Goal: Task Accomplishment & Management: Manage account settings

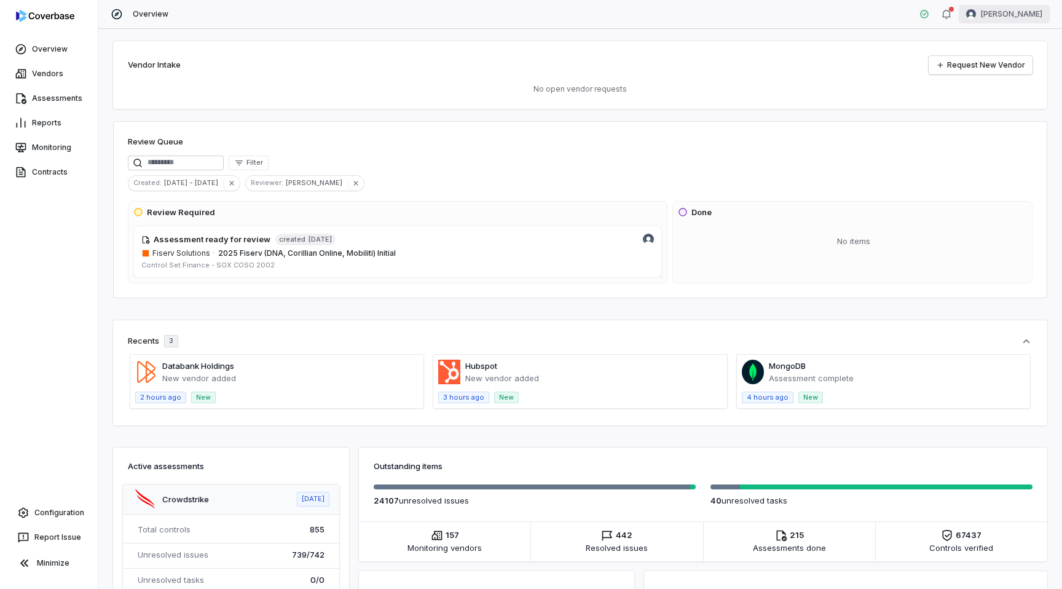
click at [1024, 10] on html "Overview Vendors Assessments Reports Monitoring Contracts Configuration Report …" at bounding box center [531, 294] width 1062 height 589
click at [998, 116] on div "Log out" at bounding box center [998, 113] width 94 height 20
click at [1010, 14] on html "Overview Vendors Assessments Reports Monitoring Contracts Configuration Report …" at bounding box center [531, 294] width 1062 height 589
click at [979, 112] on div "Log out" at bounding box center [998, 113] width 94 height 20
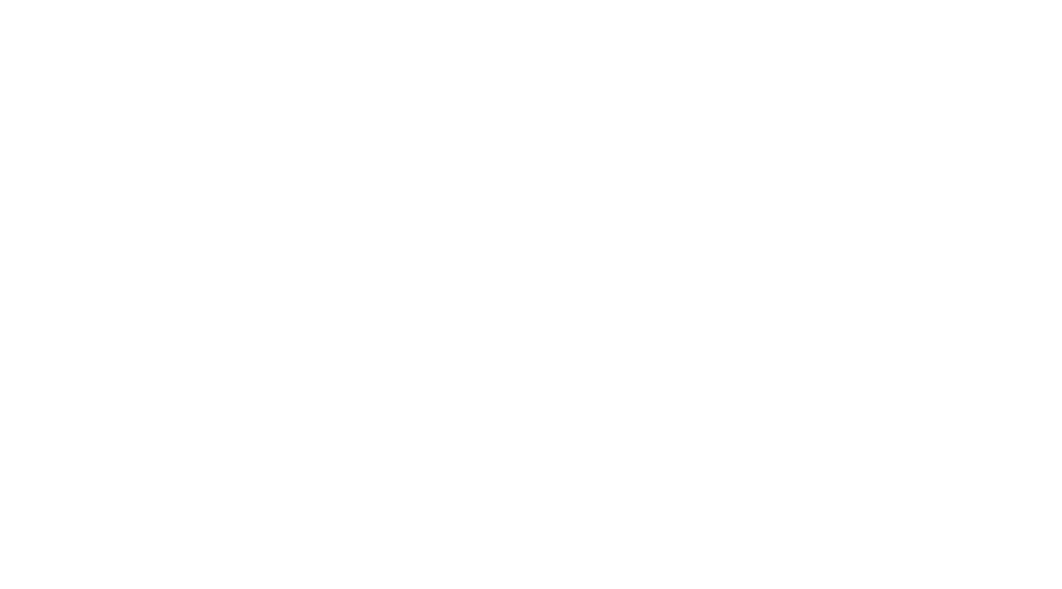
click at [387, 0] on html "Swif IQ is processing your app data. Please give us a few seconds. Swif IQ is p…" at bounding box center [531, 0] width 1062 height 0
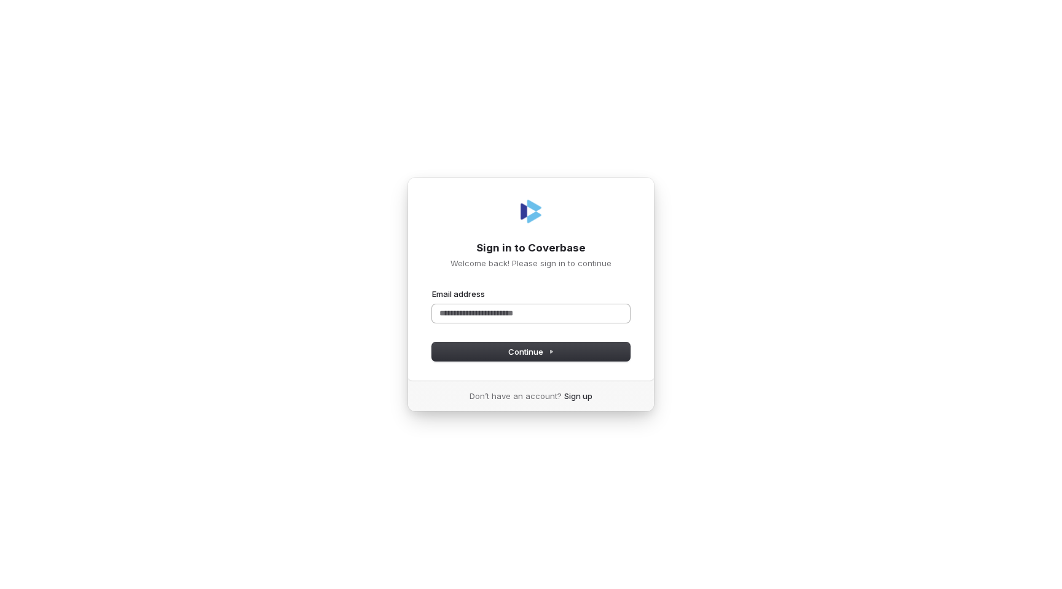
click at [473, 310] on input "Email address" at bounding box center [531, 313] width 198 height 18
click at [0, 588] on com-1password-button at bounding box center [0, 589] width 0 height 0
type input "*"
type input "**********"
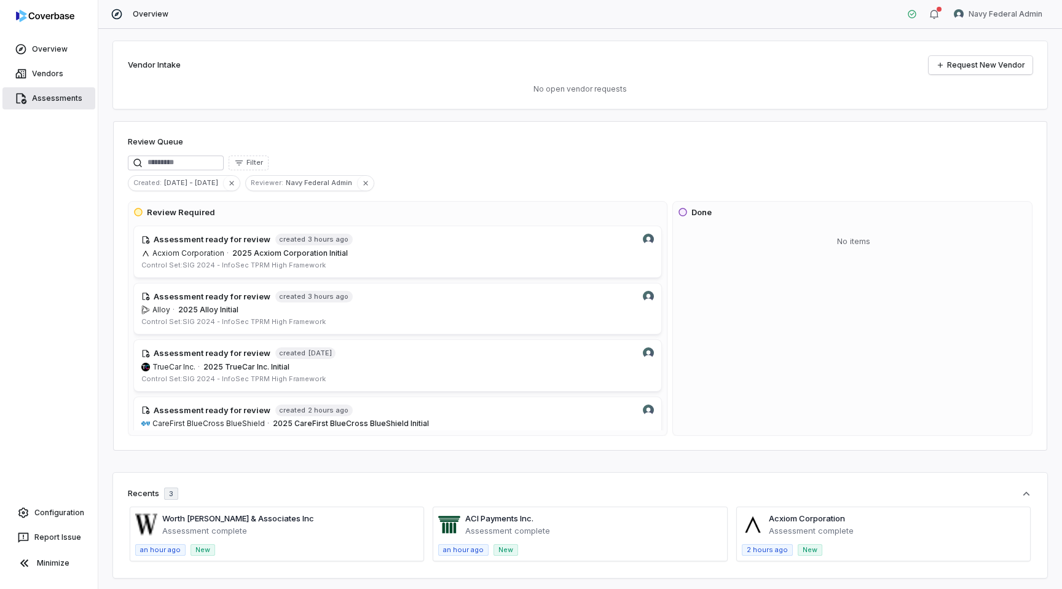
click at [46, 96] on link "Assessments" at bounding box center [48, 98] width 93 height 22
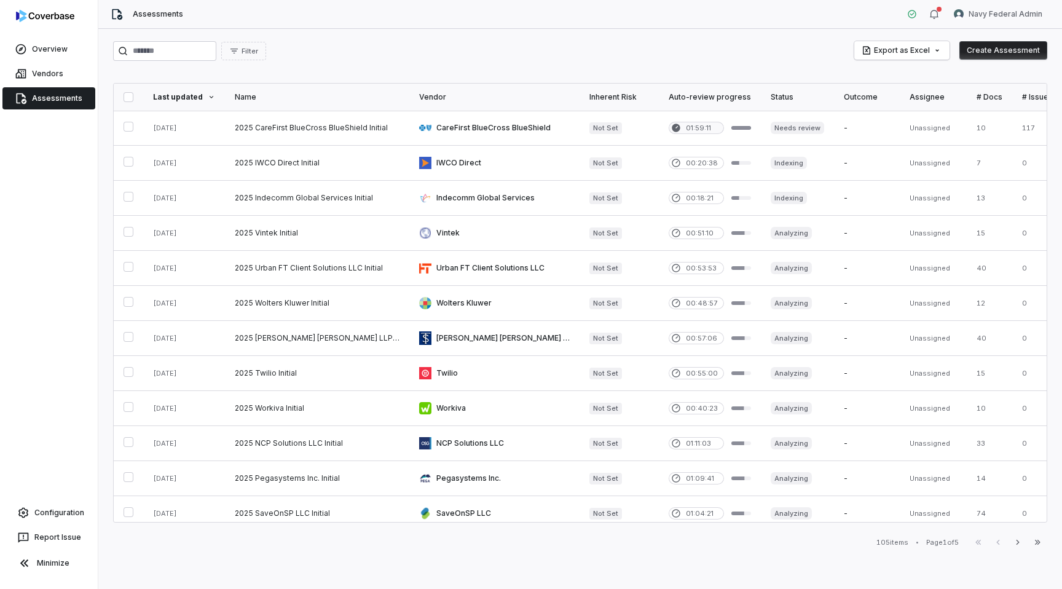
click at [403, 47] on div "Filter Export as Excel Create Assessment" at bounding box center [580, 51] width 934 height 20
click at [454, 229] on link at bounding box center [494, 233] width 170 height 34
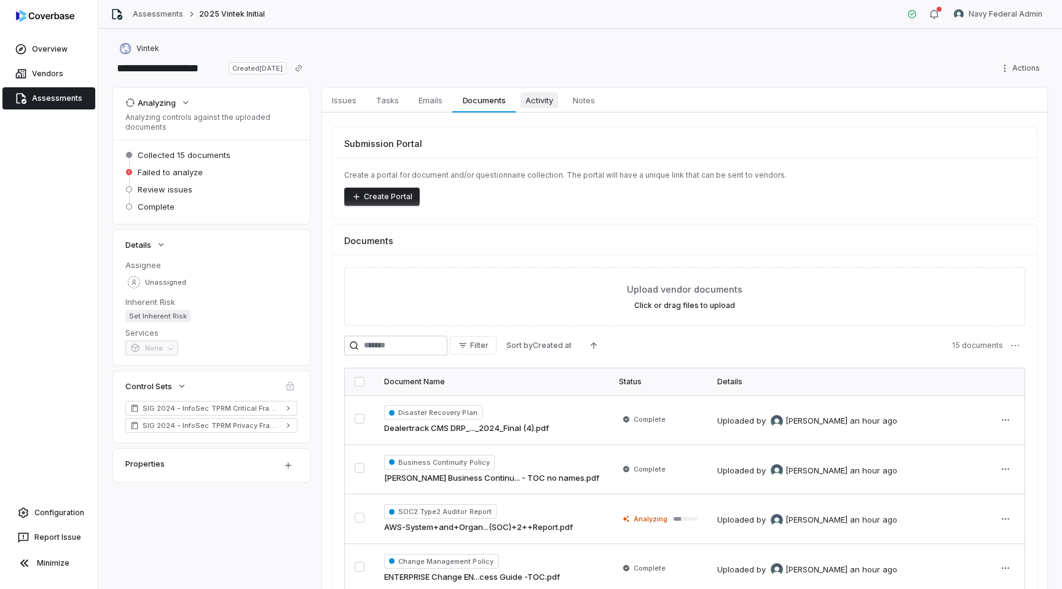
click at [549, 101] on span "Activity" at bounding box center [538, 100] width 37 height 16
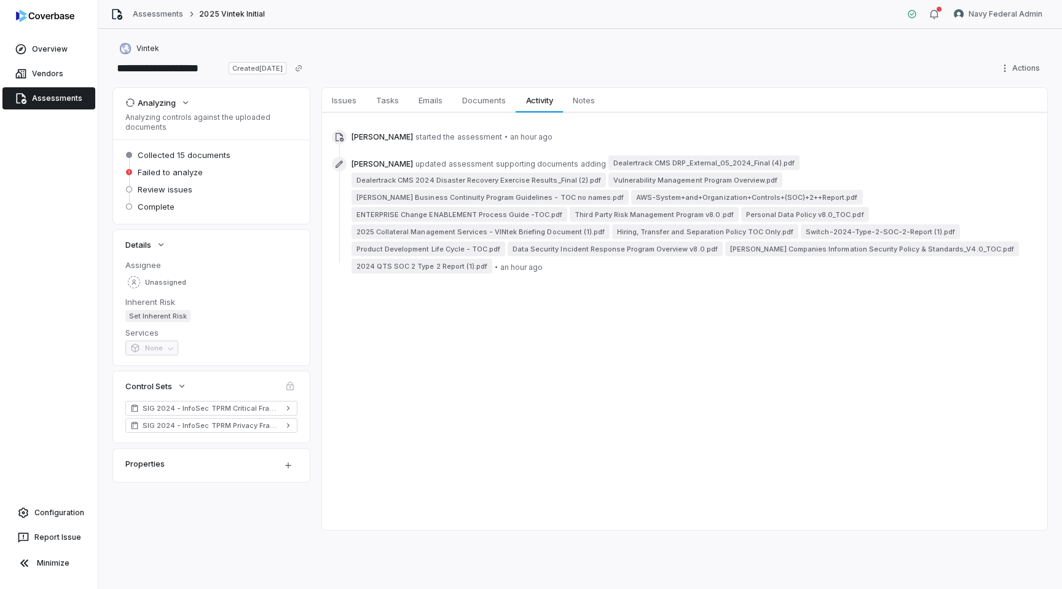
click at [586, 348] on div "Issues Issues Tasks Tasks Emails Emails Documents Documents Activity Activity N…" at bounding box center [684, 309] width 725 height 442
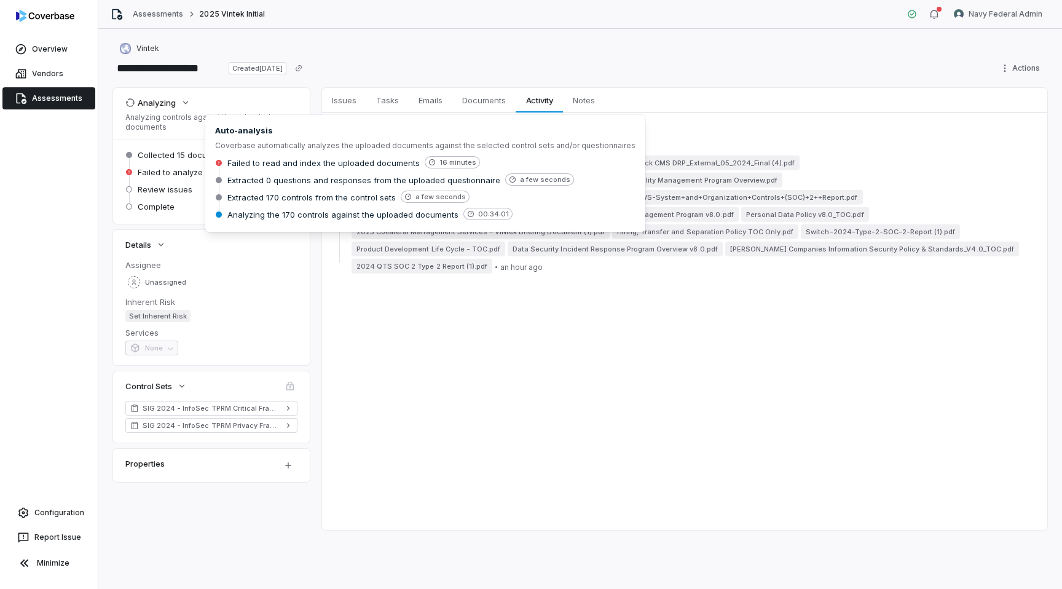
click at [495, 340] on div "Issues Issues Tasks Tasks Emails Emails Documents Documents Activity Activity N…" at bounding box center [684, 309] width 725 height 442
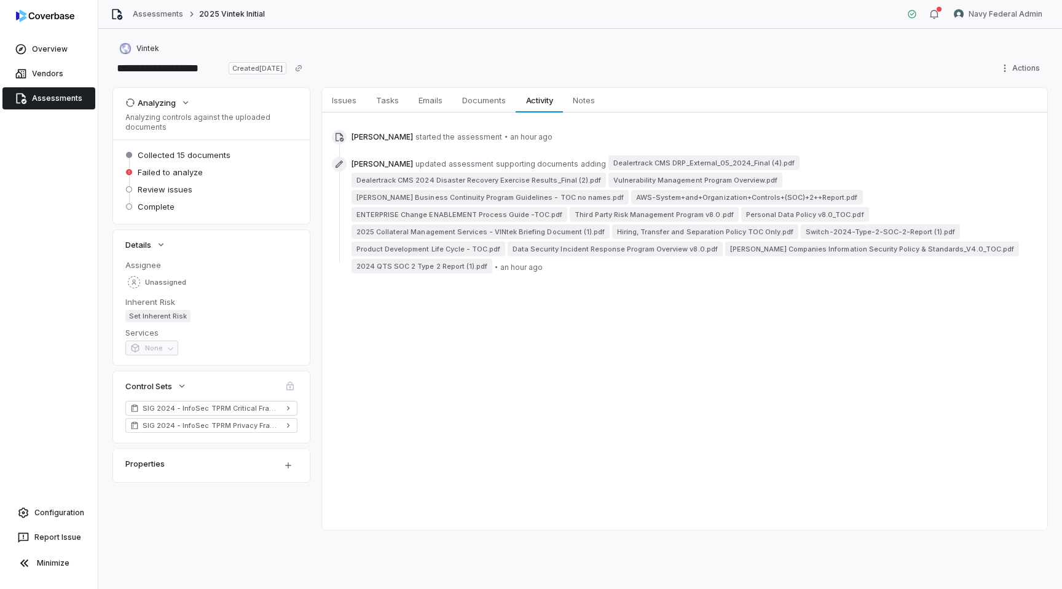
click at [233, 122] on p "Analyzing controls against the uploaded documents" at bounding box center [211, 122] width 172 height 20
click at [178, 99] on button "Analyzing" at bounding box center [158, 103] width 73 height 22
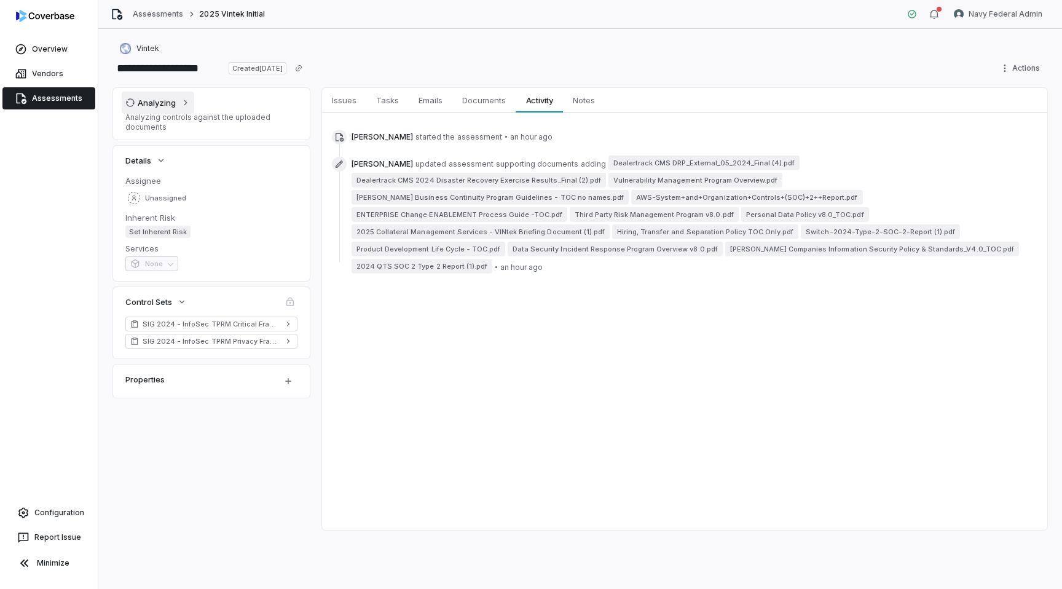
click at [163, 104] on div "Analyzing" at bounding box center [150, 102] width 50 height 11
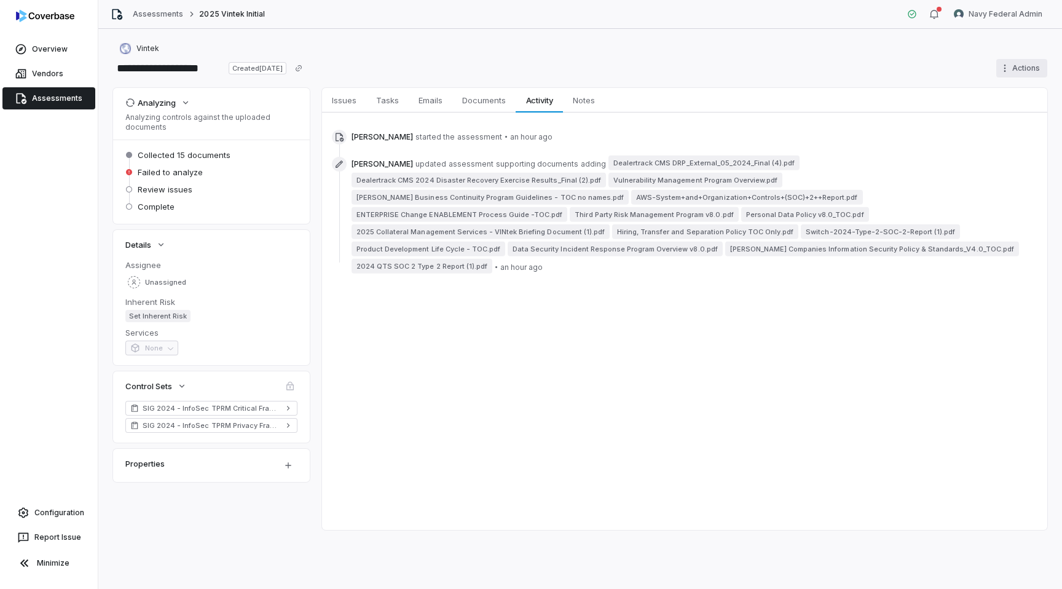
click at [1017, 71] on html "**********" at bounding box center [531, 294] width 1062 height 589
click at [1000, 122] on div "Cancel run" at bounding box center [1006, 114] width 88 height 20
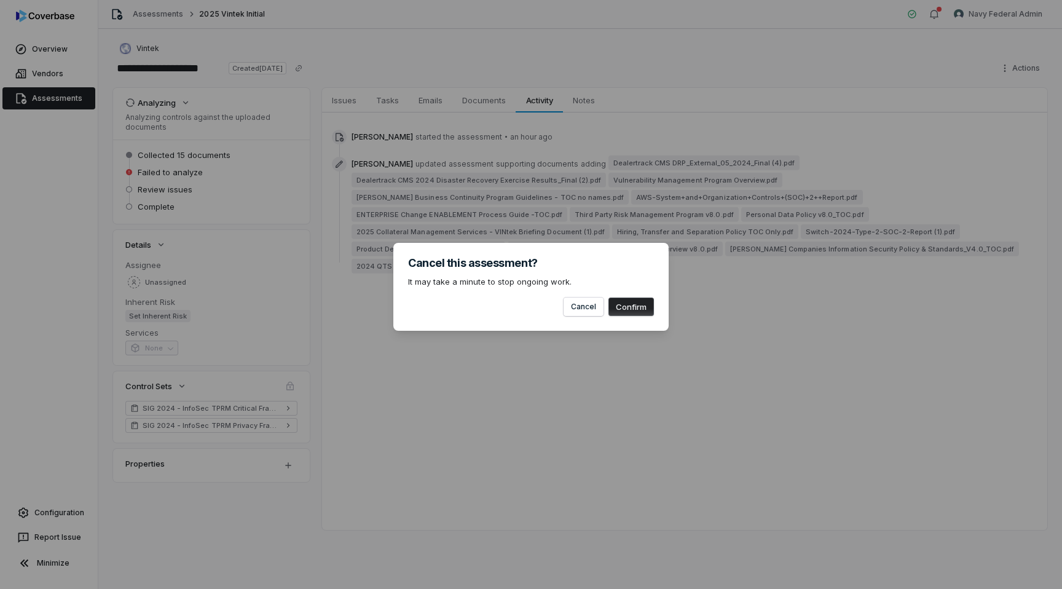
click at [628, 308] on button "Confirm" at bounding box center [630, 306] width 45 height 18
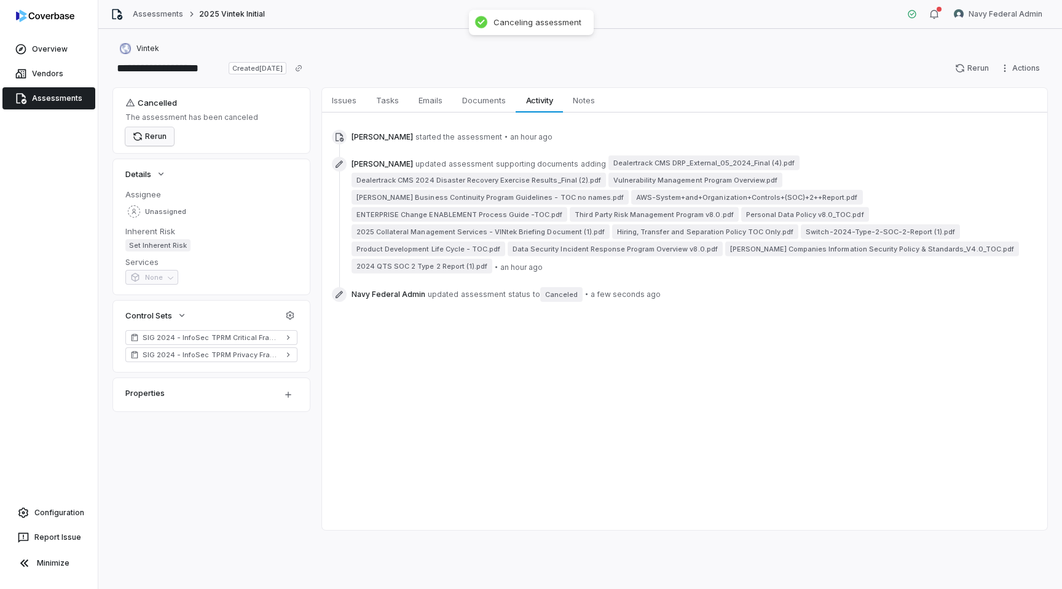
click at [159, 135] on button "Rerun" at bounding box center [149, 136] width 49 height 18
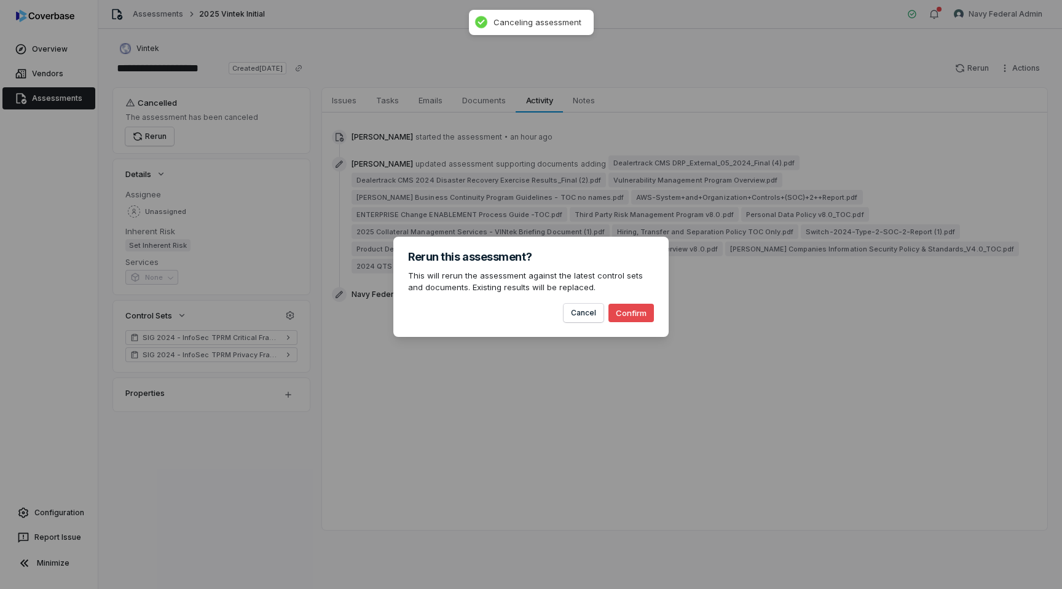
click at [629, 312] on button "Confirm" at bounding box center [630, 313] width 45 height 18
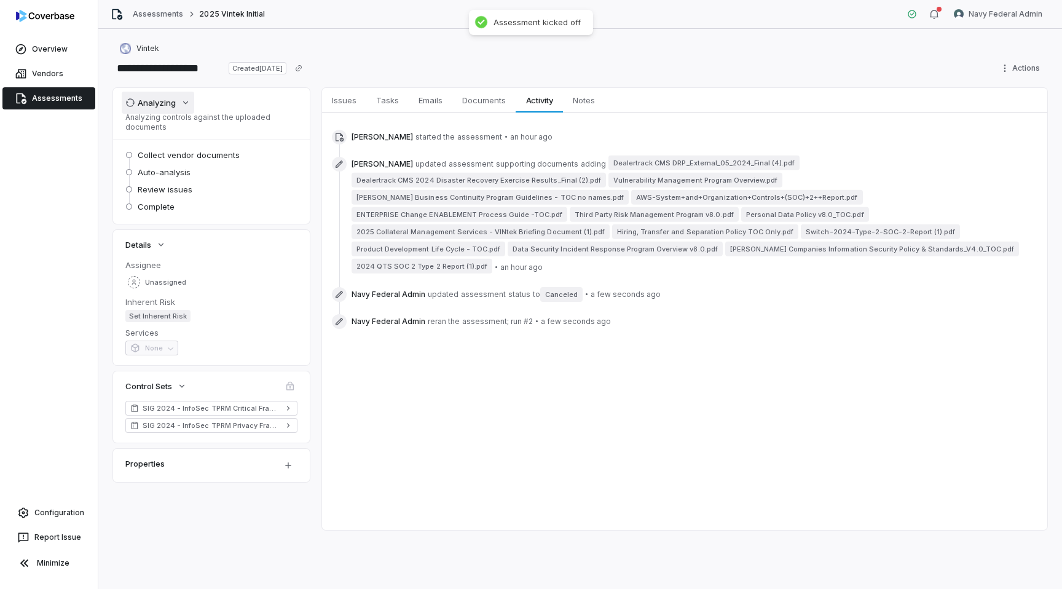
click at [172, 101] on div "Analyzing" at bounding box center [150, 102] width 50 height 11
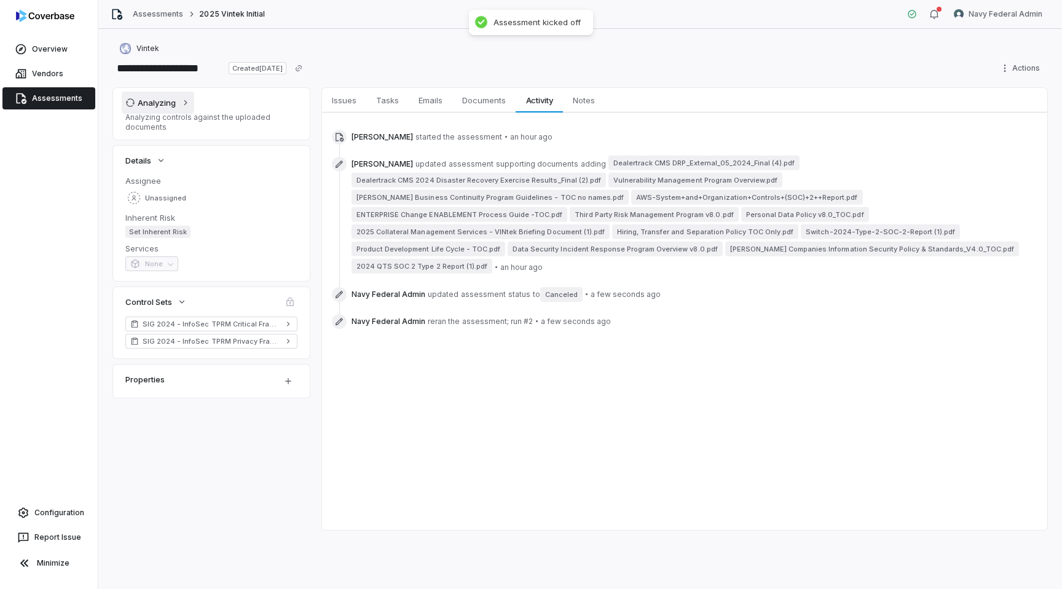
click at [171, 105] on div "Analyzing" at bounding box center [150, 102] width 50 height 11
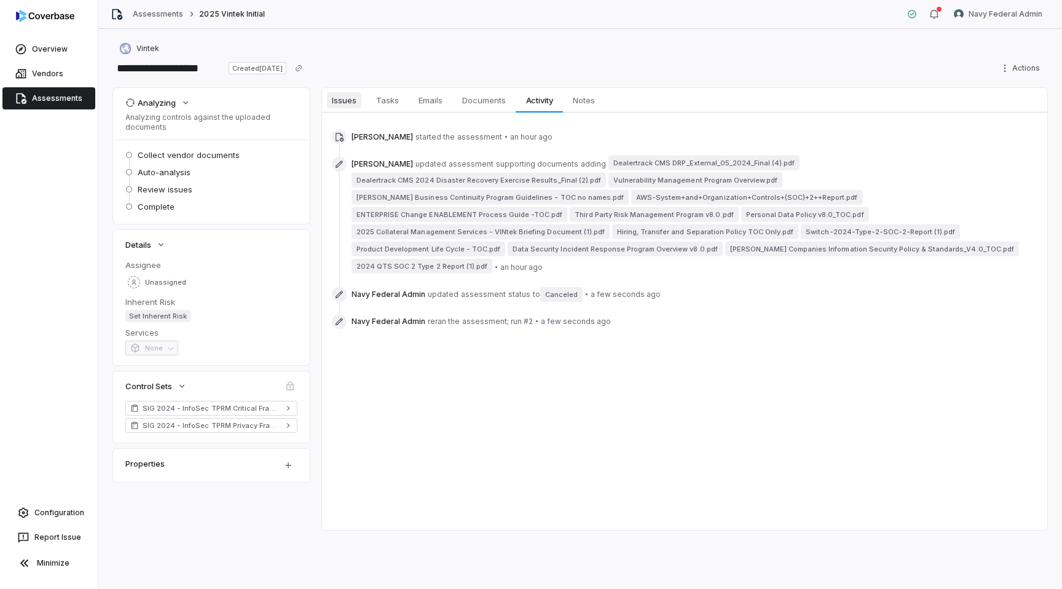
click at [347, 98] on span "Issues" at bounding box center [344, 100] width 34 height 16
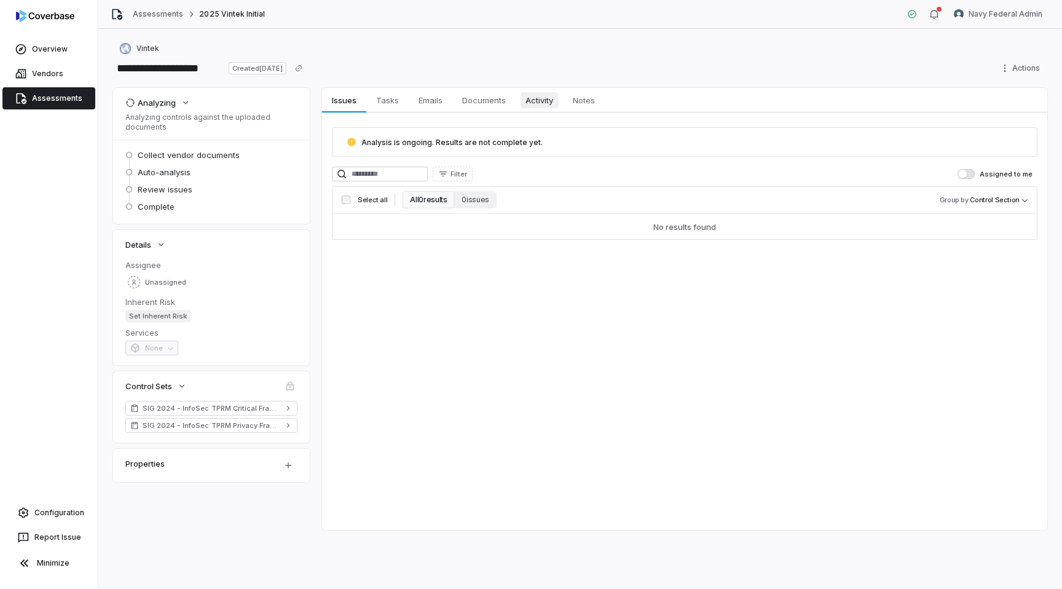
click at [551, 95] on span "Activity" at bounding box center [538, 100] width 37 height 16
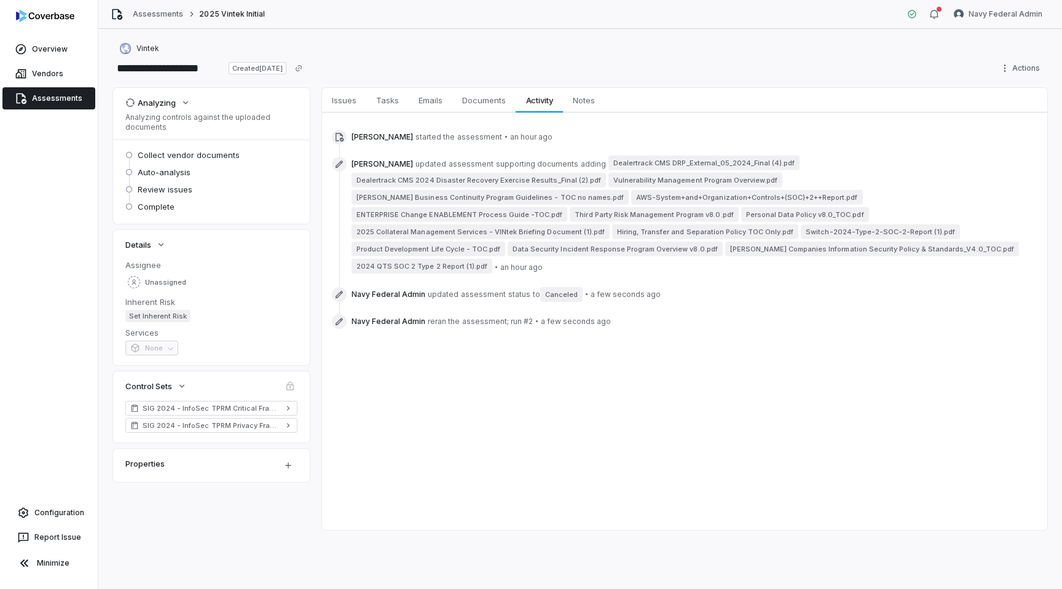
click at [155, 155] on span "Collect vendor documents" at bounding box center [189, 154] width 102 height 11
click at [344, 98] on span "Issues" at bounding box center [344, 100] width 34 height 16
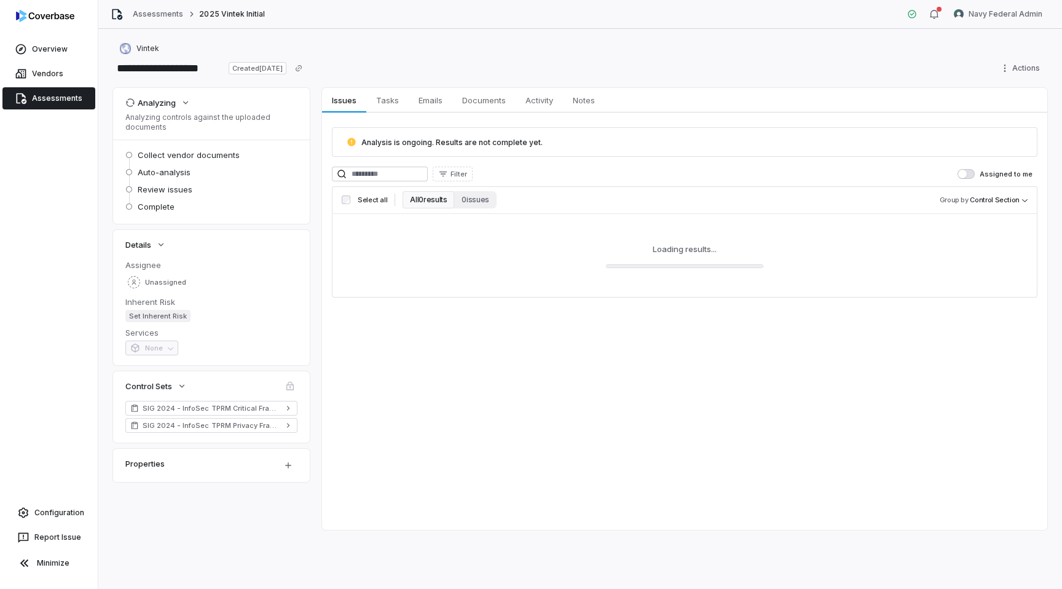
click at [50, 98] on link "Assessments" at bounding box center [48, 98] width 93 height 22
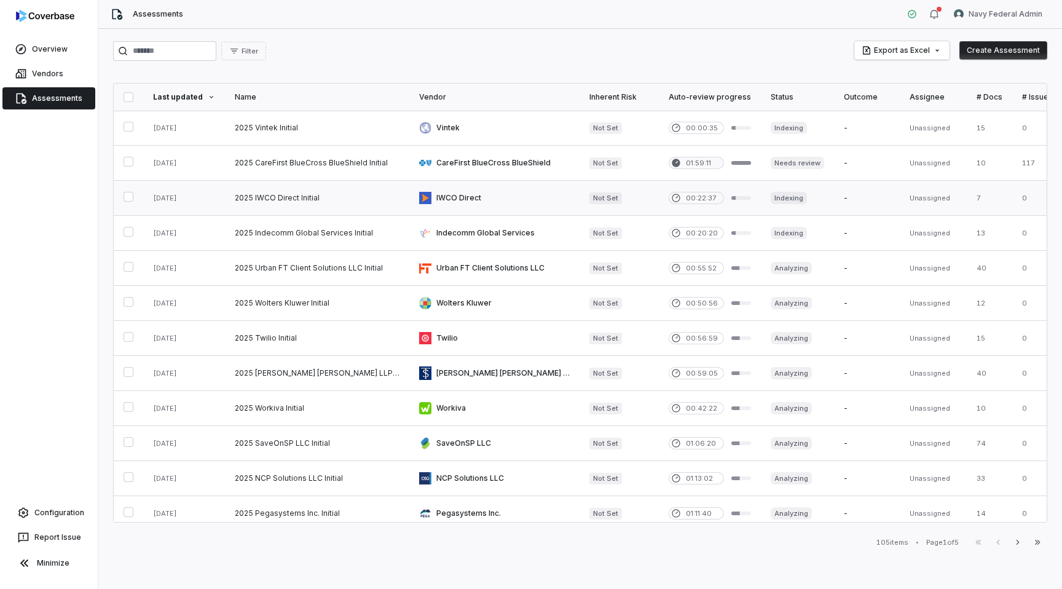
click at [334, 196] on link at bounding box center [317, 198] width 184 height 34
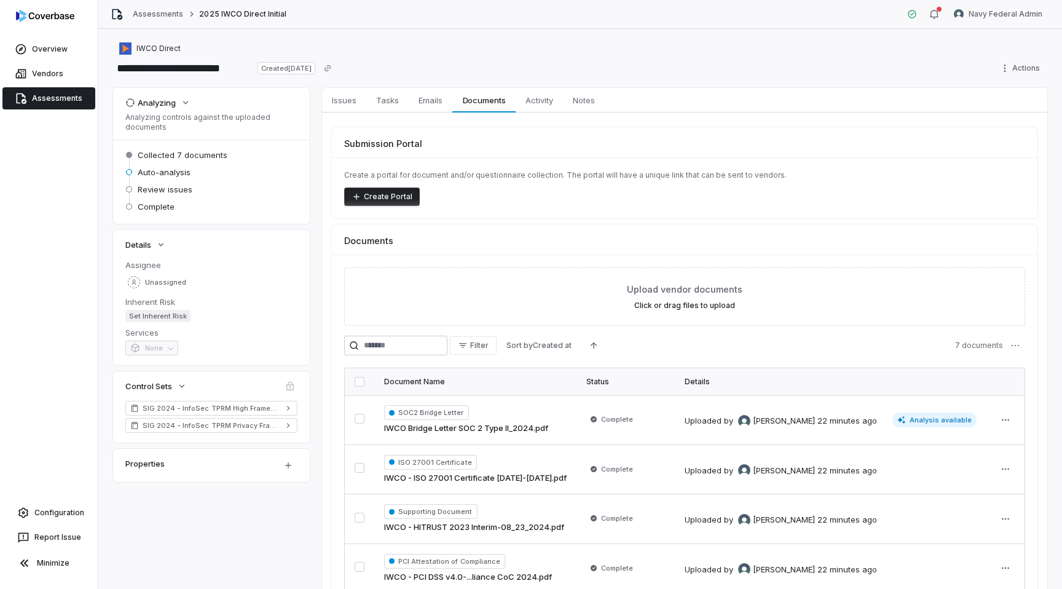
click at [63, 102] on link "Assessments" at bounding box center [48, 98] width 93 height 22
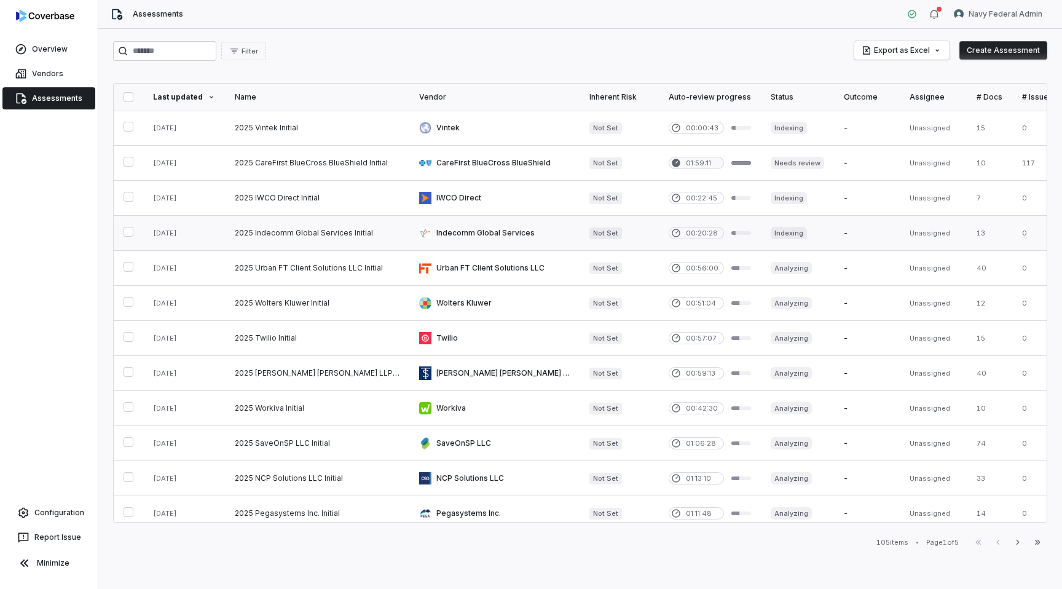
click at [308, 245] on link at bounding box center [317, 233] width 184 height 34
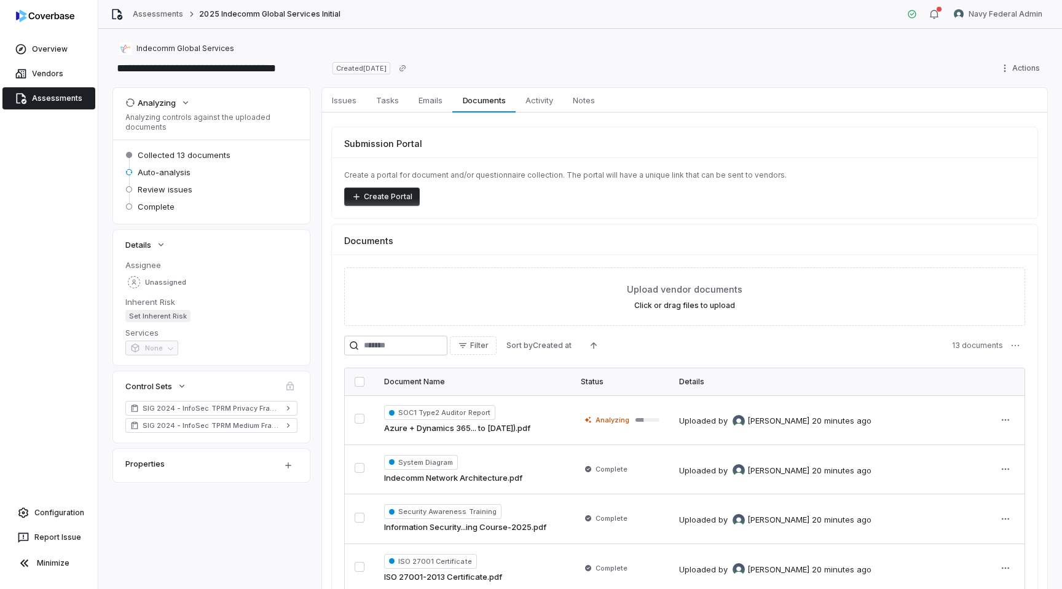
click at [29, 98] on link "Assessments" at bounding box center [48, 98] width 93 height 22
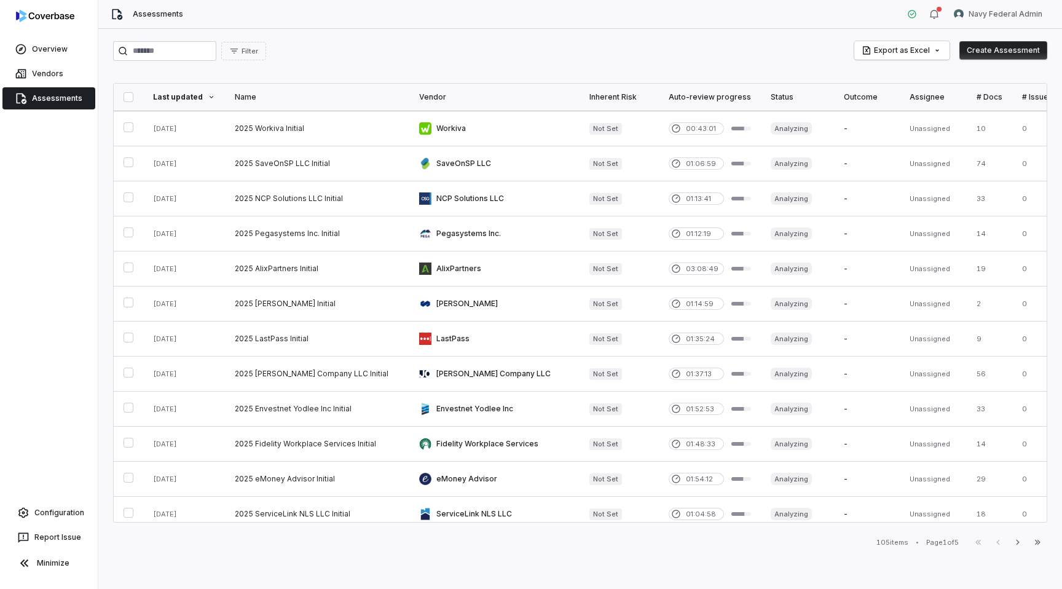
scroll to position [464, 0]
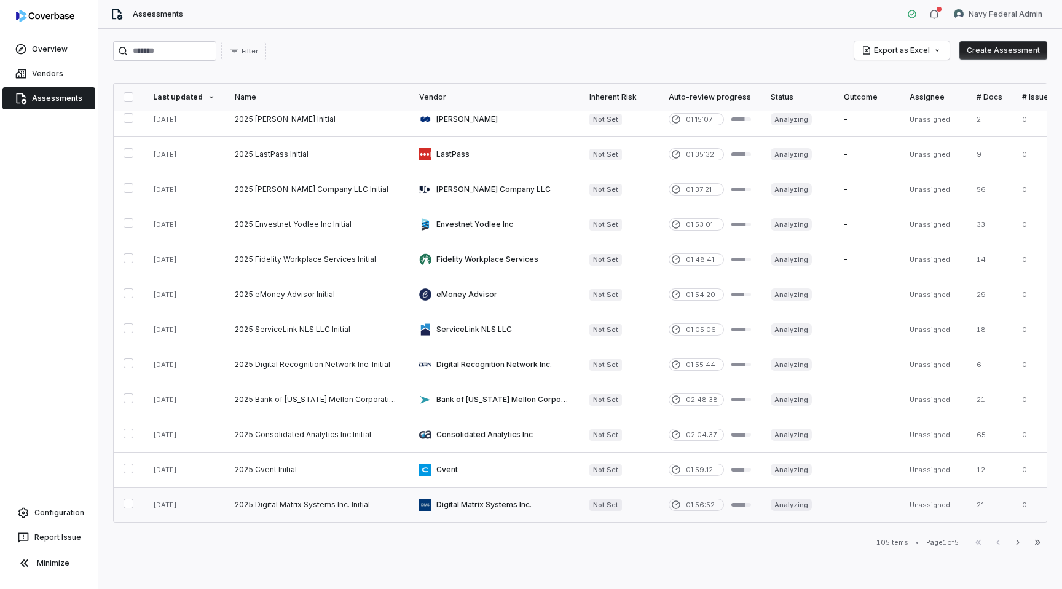
click at [375, 497] on link at bounding box center [317, 504] width 184 height 34
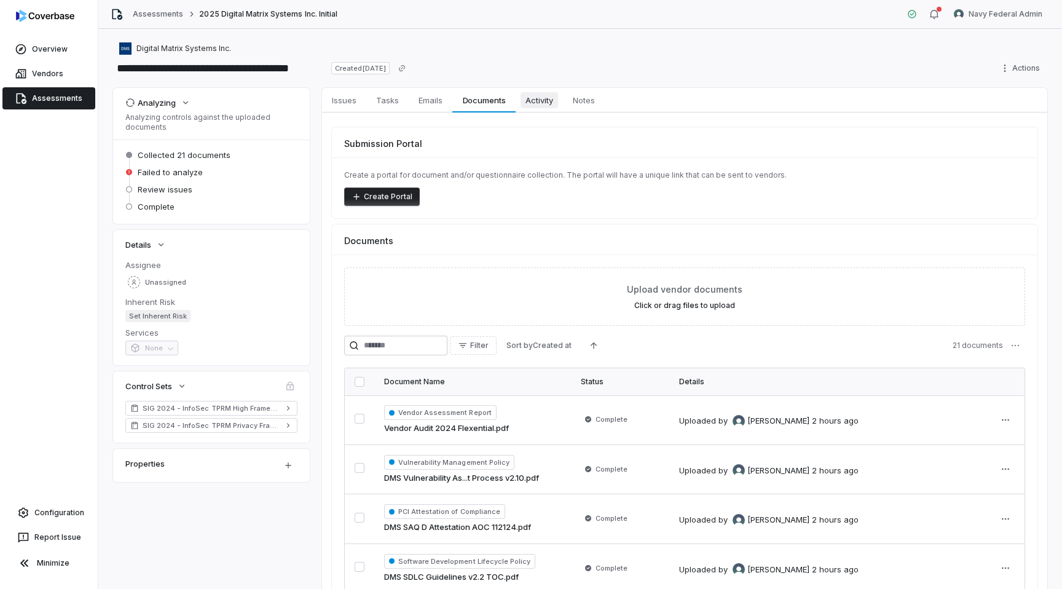
click at [551, 98] on span "Activity" at bounding box center [538, 100] width 37 height 16
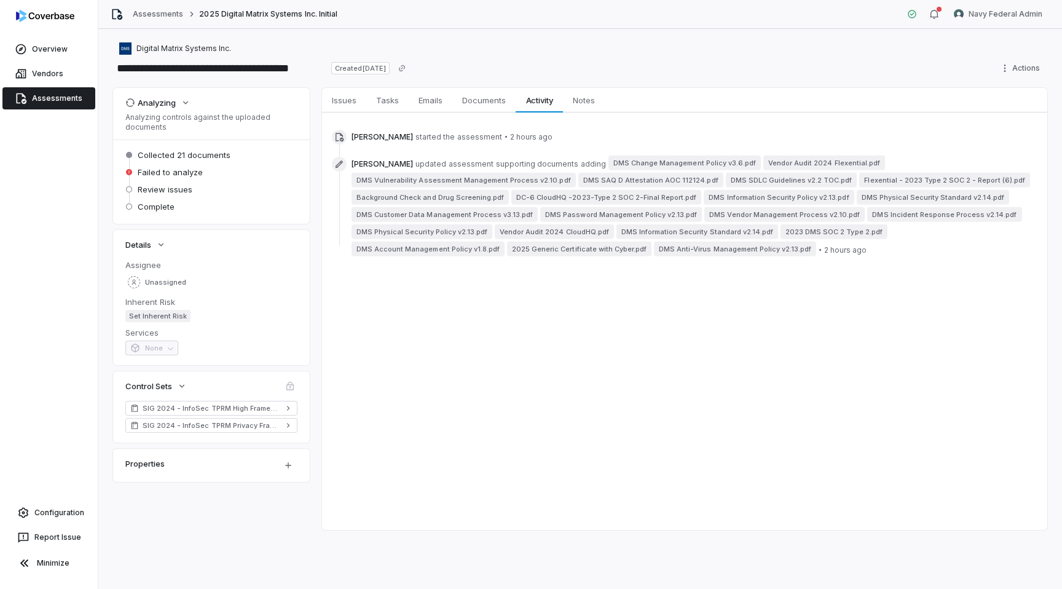
click at [78, 96] on link "Assessments" at bounding box center [48, 98] width 93 height 22
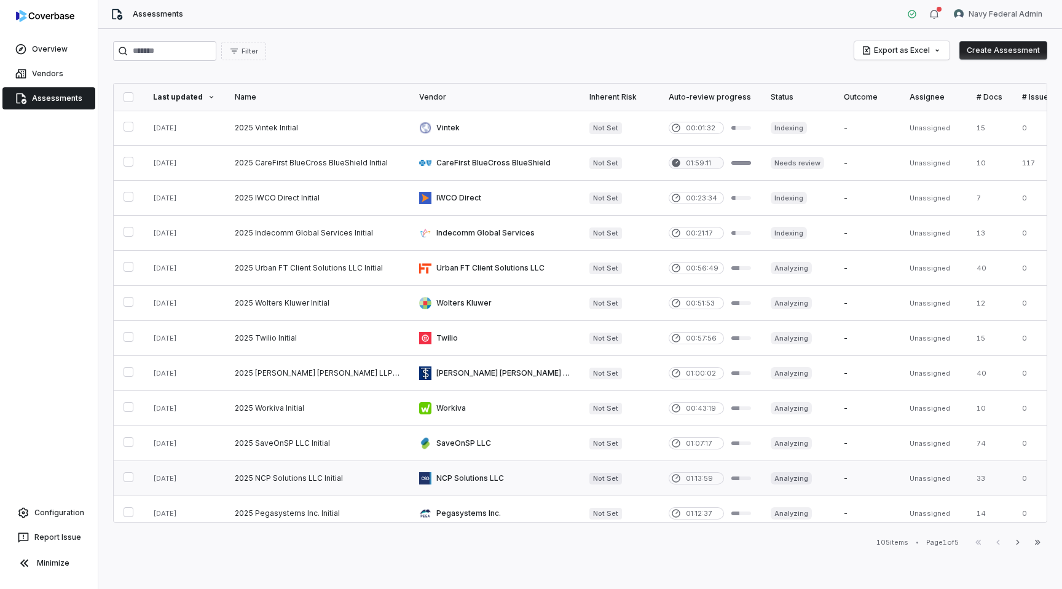
scroll to position [464, 0]
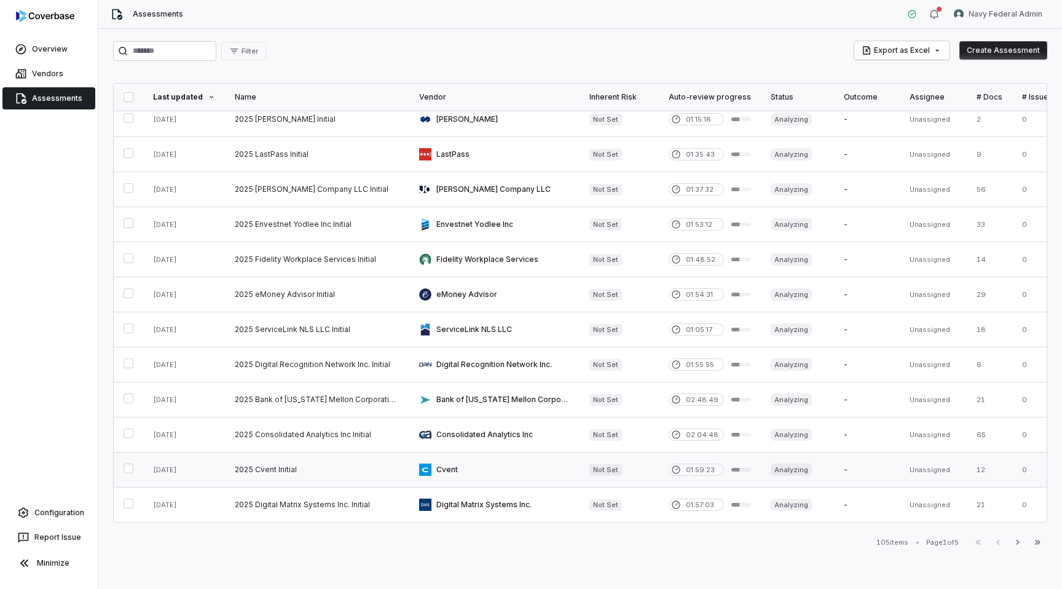
click at [496, 463] on link at bounding box center [494, 469] width 170 height 34
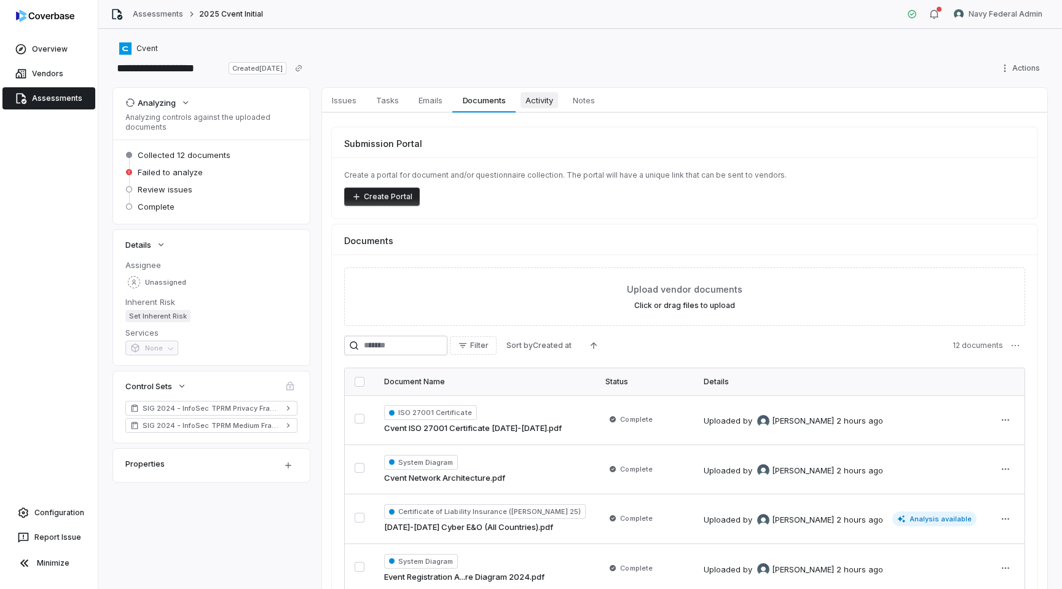
click at [546, 97] on span "Activity" at bounding box center [538, 100] width 37 height 16
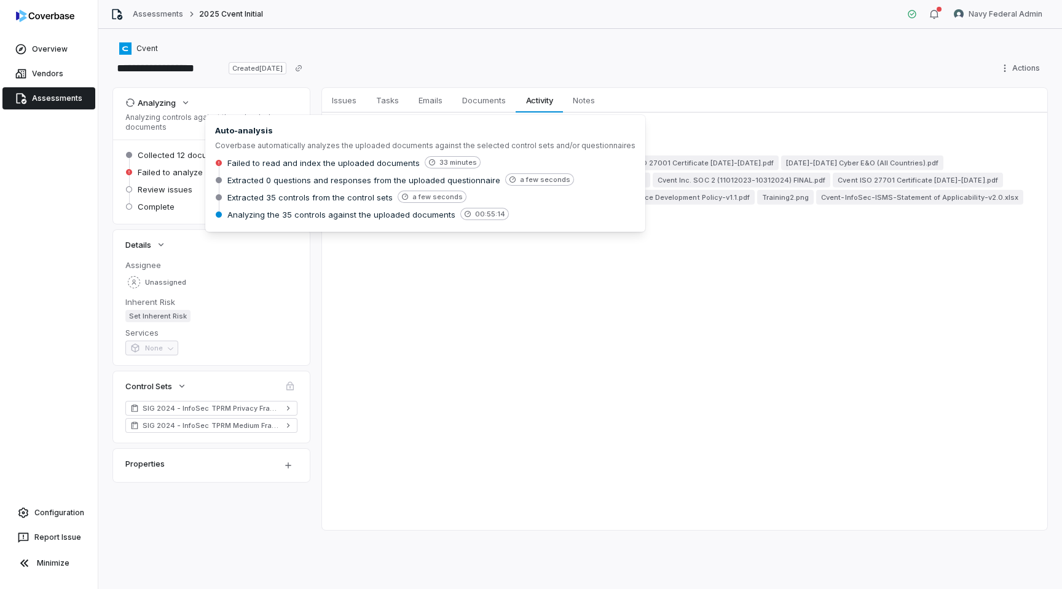
click at [470, 342] on div "Issues Issues Tasks Tasks Emails Emails Documents Documents Activity Activity N…" at bounding box center [684, 309] width 725 height 442
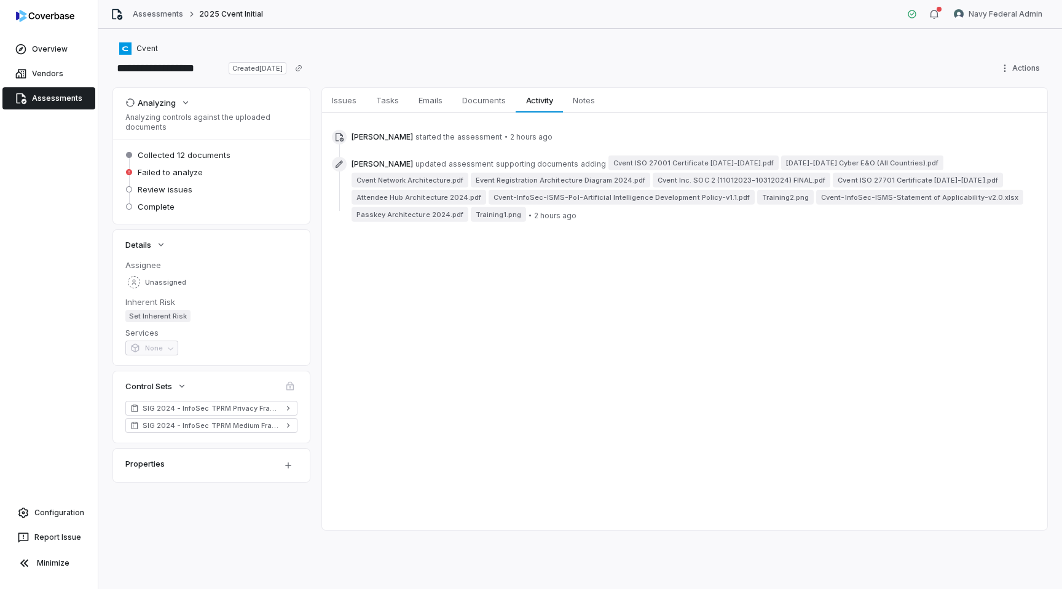
click at [339, 82] on div "**********" at bounding box center [580, 309] width 964 height 560
click at [340, 101] on span "Issues" at bounding box center [344, 100] width 34 height 16
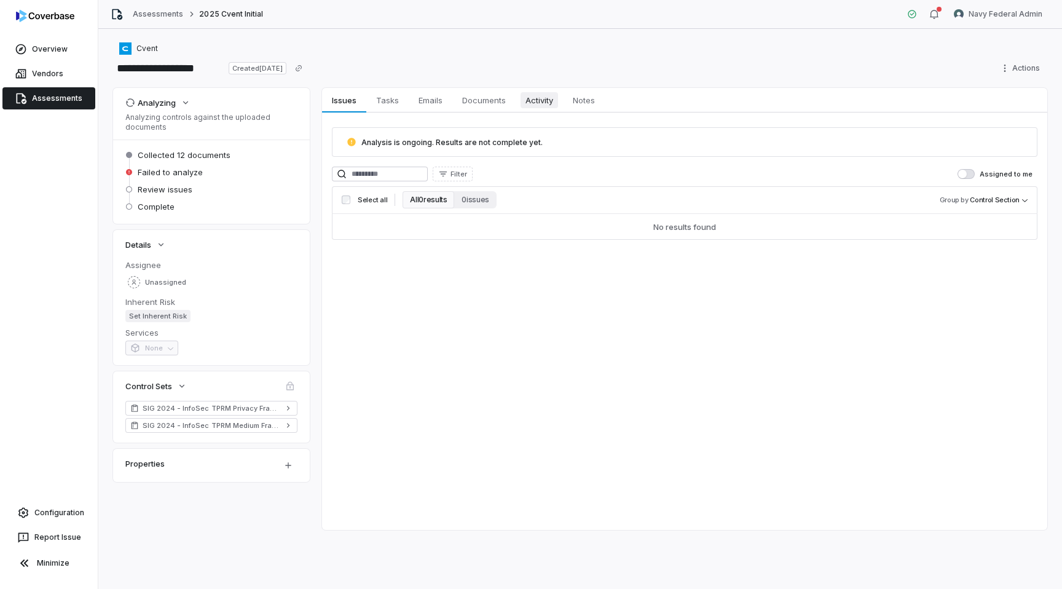
click at [520, 100] on link "Activity Activity" at bounding box center [539, 100] width 47 height 25
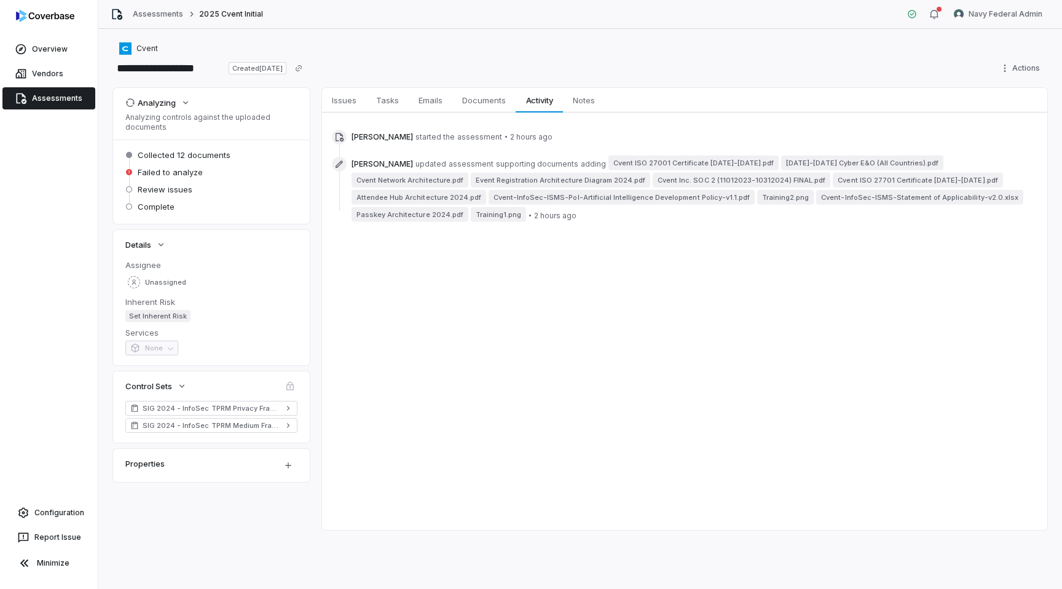
click at [50, 100] on link "Assessments" at bounding box center [48, 98] width 93 height 22
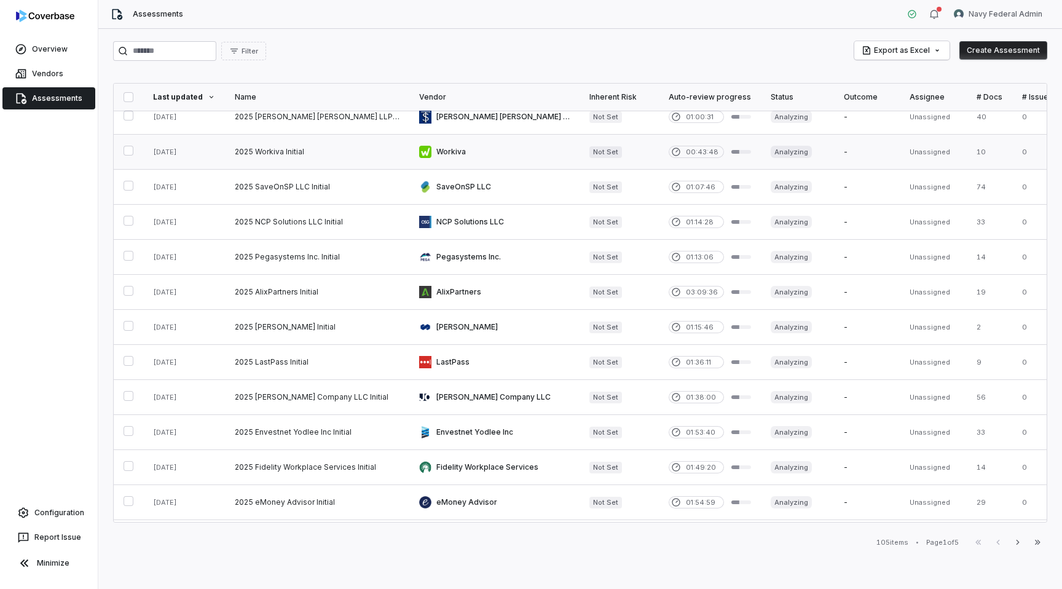
scroll to position [464, 0]
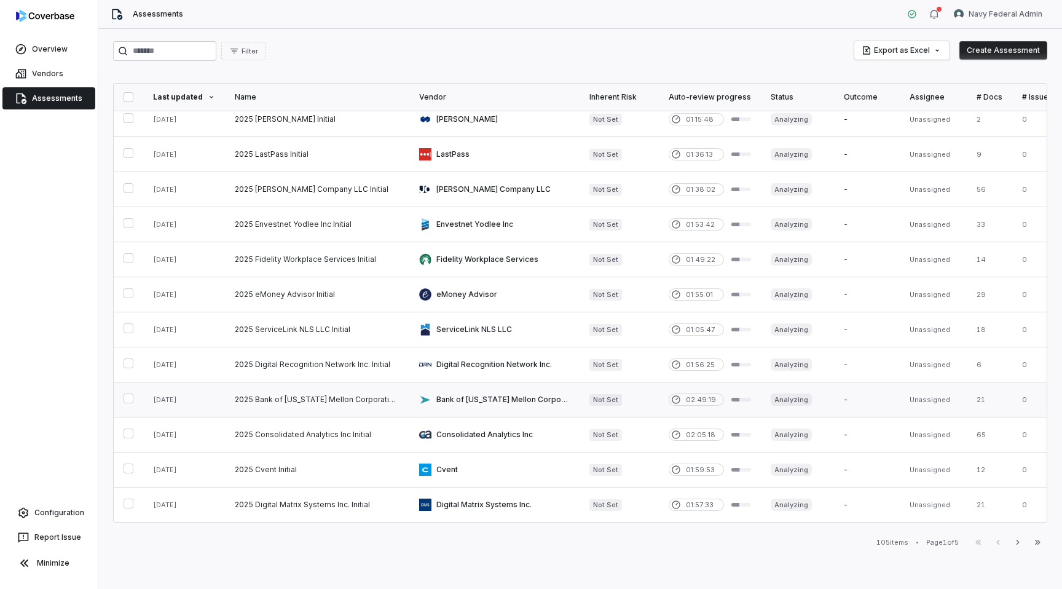
click at [482, 398] on link at bounding box center [494, 399] width 170 height 34
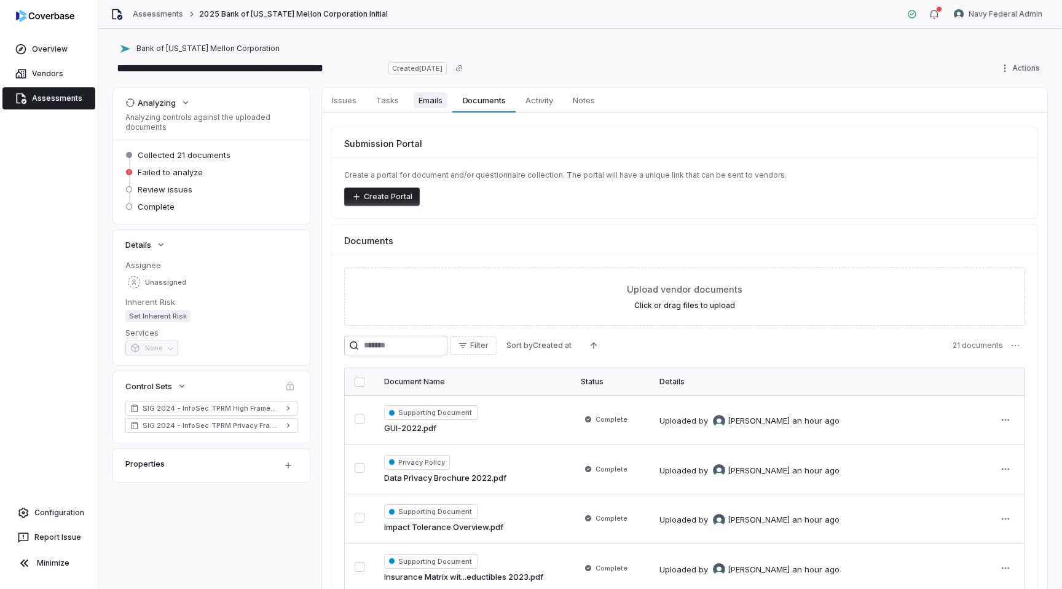
click at [414, 101] on span "Emails" at bounding box center [431, 100] width 34 height 16
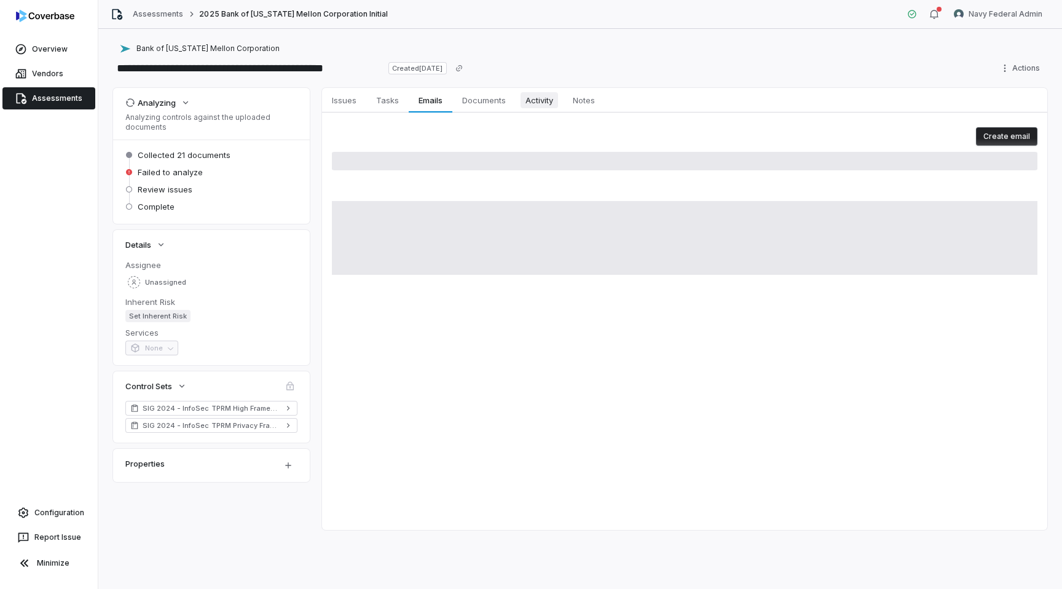
click at [533, 96] on span "Activity" at bounding box center [538, 100] width 37 height 16
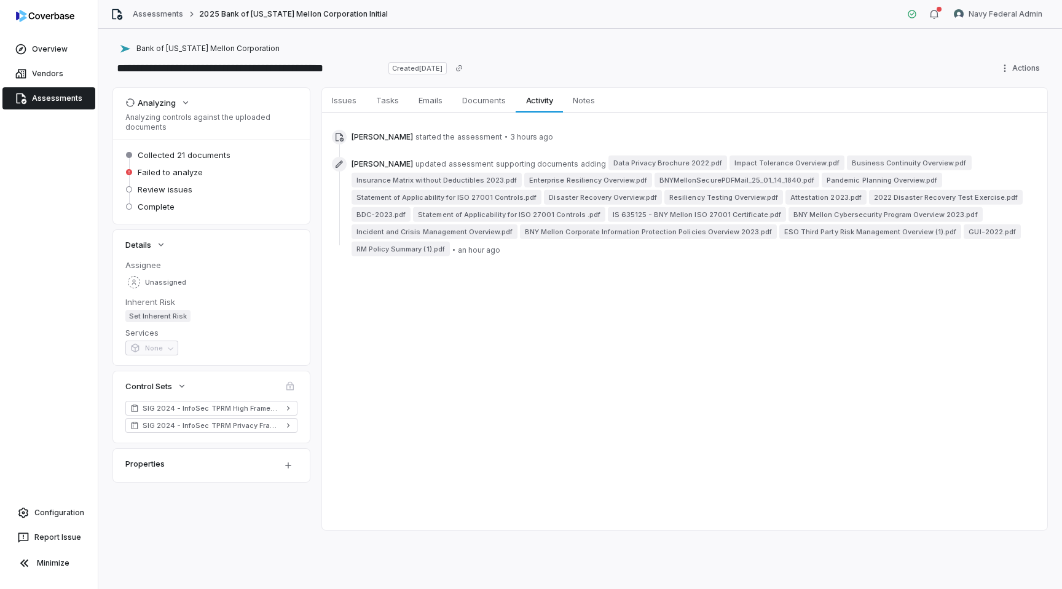
click at [45, 99] on link "Assessments" at bounding box center [48, 98] width 93 height 22
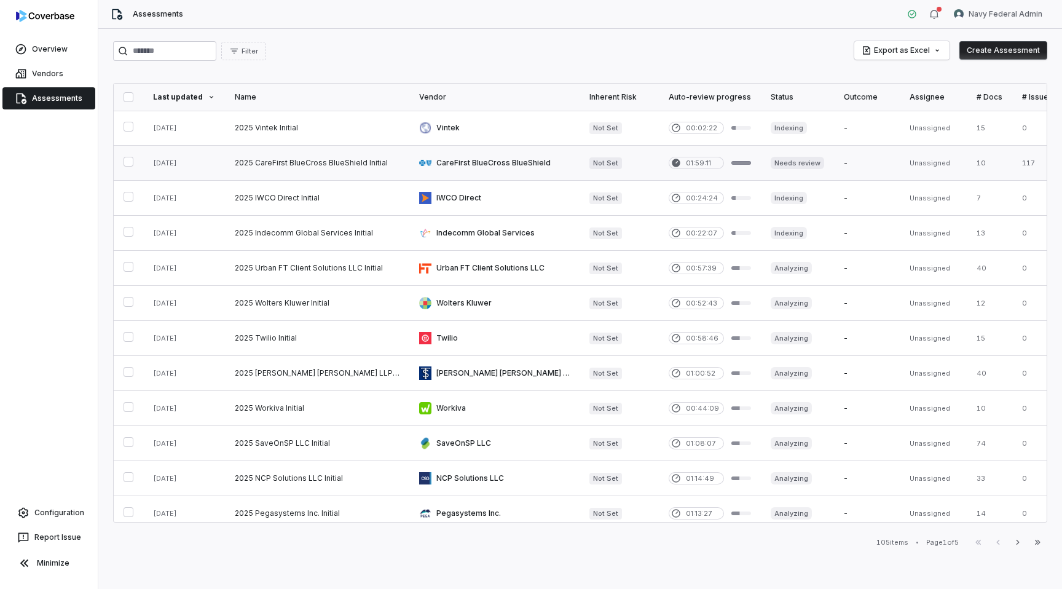
click at [495, 171] on link at bounding box center [494, 163] width 170 height 34
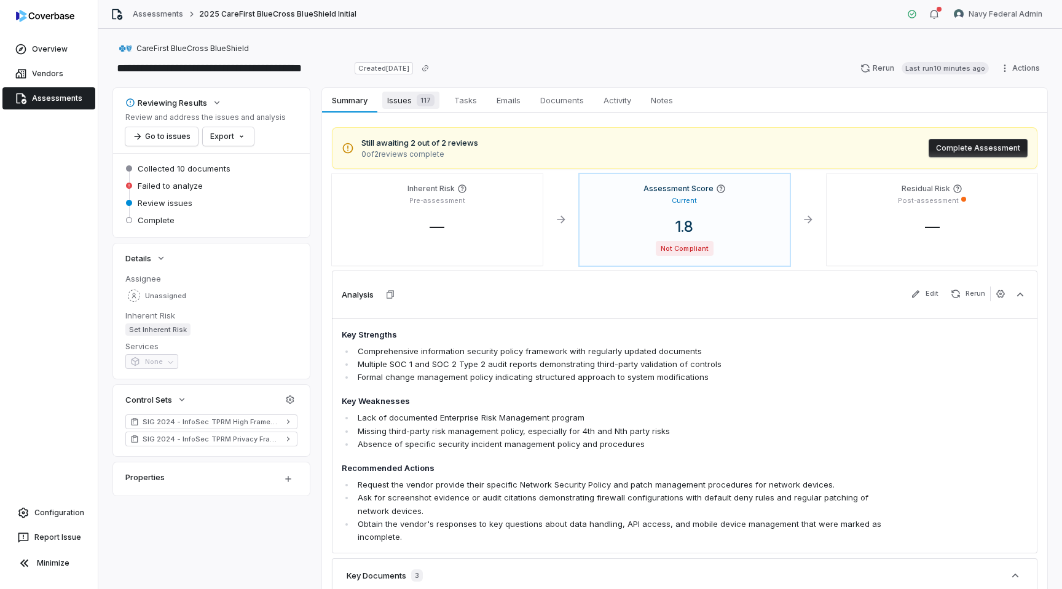
click at [414, 104] on div "117" at bounding box center [423, 100] width 23 height 12
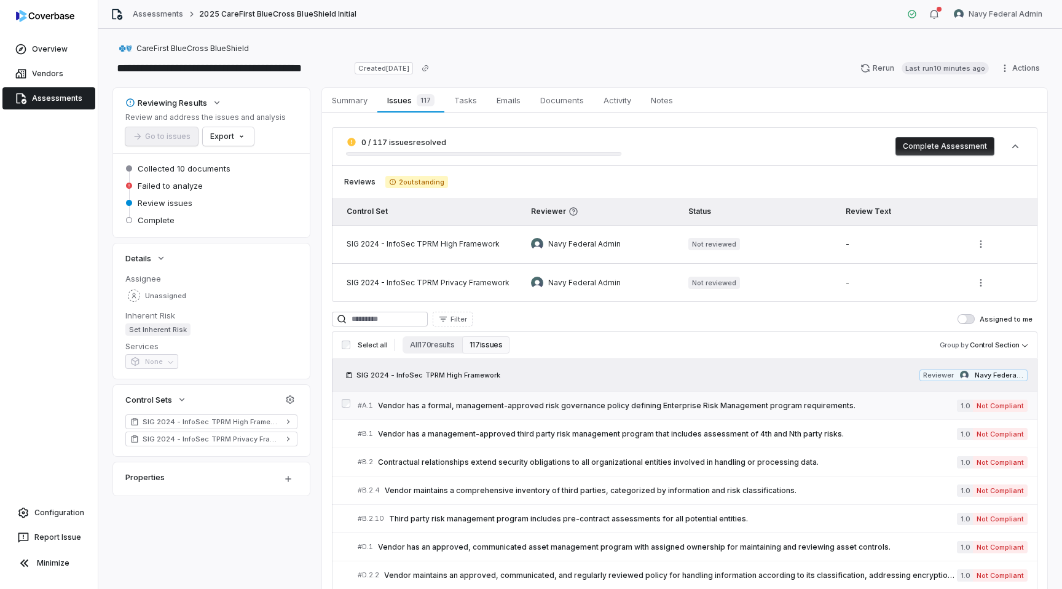
click at [487, 412] on link "# A.1 Vendor has a formal, management-approved risk governance policy defining …" at bounding box center [693, 405] width 670 height 28
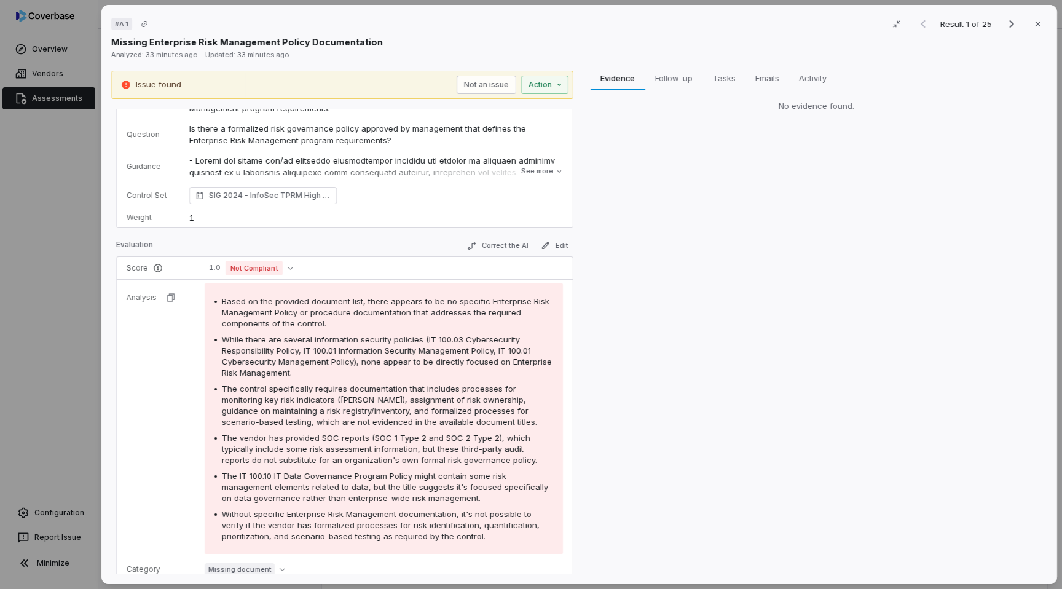
scroll to position [20, 0]
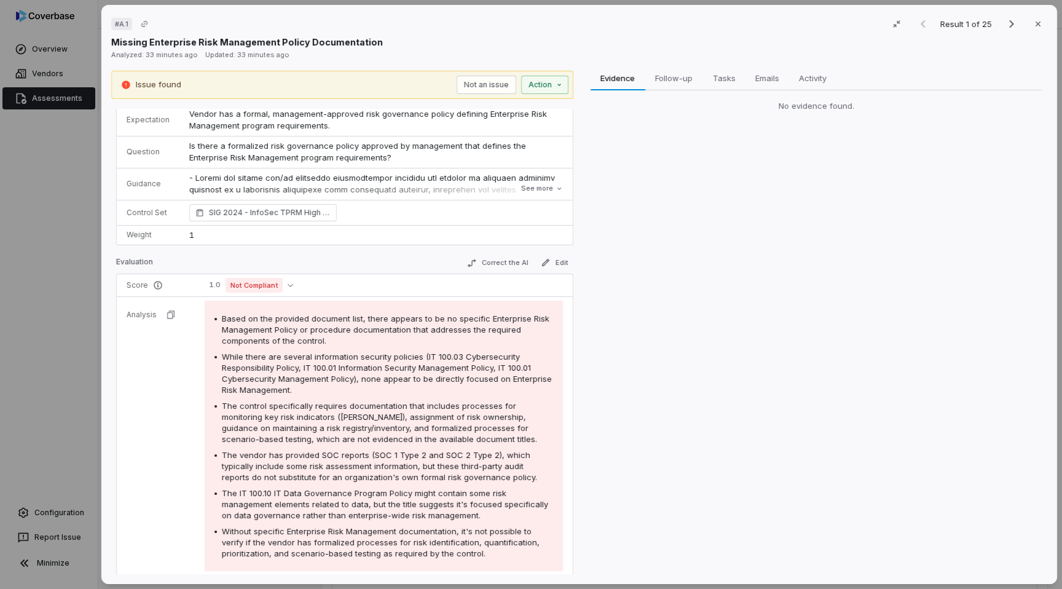
click at [33, 328] on div "# A.1 Result 1 of 25 Close Missing Enterprise Risk Management Policy Documentat…" at bounding box center [531, 294] width 1062 height 589
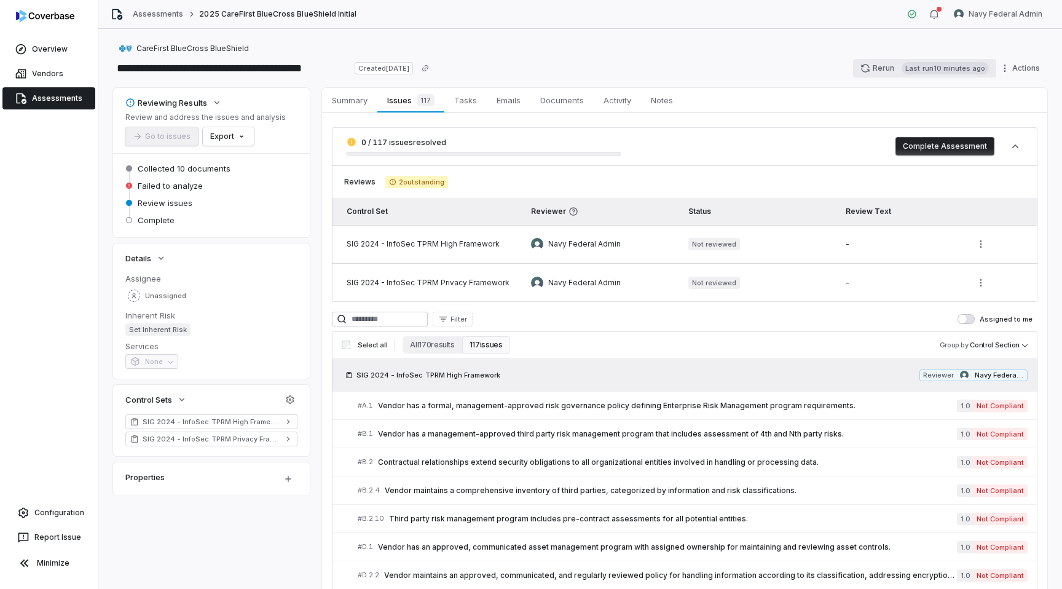
click at [890, 65] on button "Rerun Last run 10 minutes ago" at bounding box center [924, 68] width 143 height 18
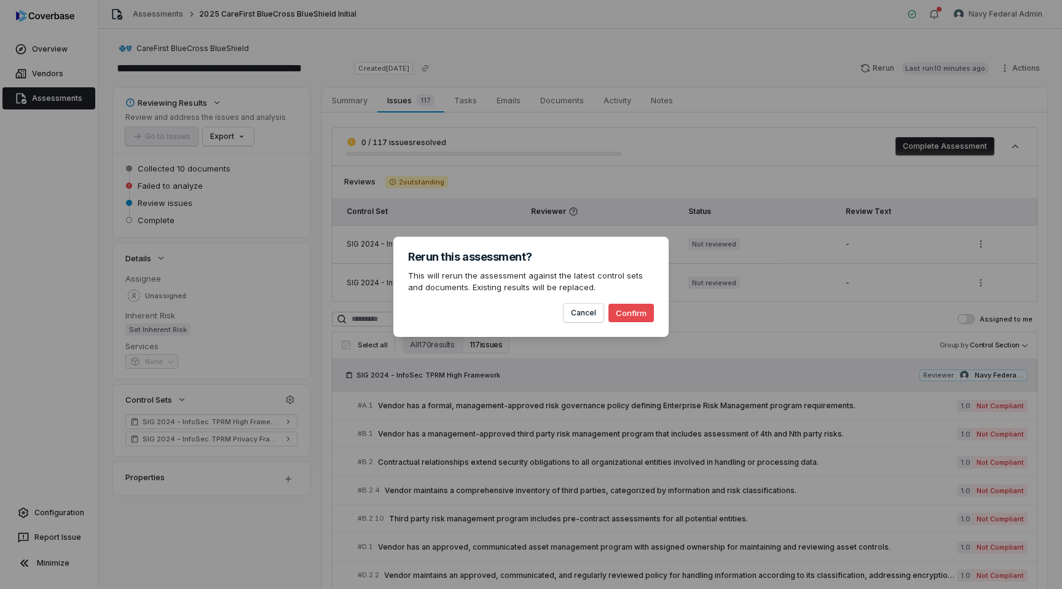
click at [584, 120] on div "Rerun this assessment? This will rerun the assessment against the latest contro…" at bounding box center [531, 294] width 1062 height 589
click at [608, 97] on div "Rerun this assessment? This will rerun the assessment against the latest contro…" at bounding box center [531, 294] width 1062 height 589
click at [584, 315] on button "Cancel" at bounding box center [583, 313] width 40 height 18
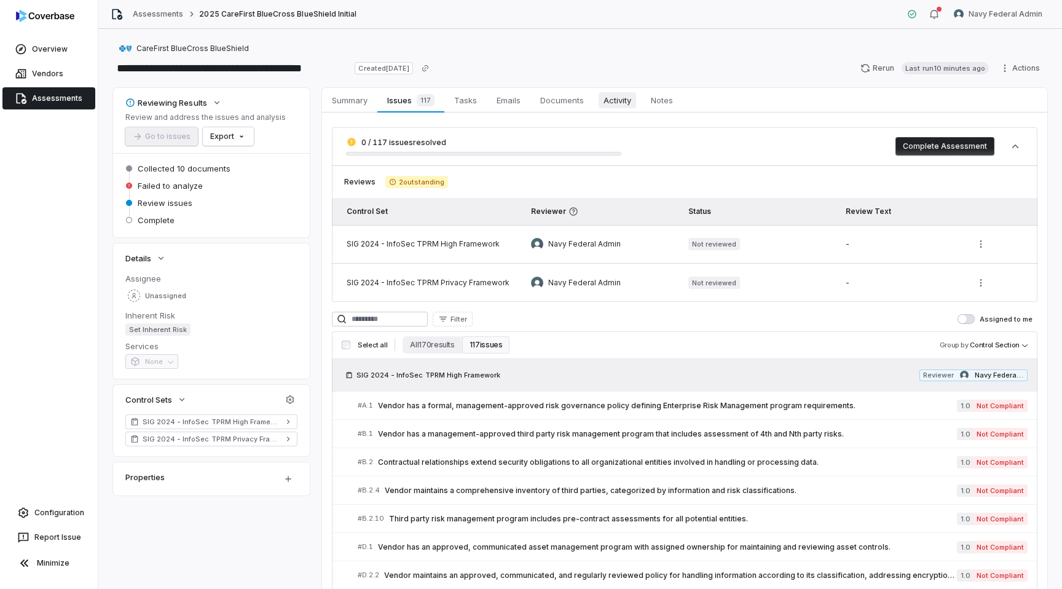
click at [619, 99] on span "Activity" at bounding box center [617, 100] width 37 height 16
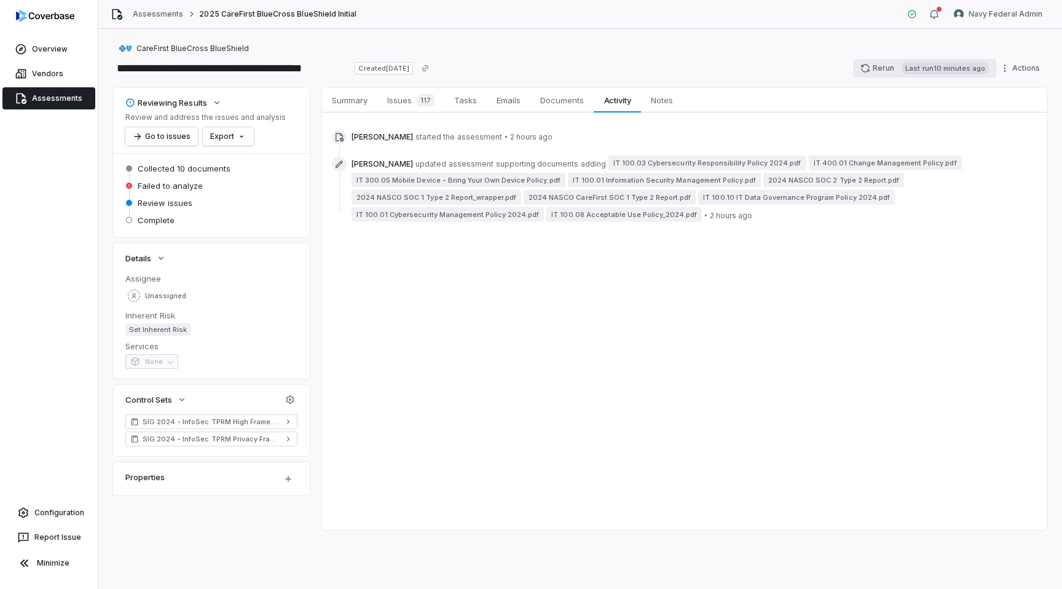
click at [935, 63] on span "Last run 10 minutes ago" at bounding box center [944, 68] width 87 height 12
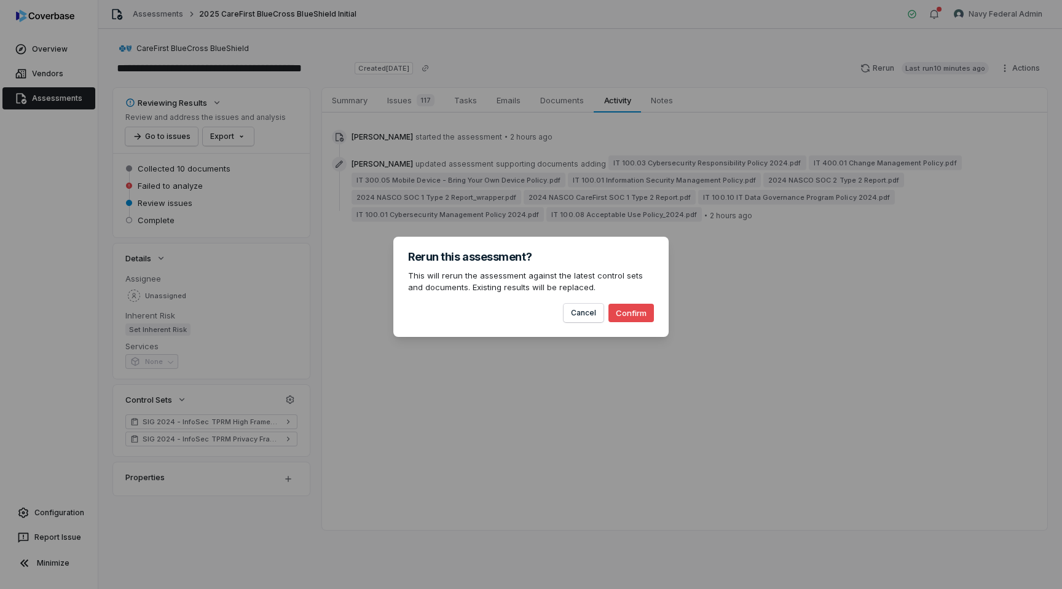
click at [645, 312] on button "Confirm" at bounding box center [630, 313] width 45 height 18
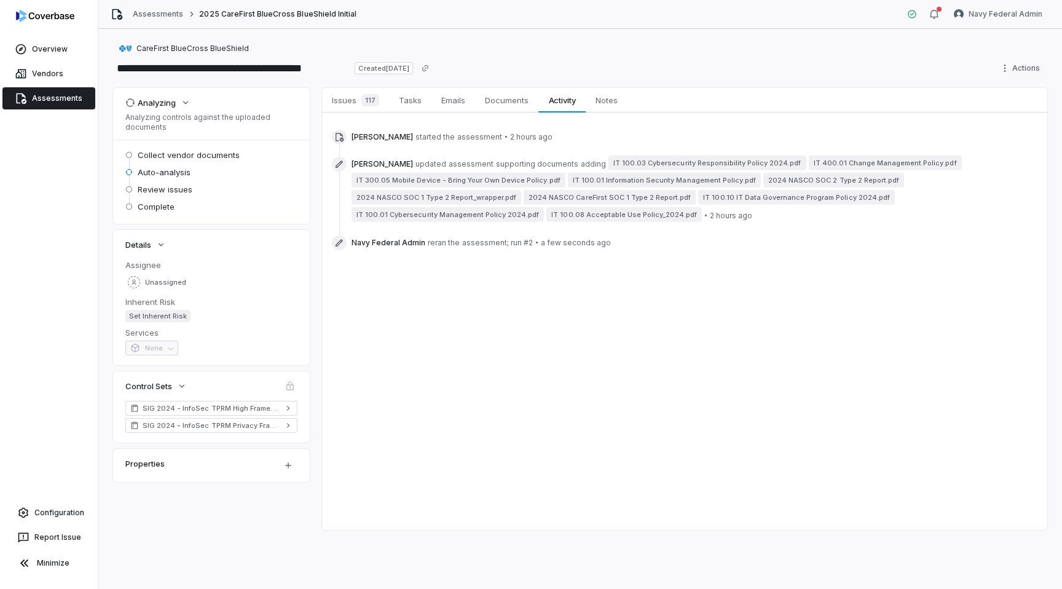
click at [227, 108] on div "Analyzing Analyzing controls against the uploaded documents" at bounding box center [211, 113] width 172 height 37
click at [166, 100] on div "Analyzing" at bounding box center [150, 102] width 50 height 11
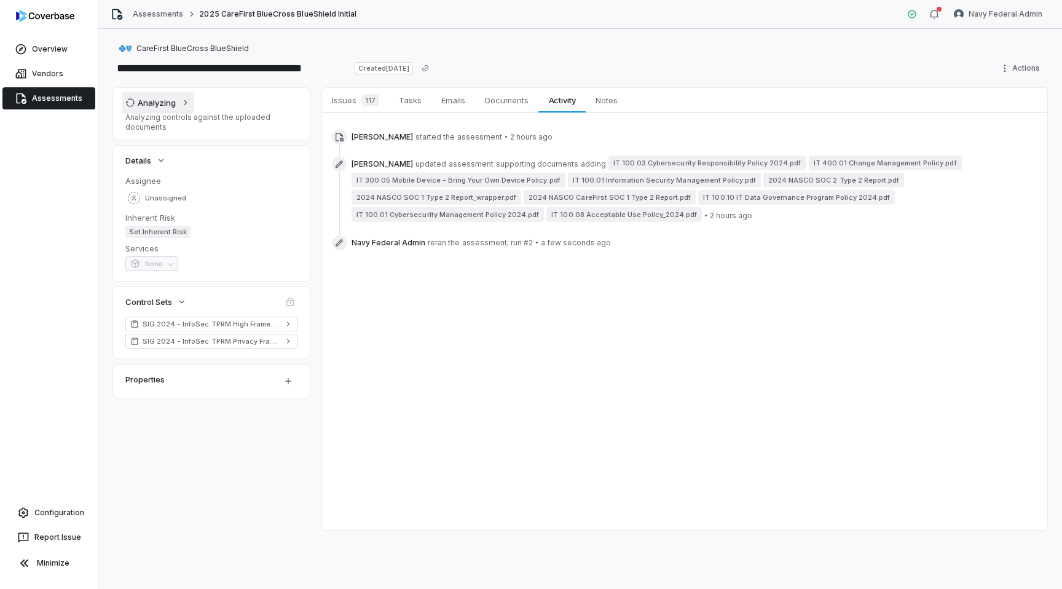
click at [162, 102] on div "Analyzing" at bounding box center [150, 102] width 50 height 11
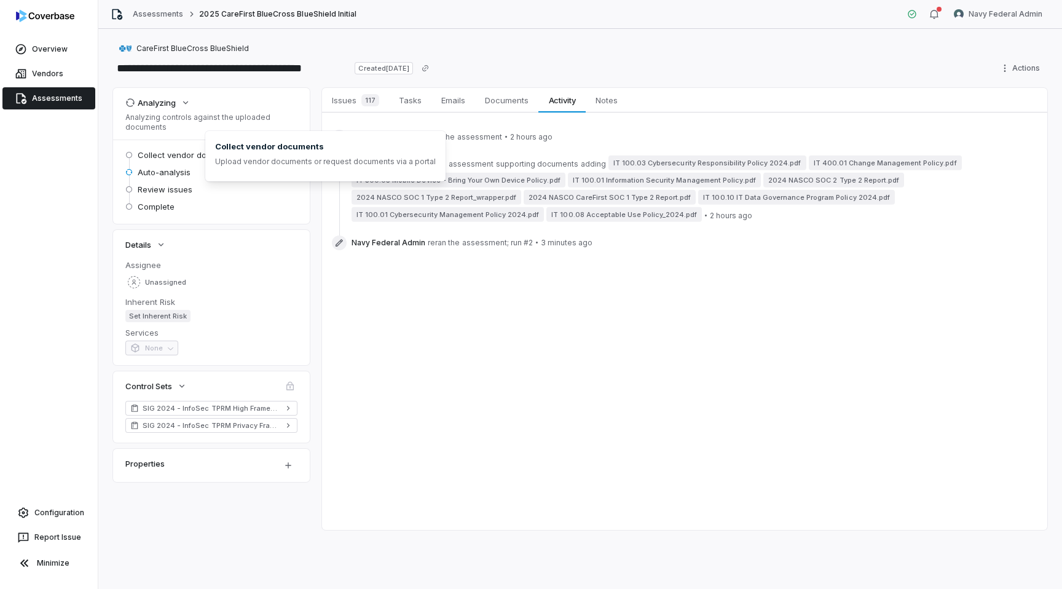
click at [351, 288] on div "Issues 117 Issues 117 Tasks Tasks Emails Emails Documents Documents Activity Ac…" at bounding box center [684, 309] width 725 height 442
click at [168, 101] on div "Analyzing" at bounding box center [150, 102] width 50 height 11
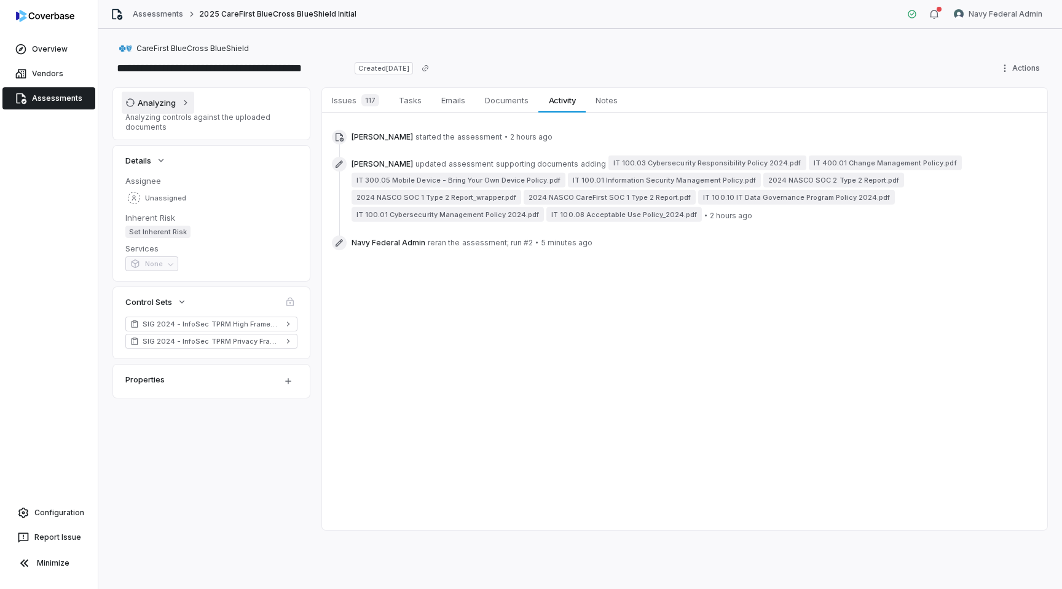
click at [170, 101] on div "Analyzing" at bounding box center [150, 102] width 50 height 11
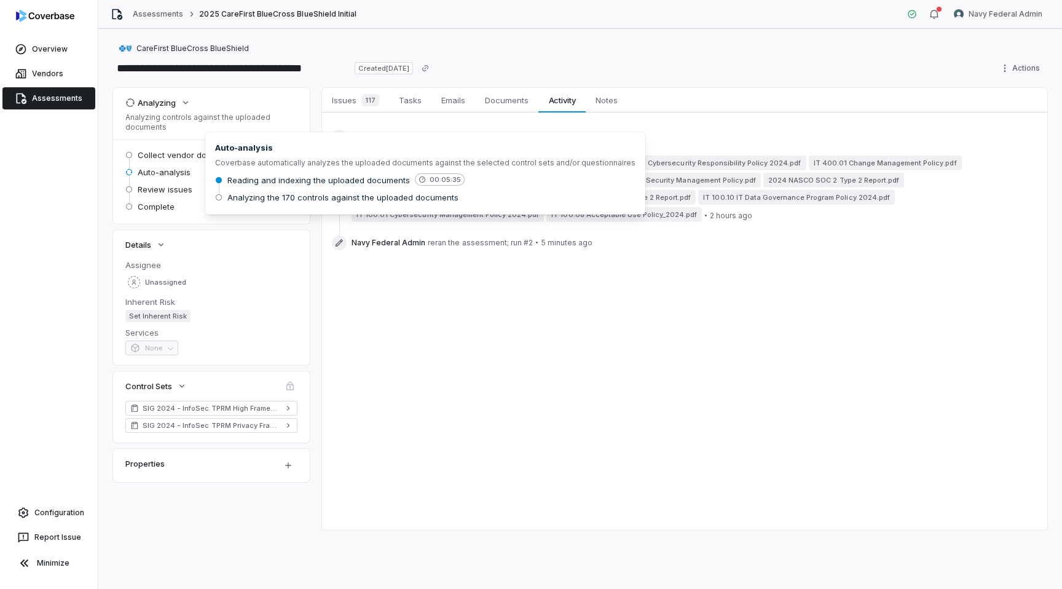
click at [133, 146] on div "Collect vendor documents Auto-analysis Review issues Complete" at bounding box center [211, 181] width 197 height 84
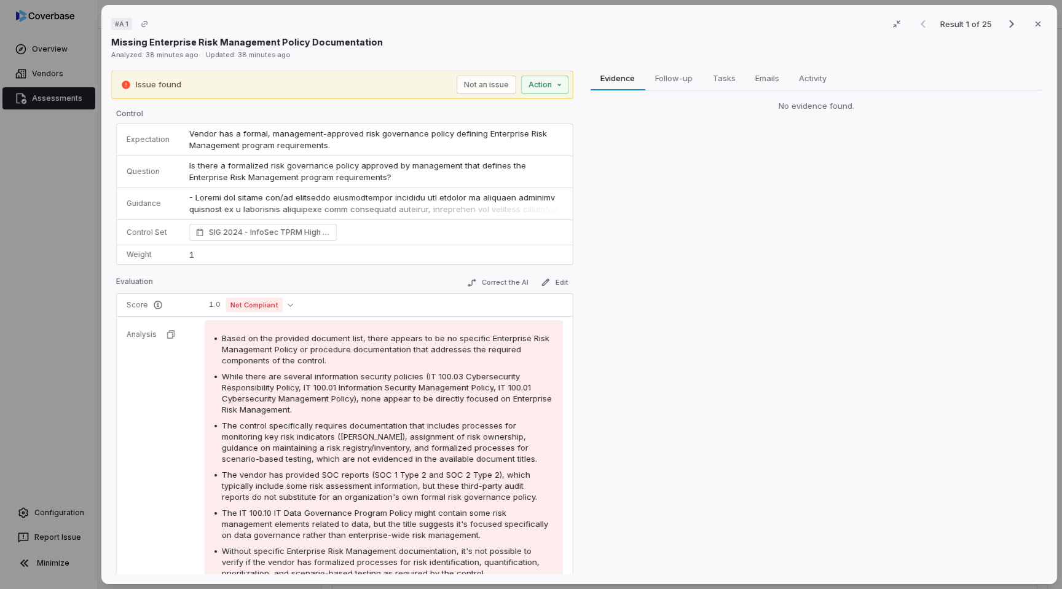
click at [34, 109] on div "# A.1 Result 1 of 25 Close Missing Enterprise Risk Management Policy Documentat…" at bounding box center [531, 294] width 1062 height 589
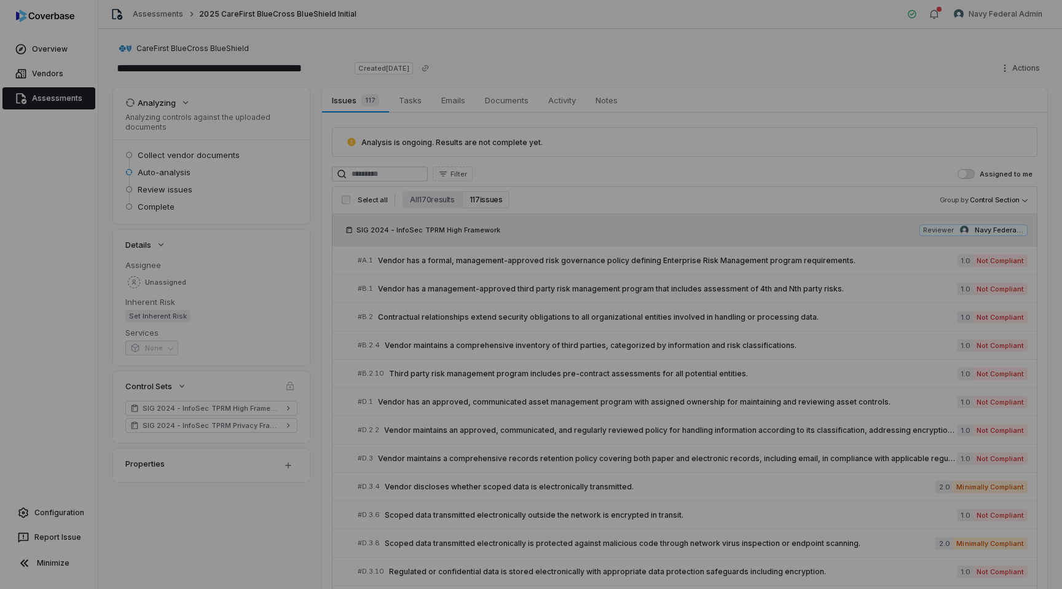
click at [50, 92] on link "Assessments" at bounding box center [48, 98] width 93 height 22
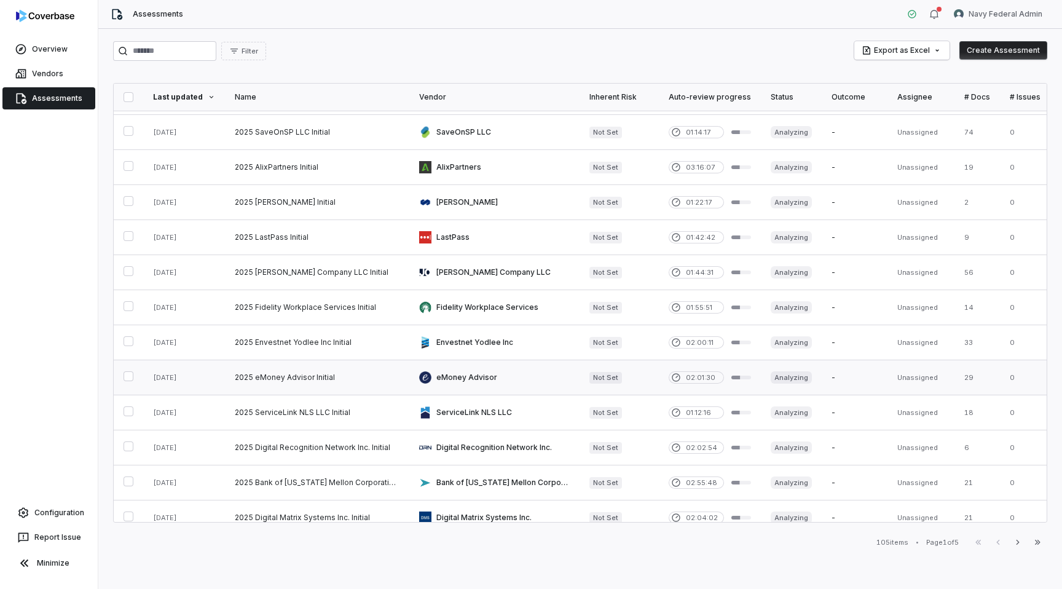
scroll to position [464, 0]
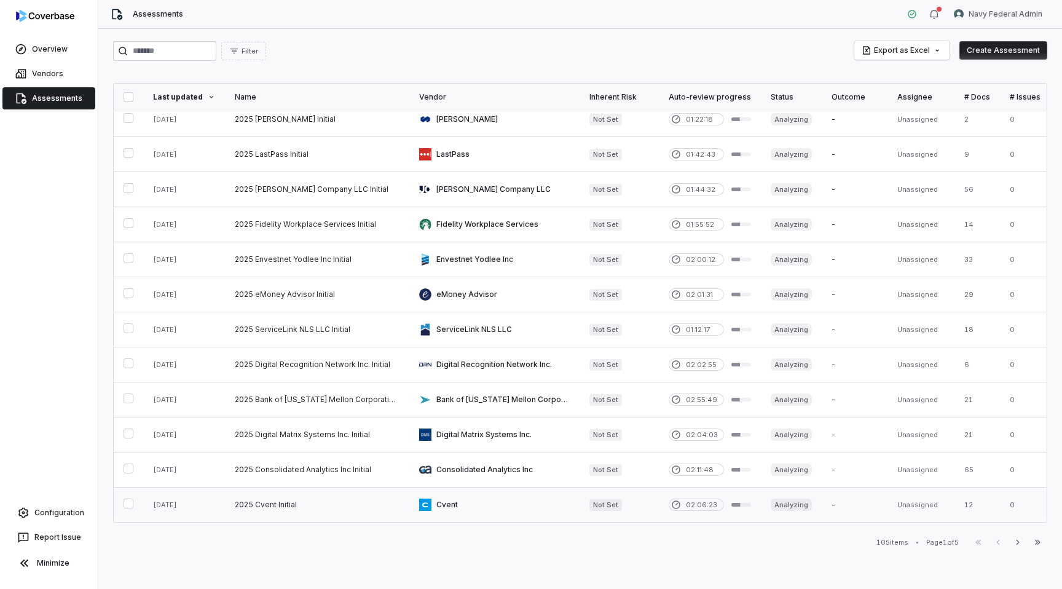
click at [489, 509] on link at bounding box center [494, 504] width 170 height 34
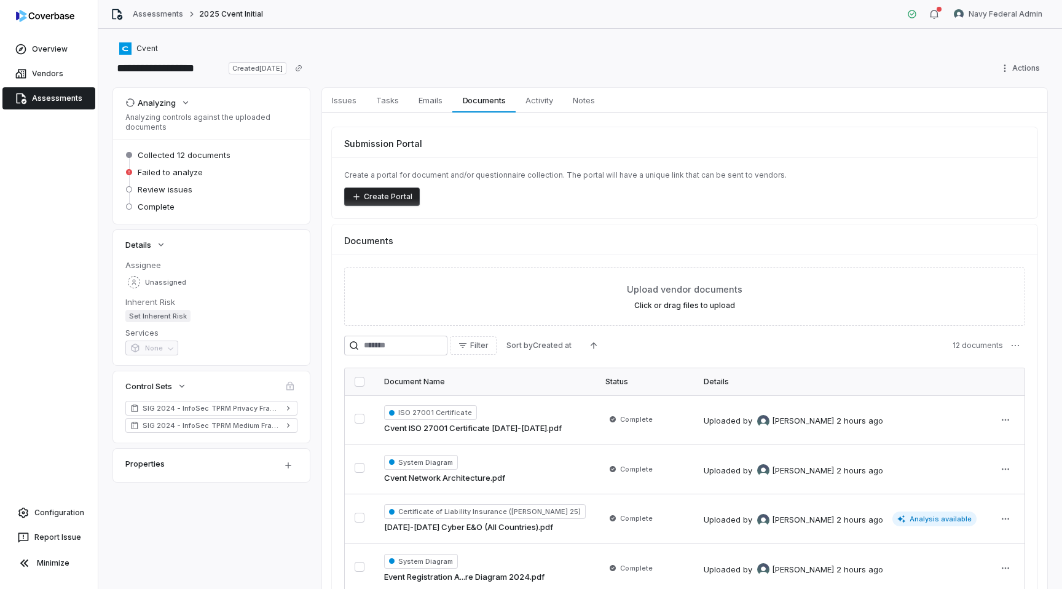
click at [71, 98] on link "Assessments" at bounding box center [48, 98] width 93 height 22
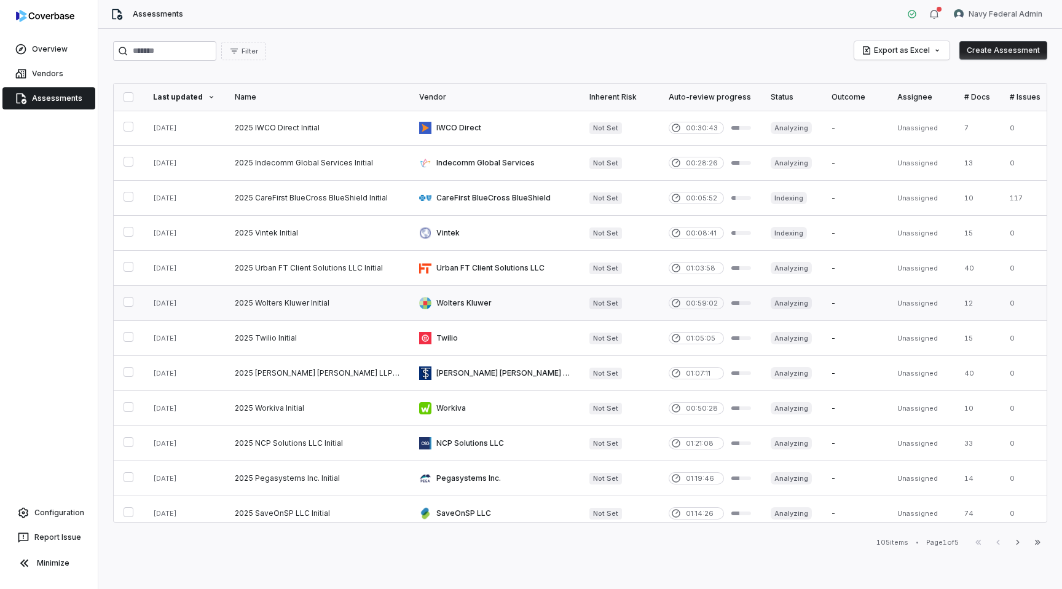
scroll to position [464, 0]
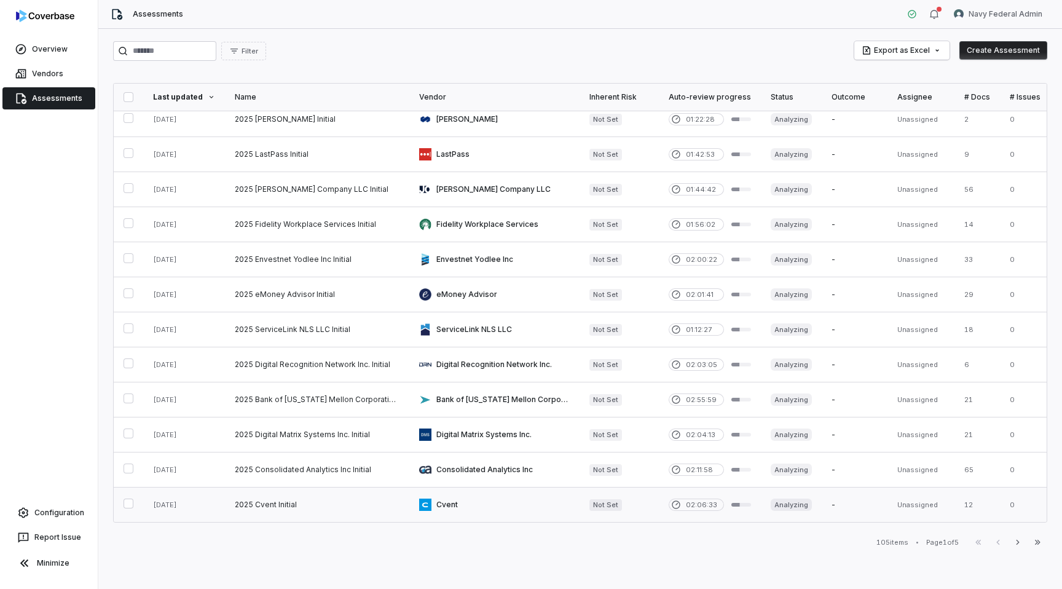
click at [494, 503] on link at bounding box center [494, 504] width 170 height 34
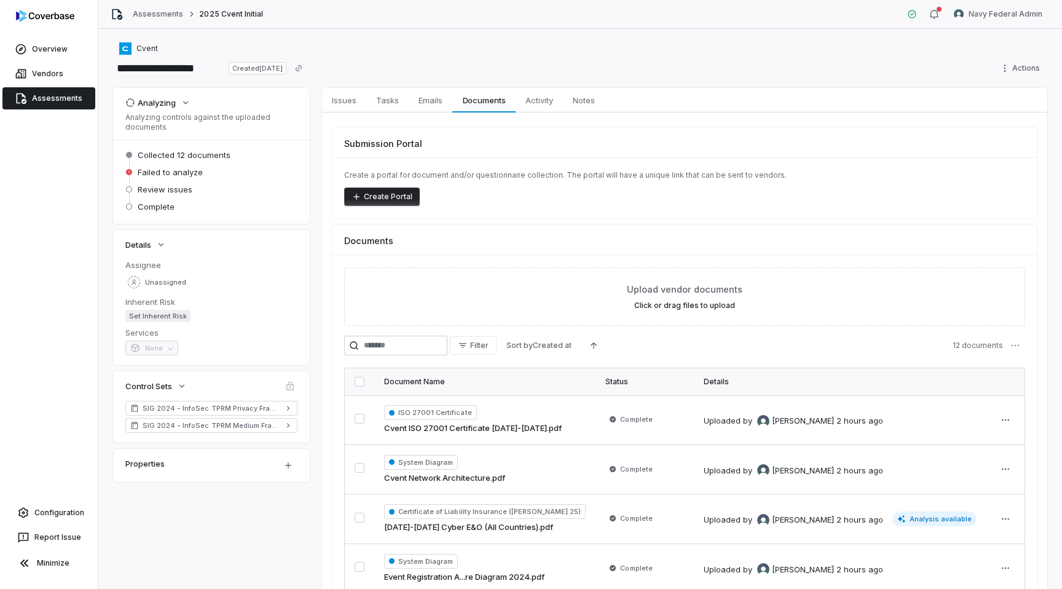
click at [0, 0] on div "Issues Issues Tasks Tasks Emails Emails Documents Documents Activity Activity N…" at bounding box center [0, 0] width 0 height 0
click at [1013, 62] on html "**********" at bounding box center [531, 294] width 1062 height 589
click at [994, 112] on div "Cancel run" at bounding box center [1006, 114] width 88 height 20
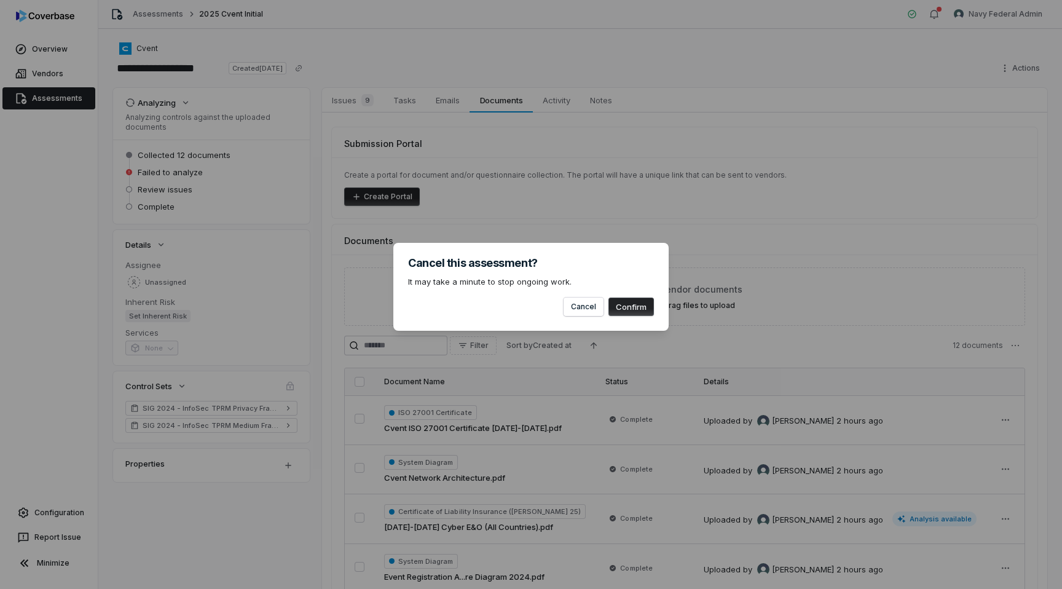
click at [632, 308] on button "Confirm" at bounding box center [630, 306] width 45 height 18
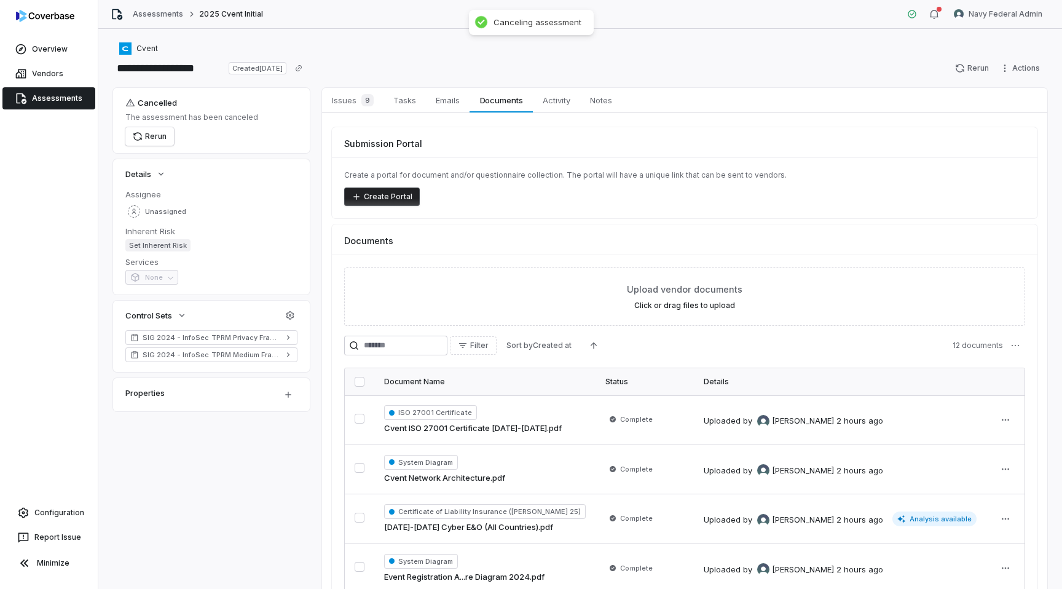
click at [203, 130] on div "The assessment has been canceled Rerun" at bounding box center [191, 128] width 133 height 33
click at [146, 133] on button "Rerun" at bounding box center [149, 136] width 49 height 18
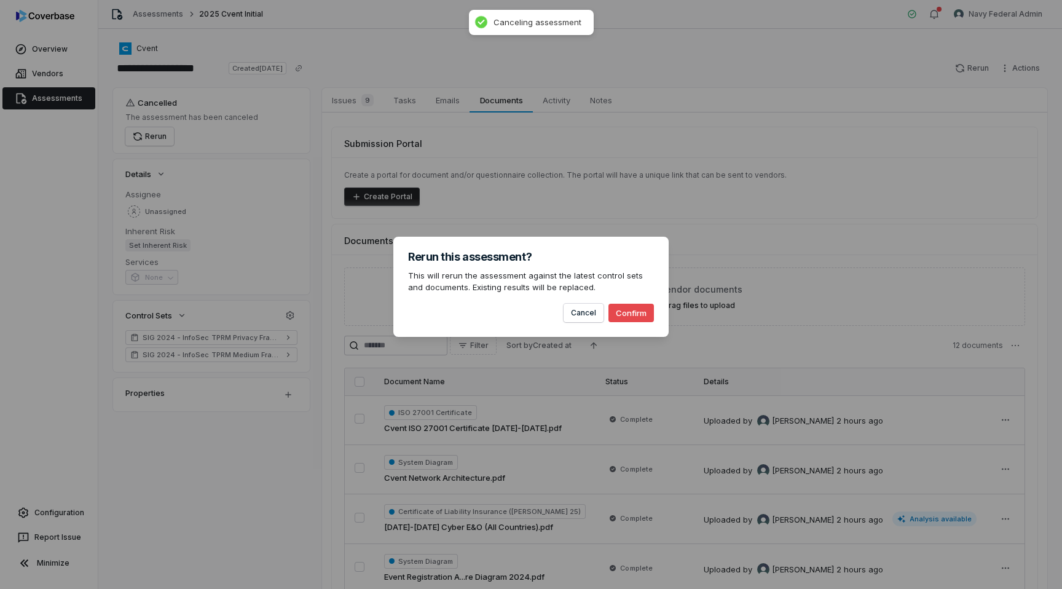
click at [634, 318] on button "Confirm" at bounding box center [630, 313] width 45 height 18
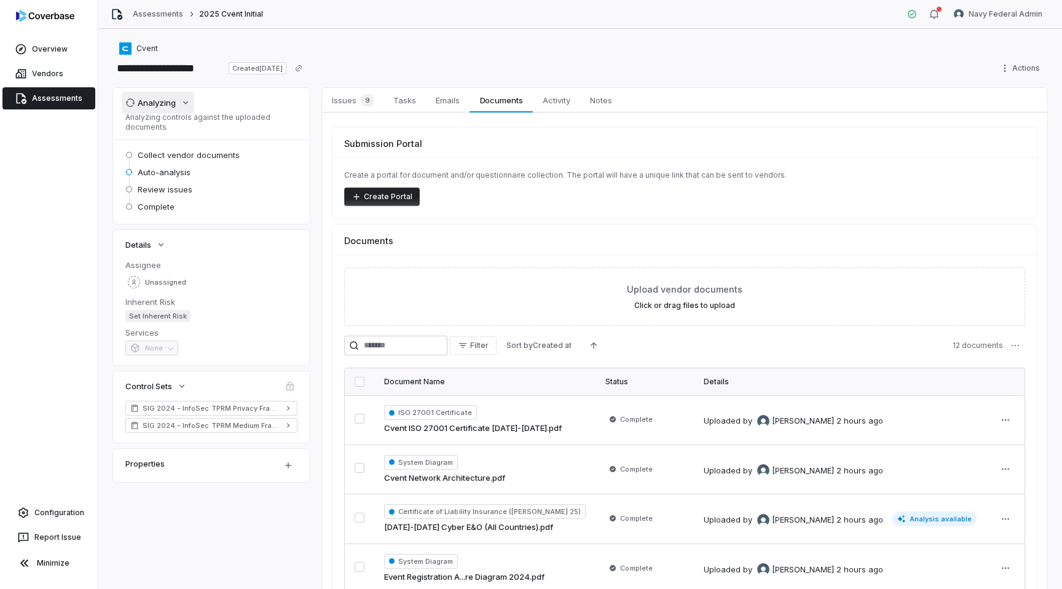
click at [165, 101] on div "Analyzing" at bounding box center [150, 102] width 50 height 11
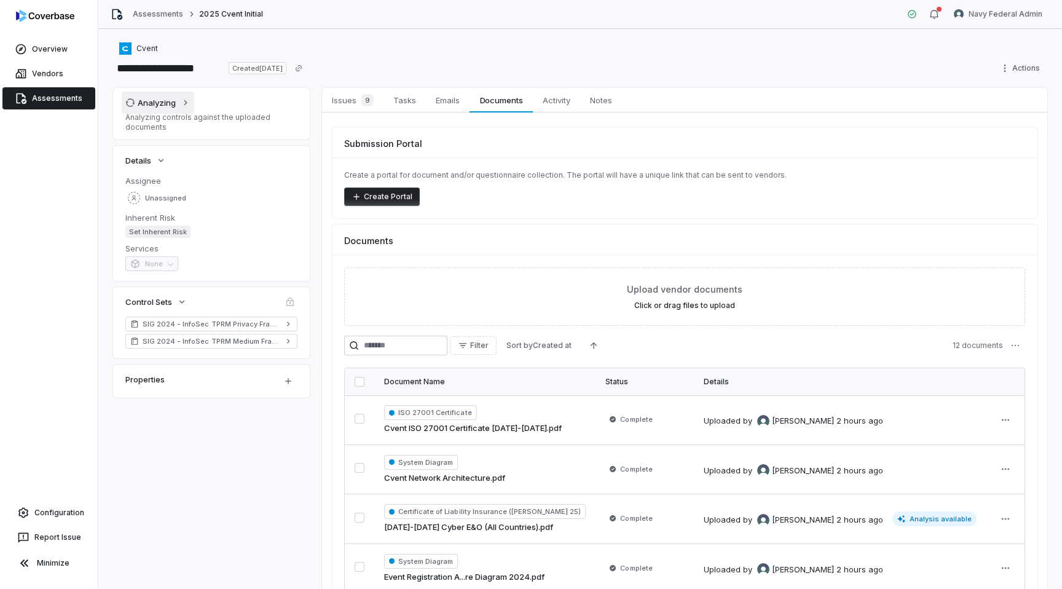
click at [180, 104] on button "Analyzing" at bounding box center [158, 103] width 73 height 22
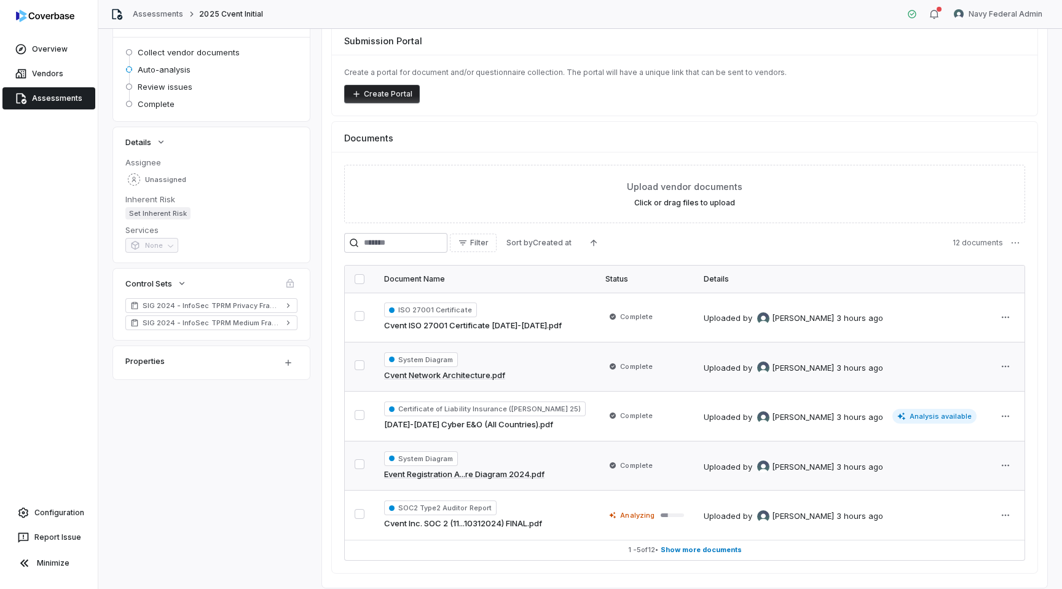
scroll to position [140, 0]
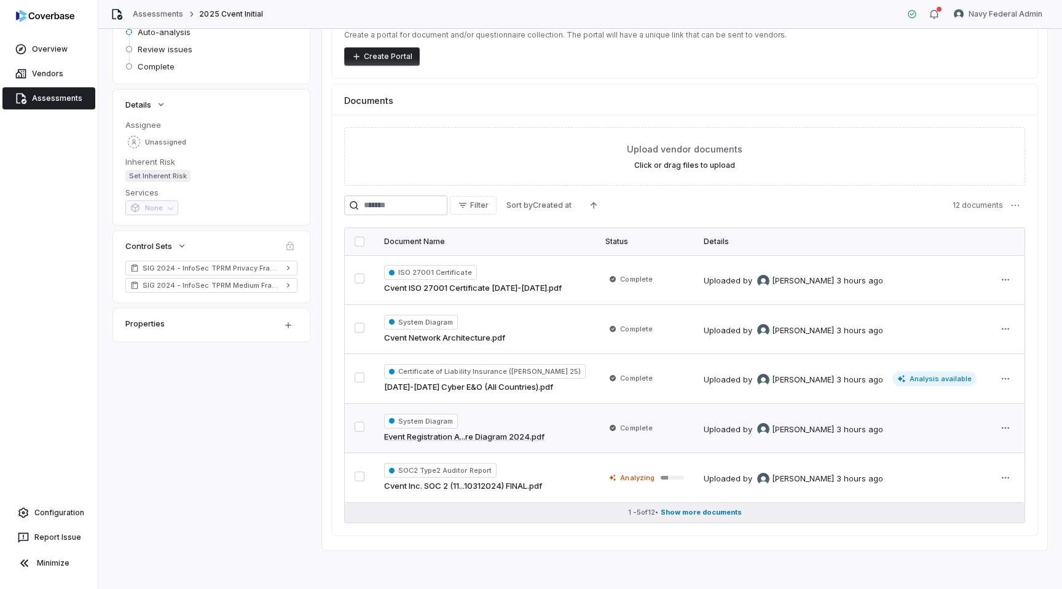
click at [701, 517] on button "1 - 5 of 12 • Show more documents" at bounding box center [685, 513] width 680 height 20
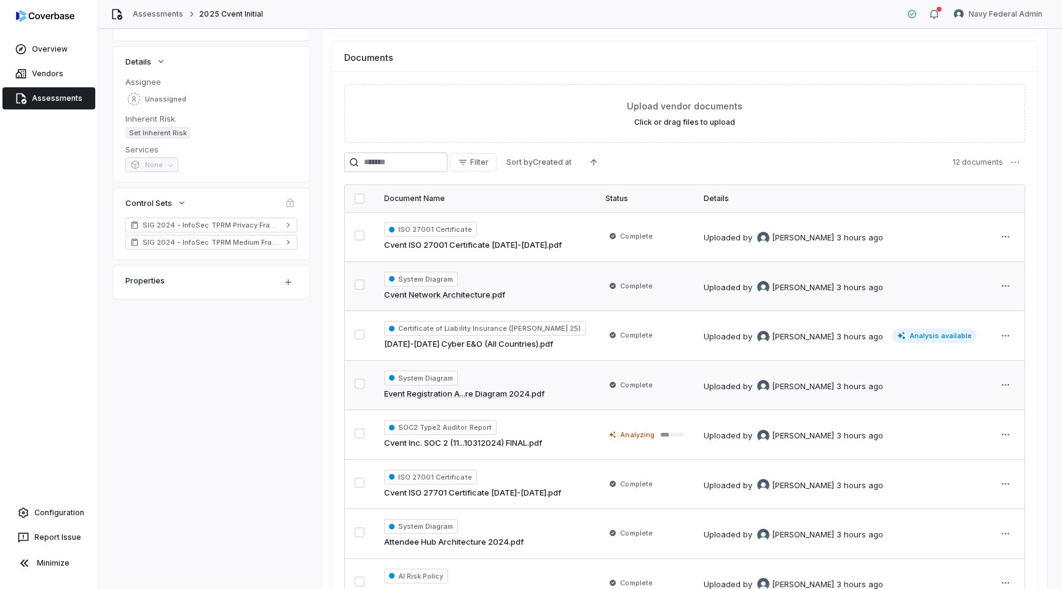
scroll to position [167, 0]
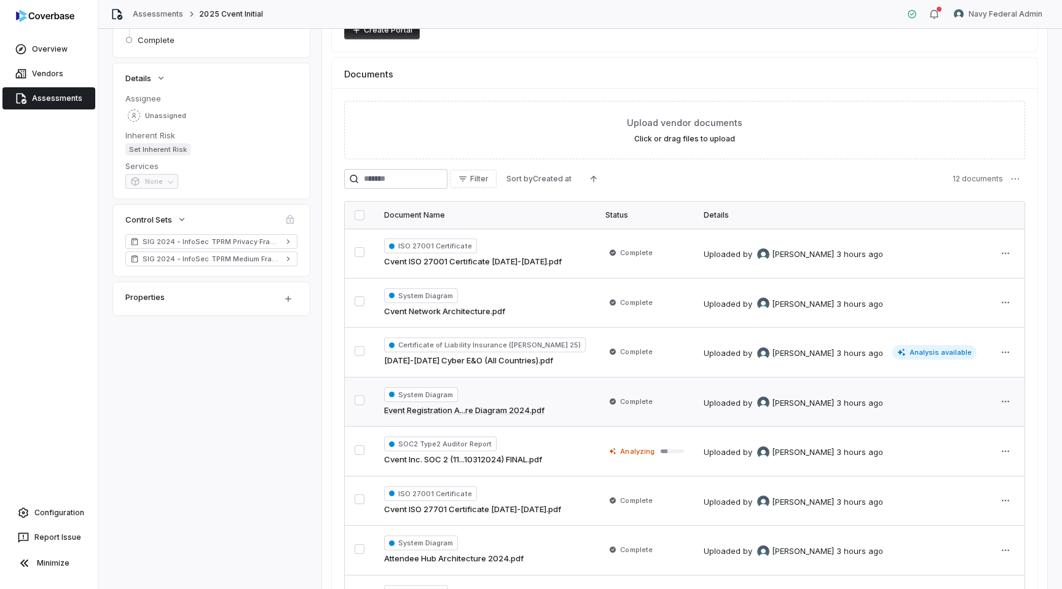
click at [226, 326] on div "Analyzing Analyzing controls against the uploaded documents Collect vendor docu…" at bounding box center [580, 395] width 934 height 948
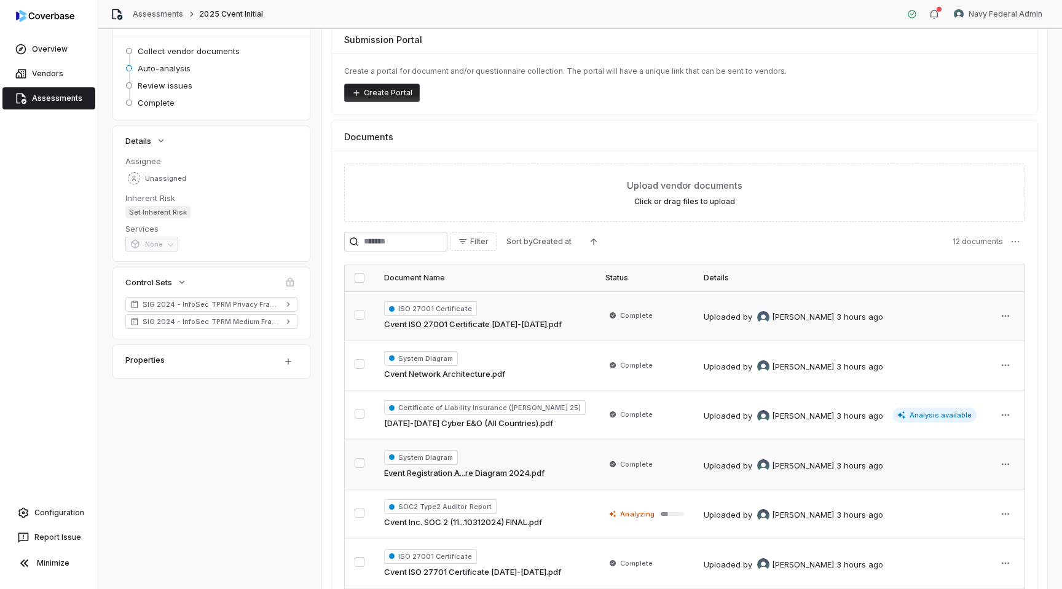
scroll to position [0, 0]
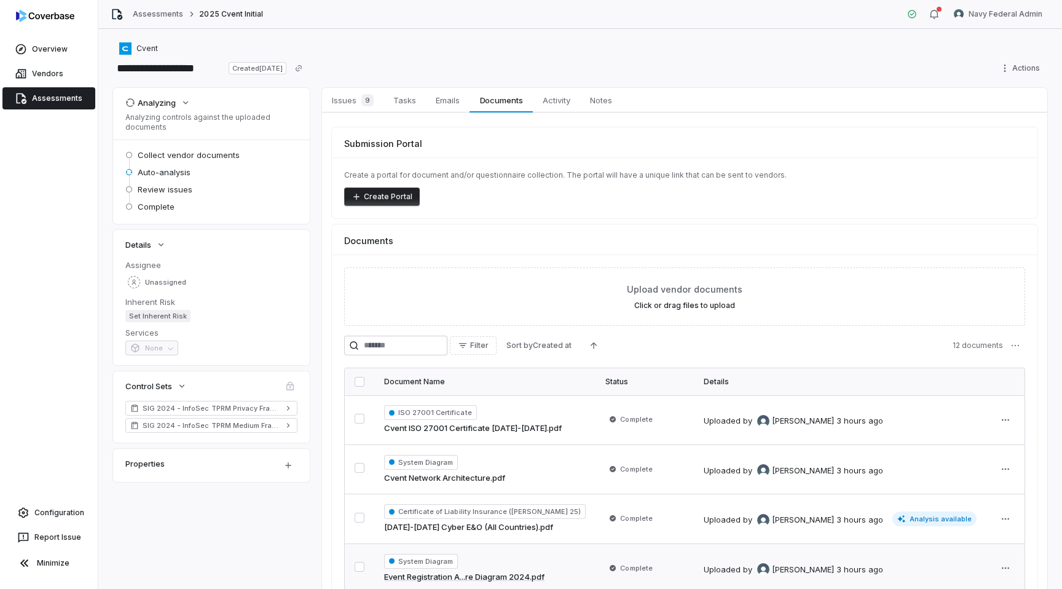
click at [64, 93] on link "Assessments" at bounding box center [48, 98] width 93 height 22
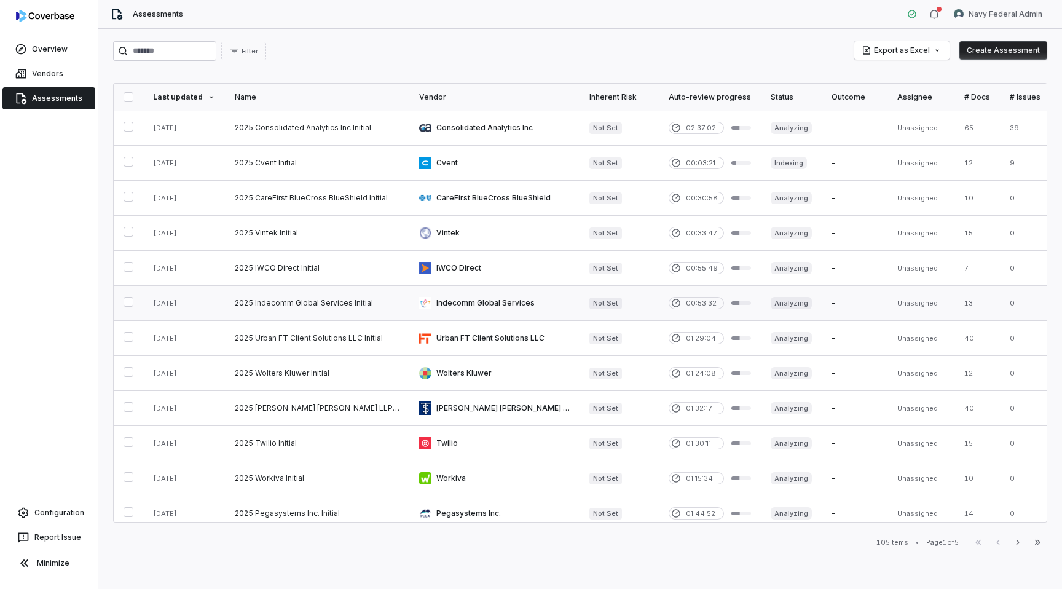
click at [489, 301] on link at bounding box center [494, 303] width 170 height 34
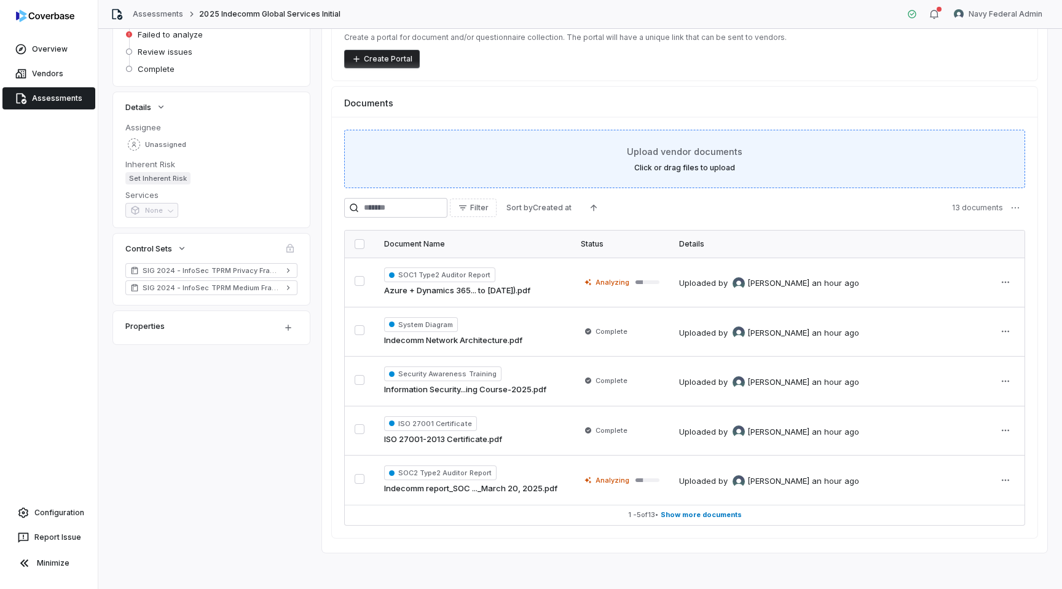
scroll to position [139, 0]
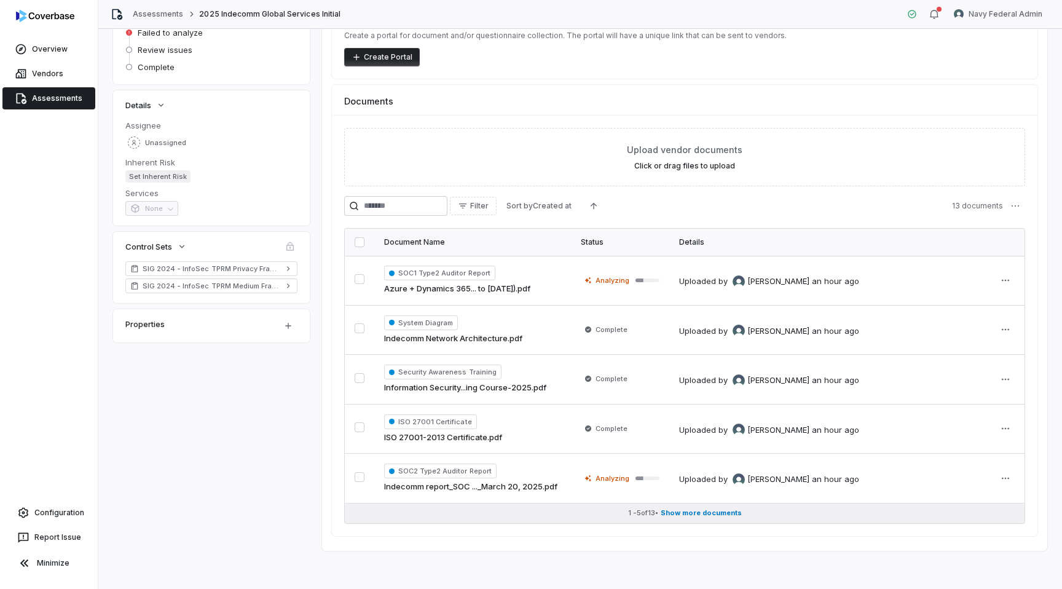
click at [696, 509] on span "Show more documents" at bounding box center [701, 512] width 81 height 9
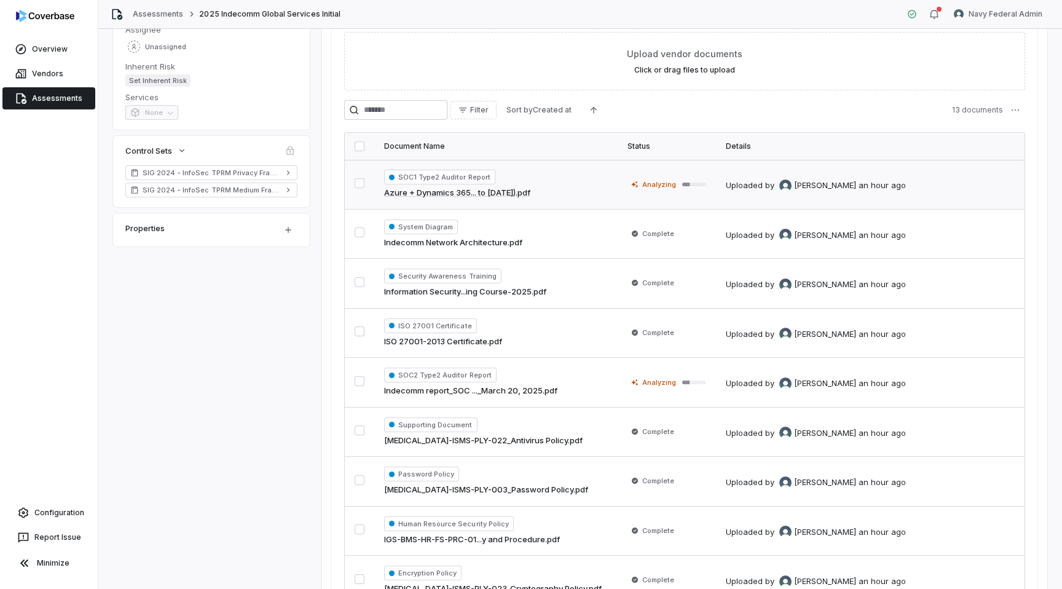
scroll to position [230, 0]
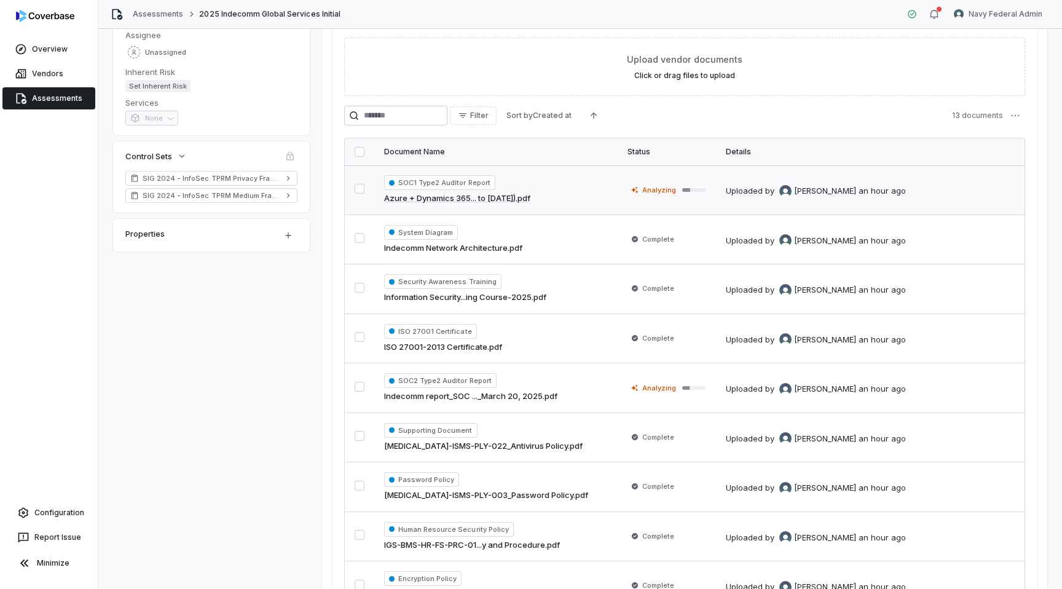
click at [570, 187] on td "SOC1 Type2 Auditor Report Azure + Dynamics 365... to 12-31-2024).pdf" at bounding box center [495, 189] width 243 height 49
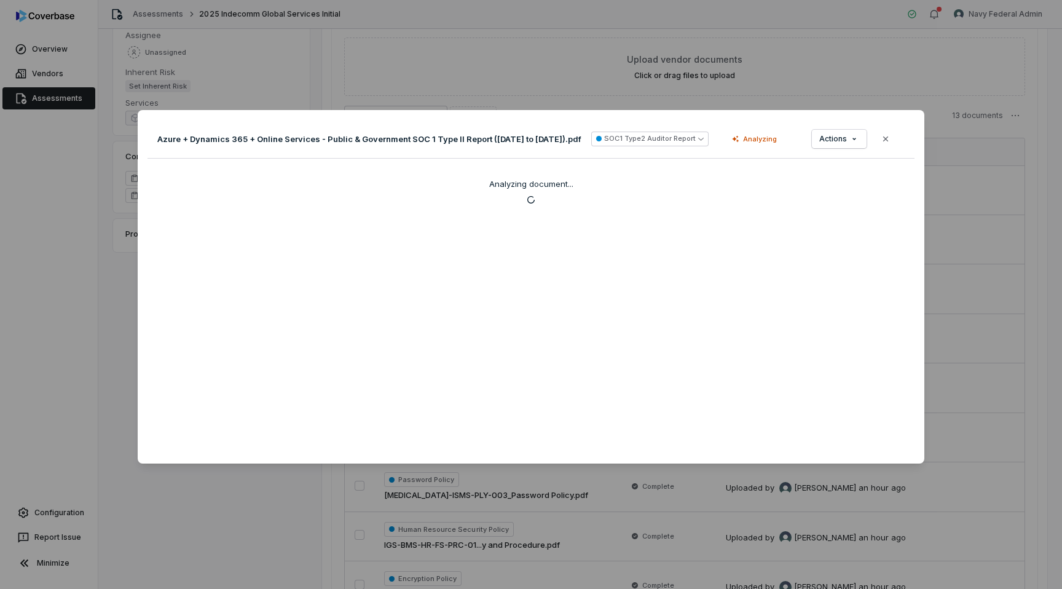
click at [9, 238] on div "Document Preview Azure + Dynamics 365 + Online Services - Public & Government S…" at bounding box center [531, 294] width 1062 height 408
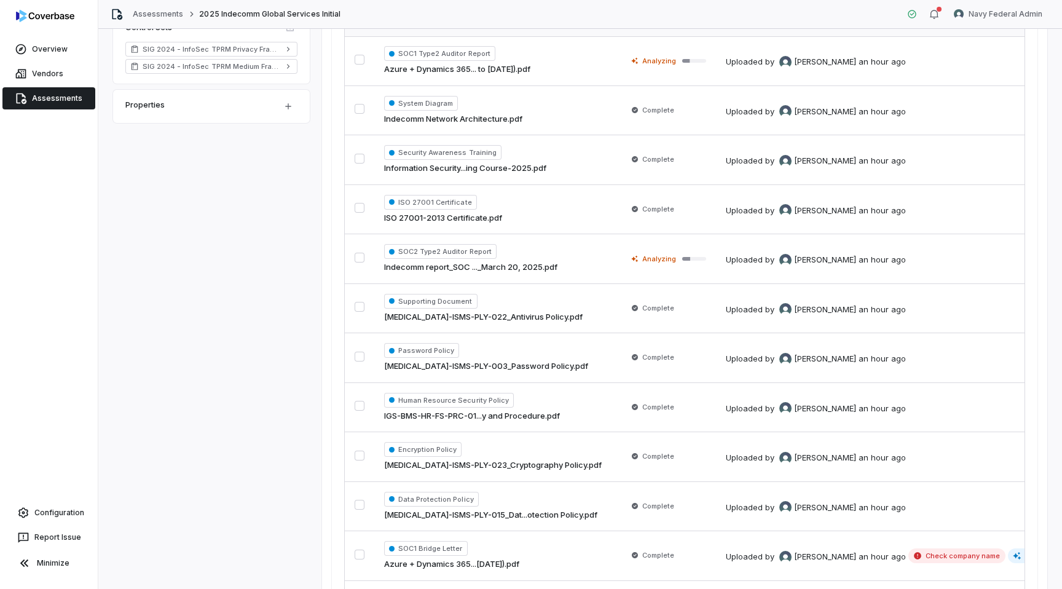
scroll to position [359, 0]
click at [627, 258] on span "Analyzing" at bounding box center [653, 258] width 52 height 12
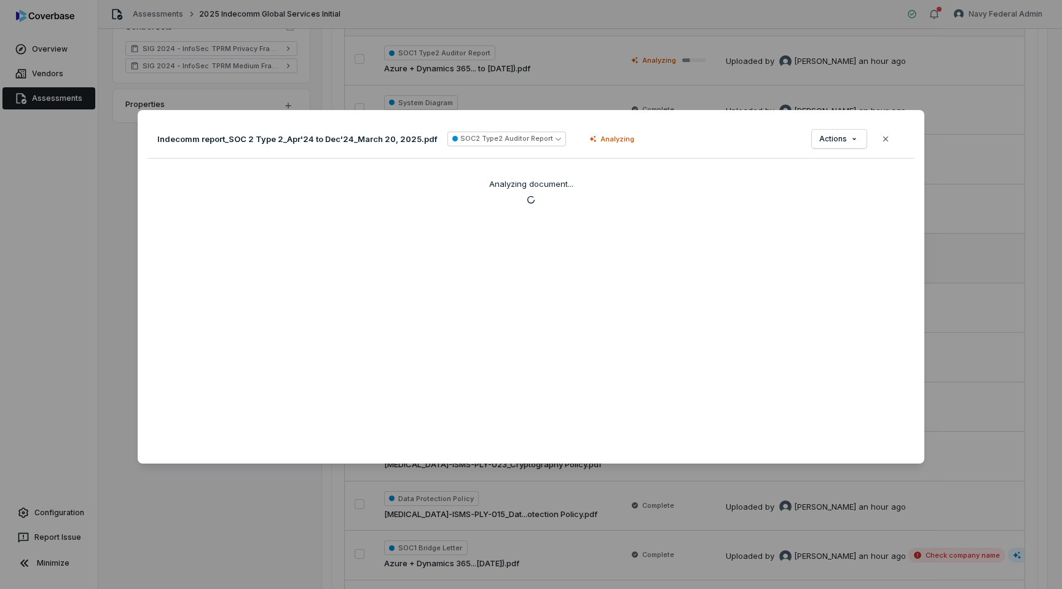
click at [117, 230] on div "Document Preview Indecomm report_SOC 2 Type 2_Apr'24 to Dec'24_March 20, 2025.p…" at bounding box center [531, 294] width 1062 height 408
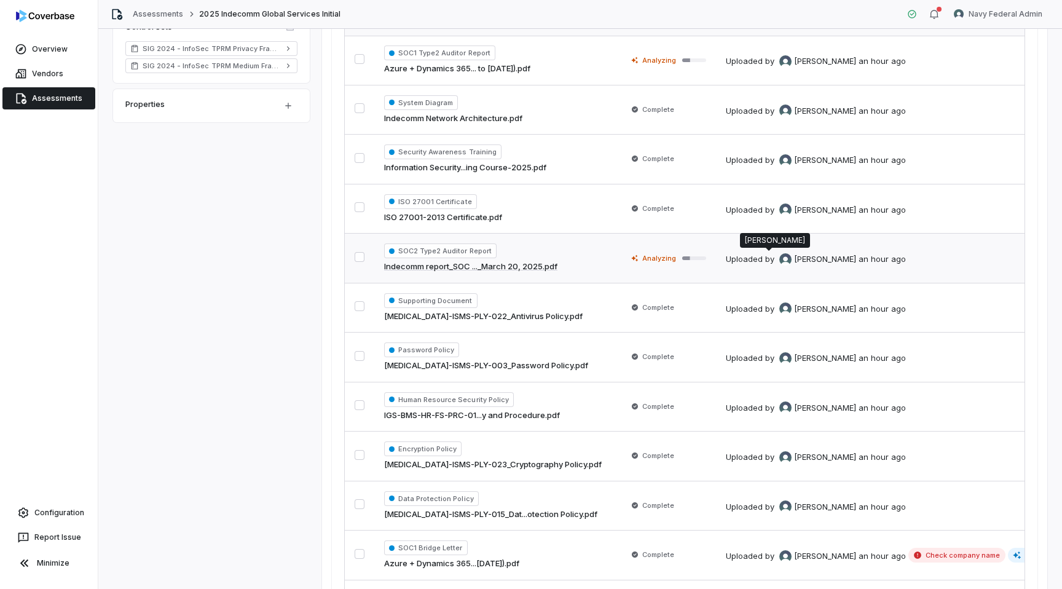
click at [798, 260] on span "Jonathan Lee" at bounding box center [825, 259] width 62 height 12
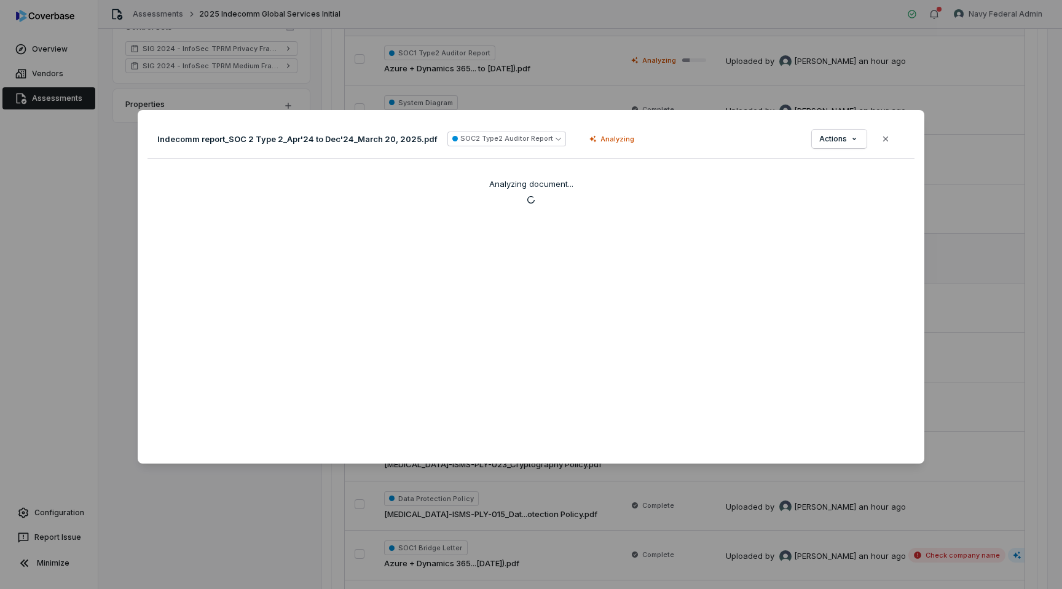
click at [66, 218] on div "Document Preview Indecomm report_SOC 2 Type 2_Apr'24 to Dec'24_March 20, 2025.p…" at bounding box center [531, 294] width 1062 height 408
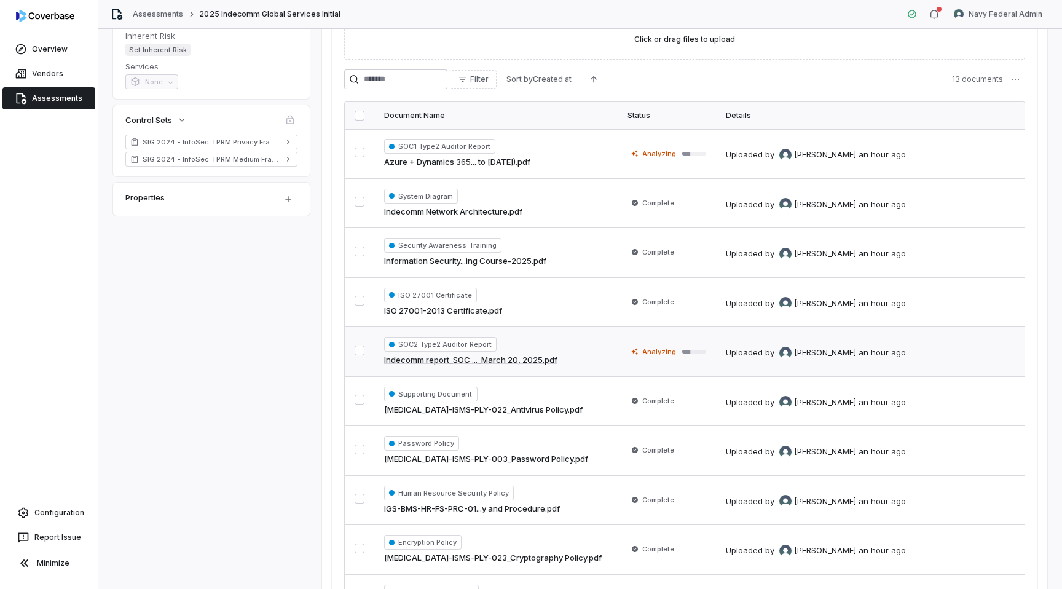
scroll to position [285, 0]
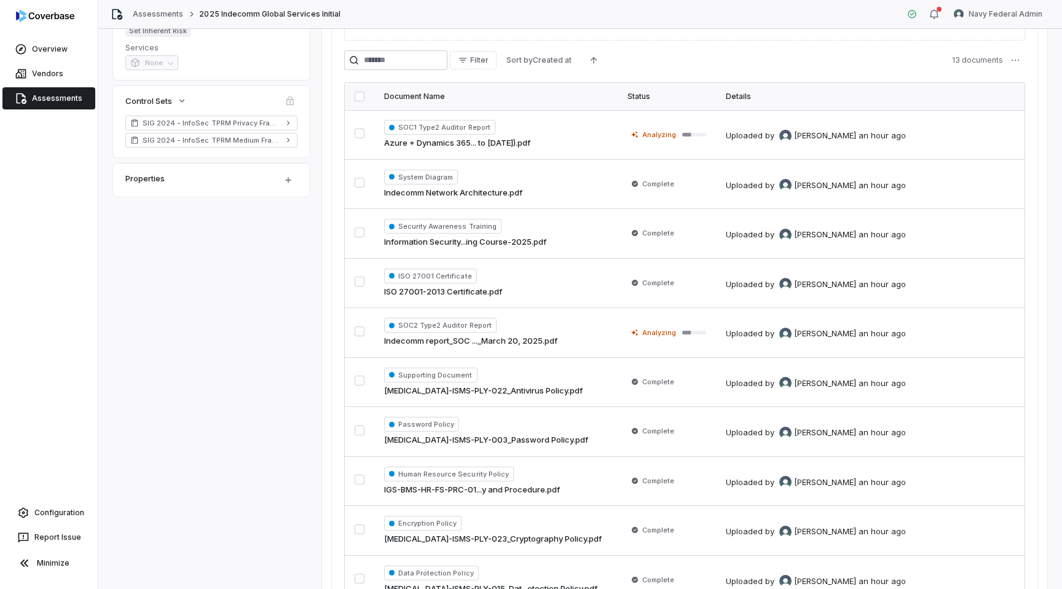
click at [55, 95] on link "Assessments" at bounding box center [48, 98] width 93 height 22
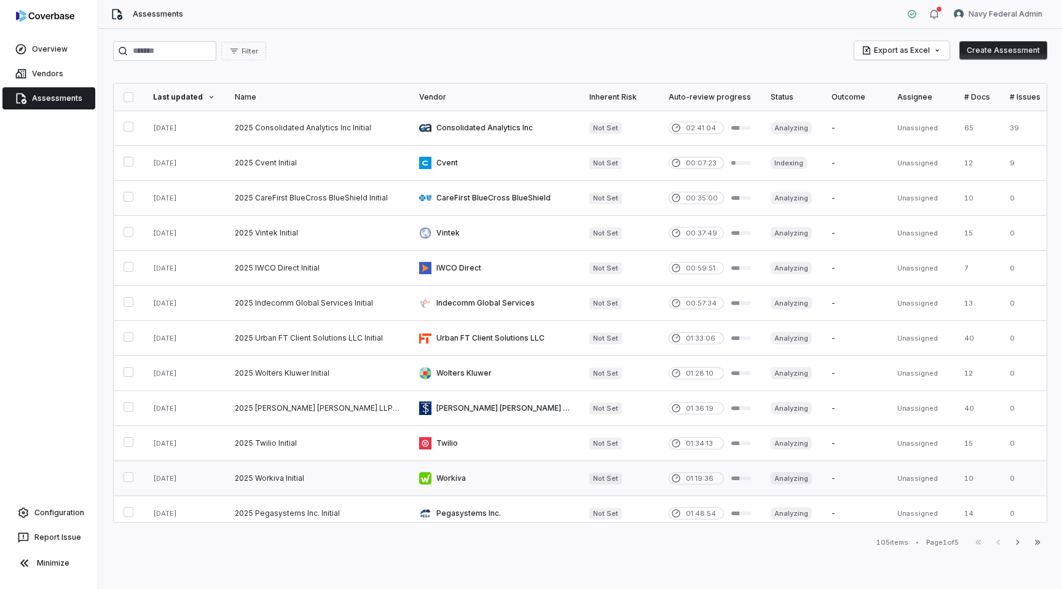
scroll to position [464, 0]
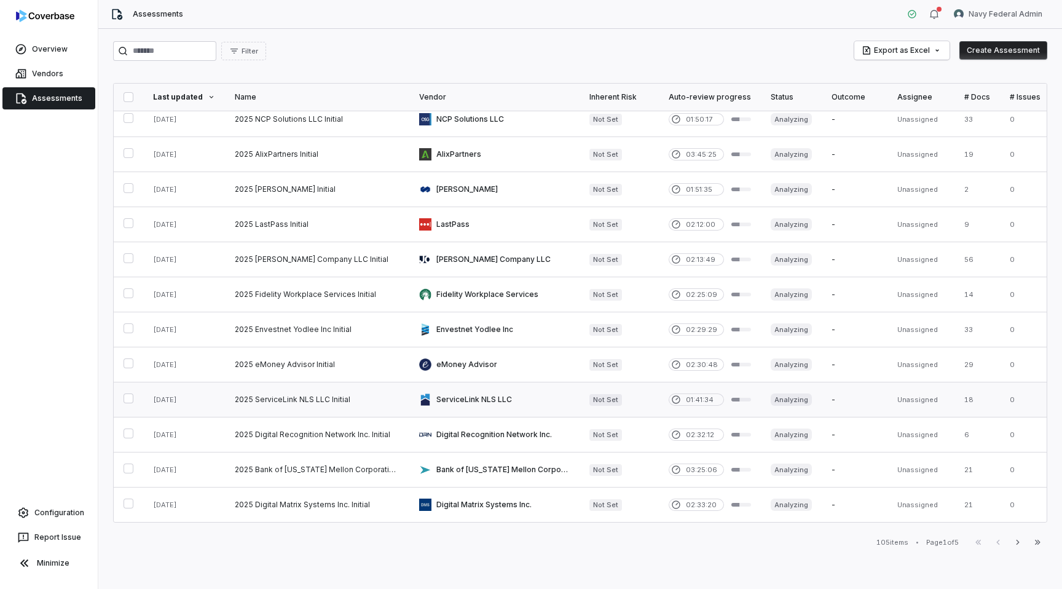
click at [510, 398] on link at bounding box center [494, 399] width 170 height 34
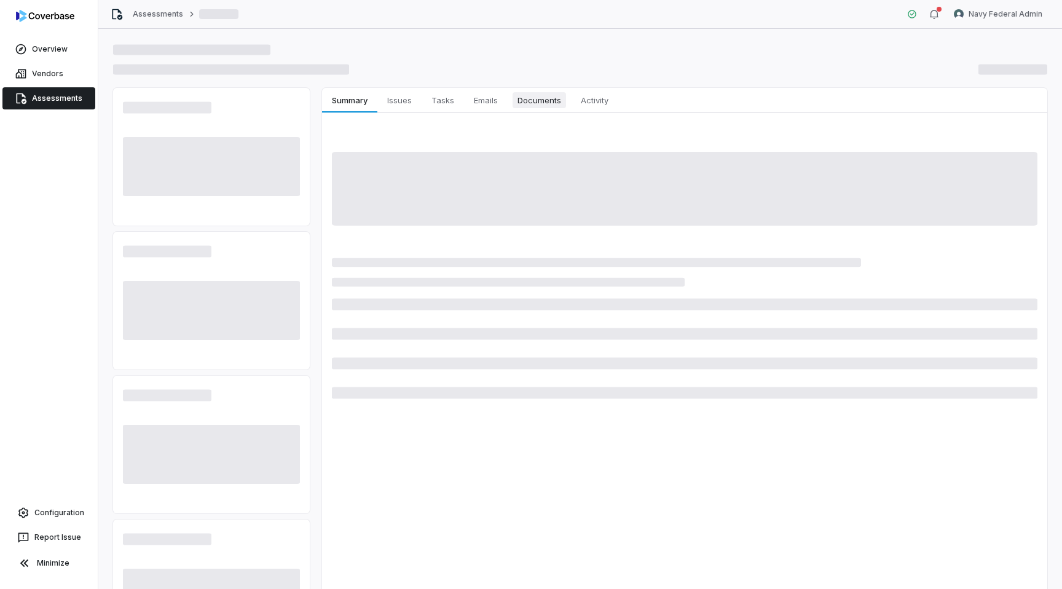
click at [533, 97] on span "Documents" at bounding box center [538, 100] width 53 height 16
click at [555, 104] on span "Documents" at bounding box center [538, 100] width 53 height 16
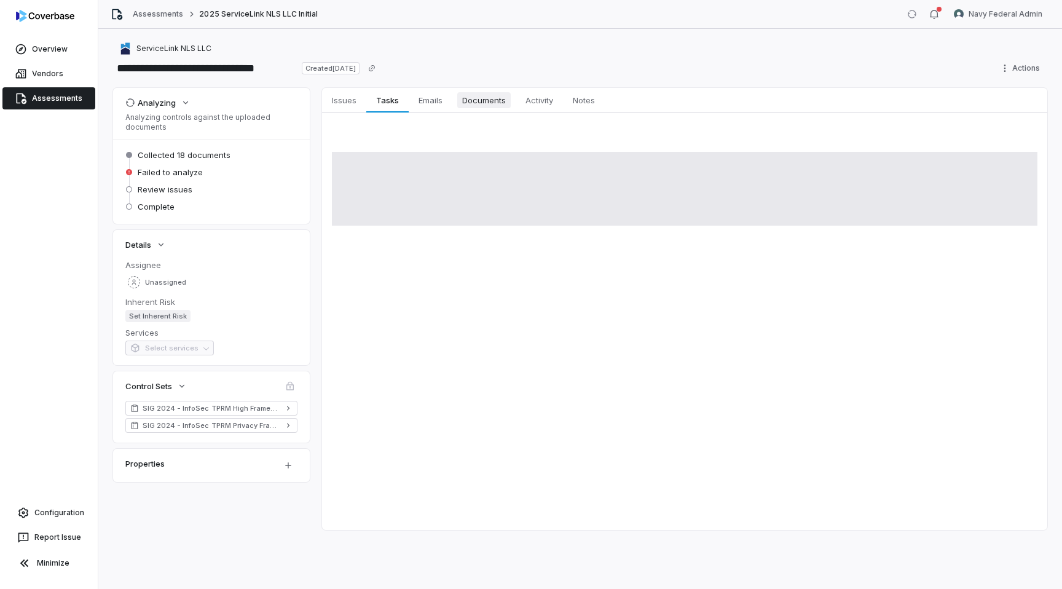
click at [495, 96] on span "Documents" at bounding box center [483, 100] width 53 height 16
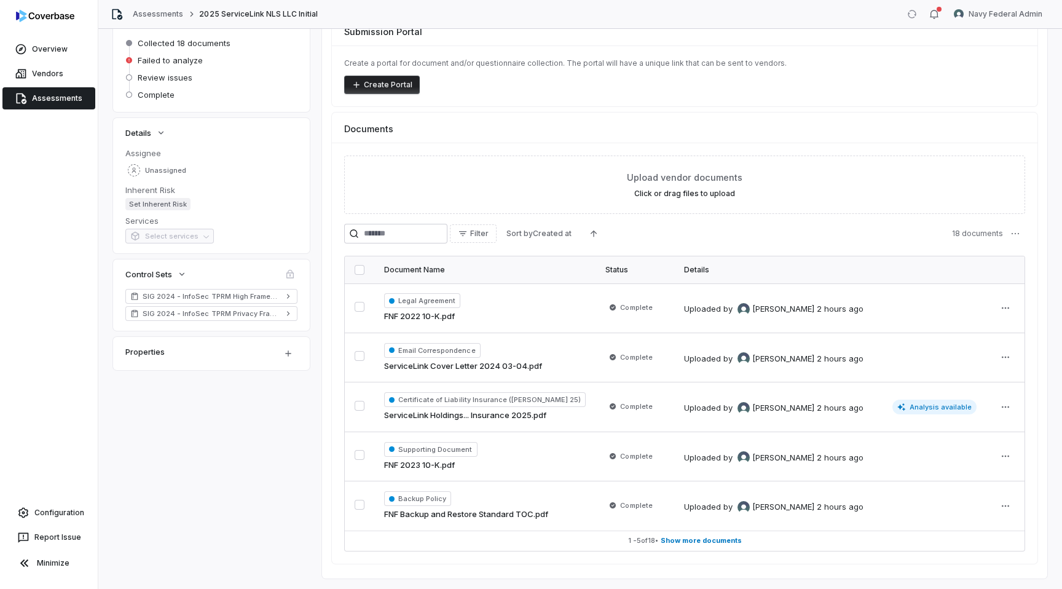
scroll to position [140, 0]
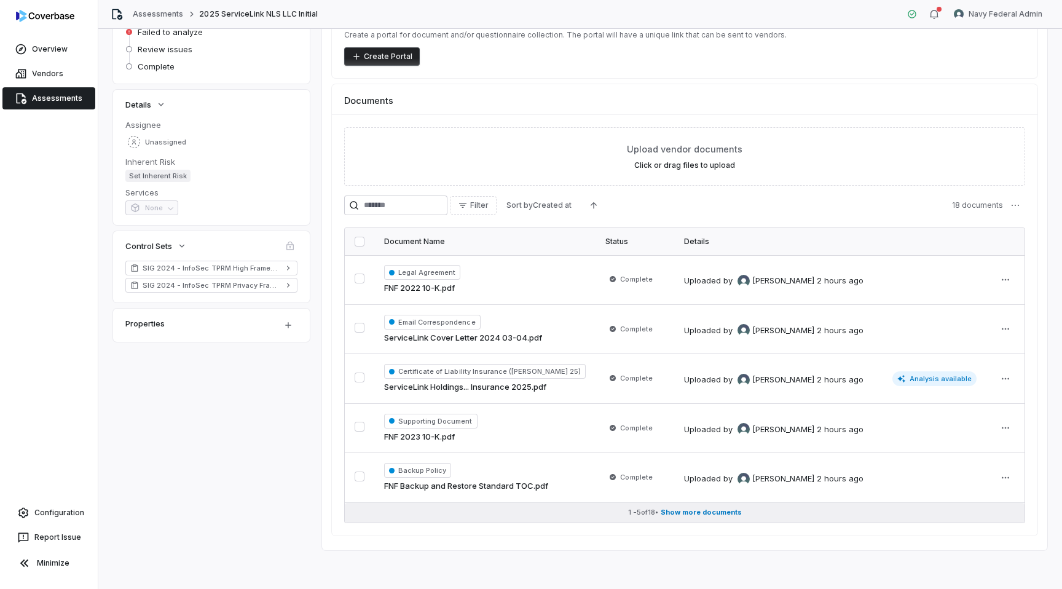
click at [692, 516] on span "Show more documents" at bounding box center [701, 512] width 81 height 9
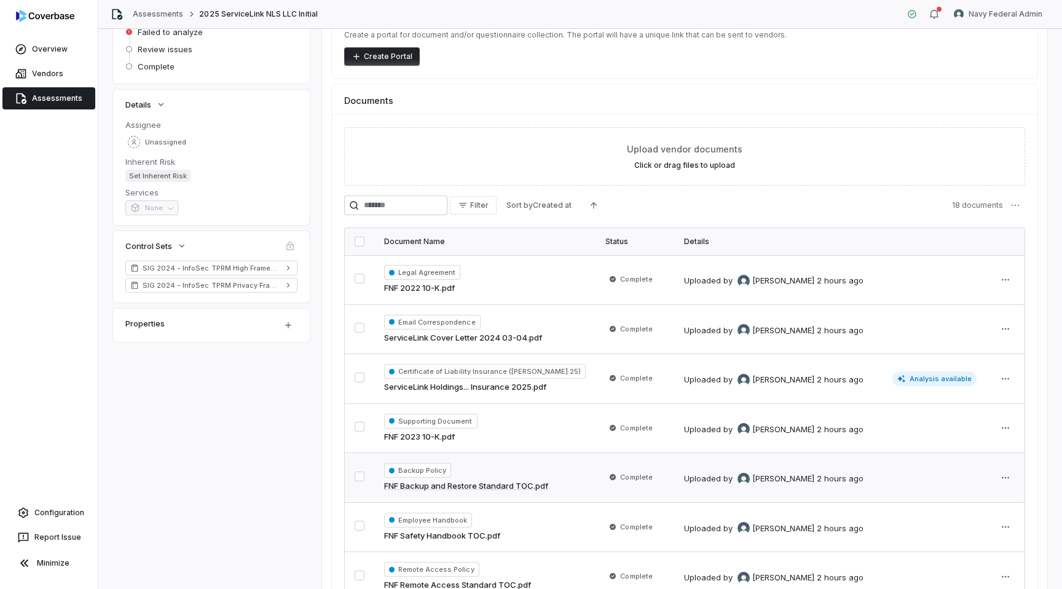
scroll to position [783, 0]
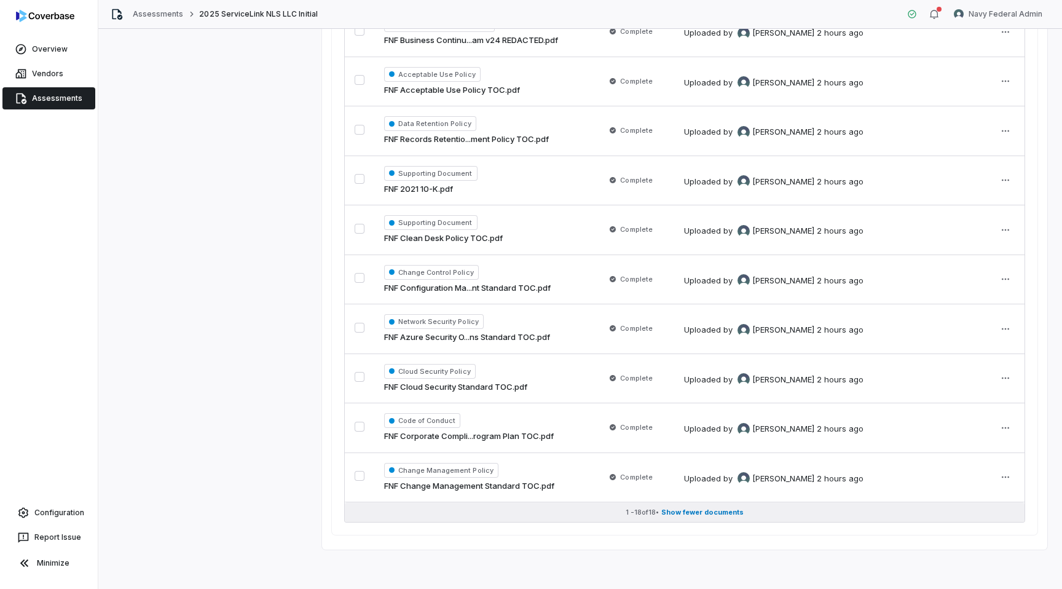
click at [691, 513] on span "Show fewer documents" at bounding box center [702, 512] width 82 height 9
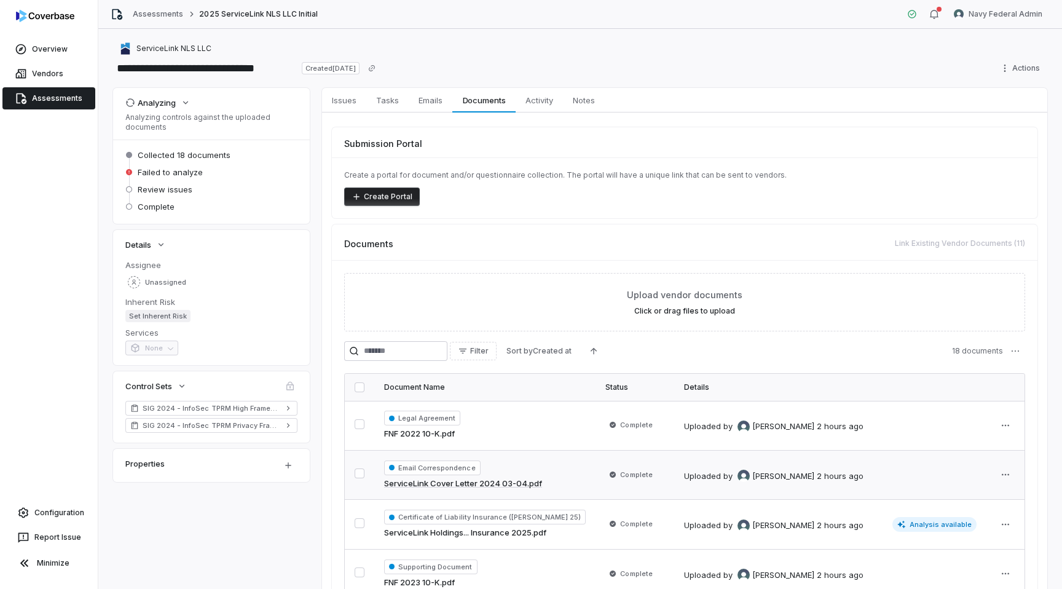
scroll to position [146, 0]
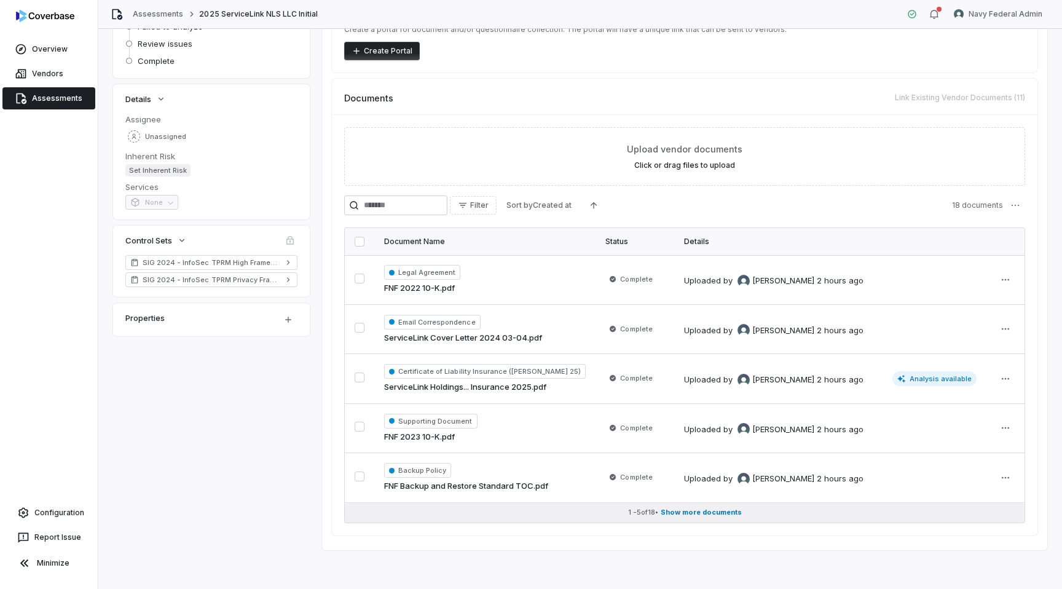
click at [681, 514] on span "Show more documents" at bounding box center [701, 512] width 81 height 9
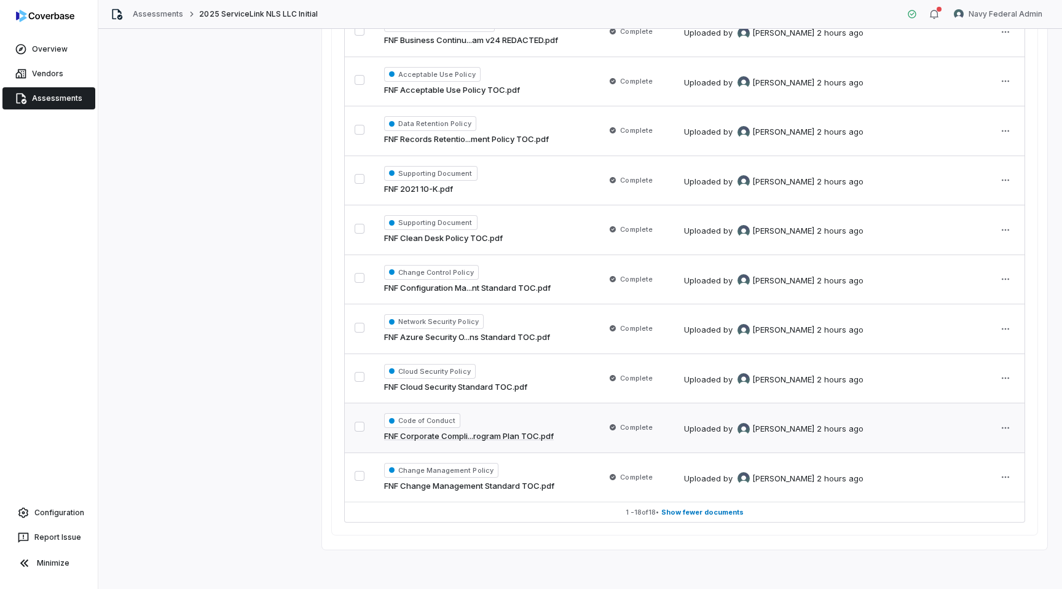
scroll to position [0, 0]
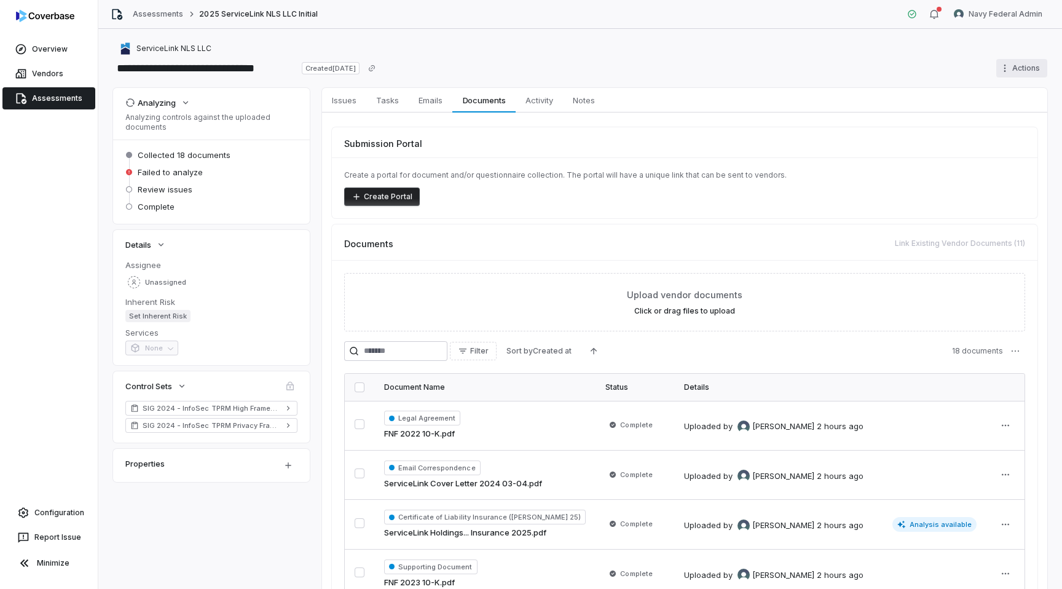
click at [1010, 68] on html "**********" at bounding box center [531, 294] width 1062 height 589
click at [983, 117] on div "Cancel run" at bounding box center [1006, 114] width 88 height 20
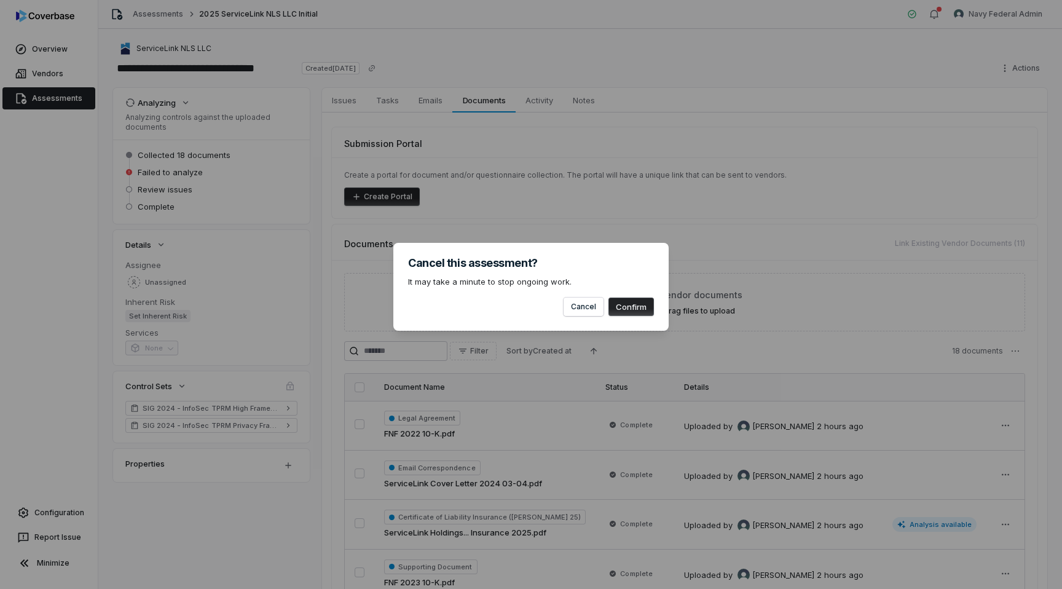
click at [640, 302] on button "Confirm" at bounding box center [630, 306] width 45 height 18
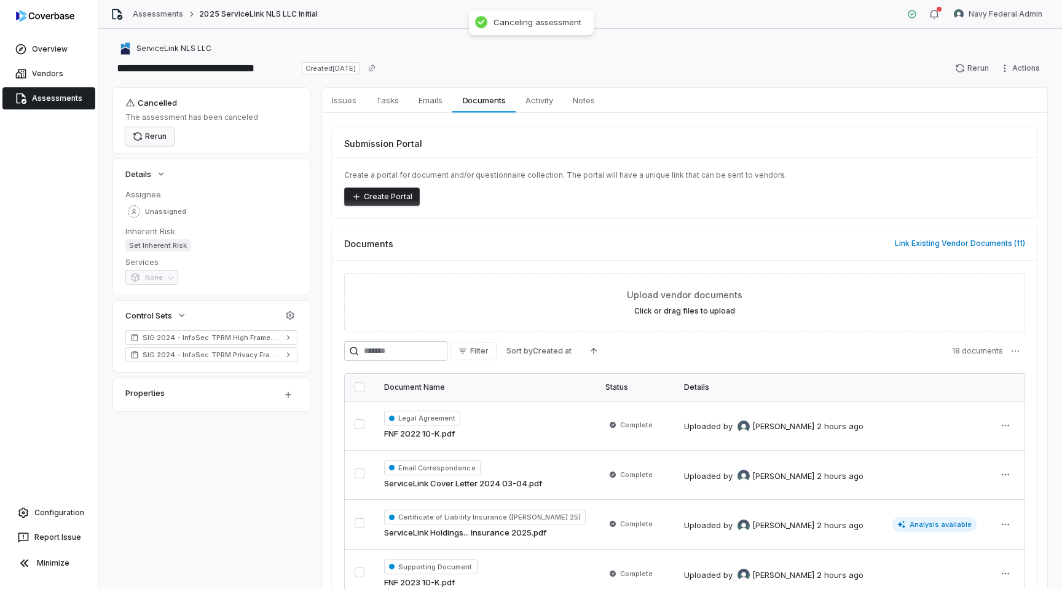
click at [140, 136] on icon "button" at bounding box center [138, 137] width 10 height 10
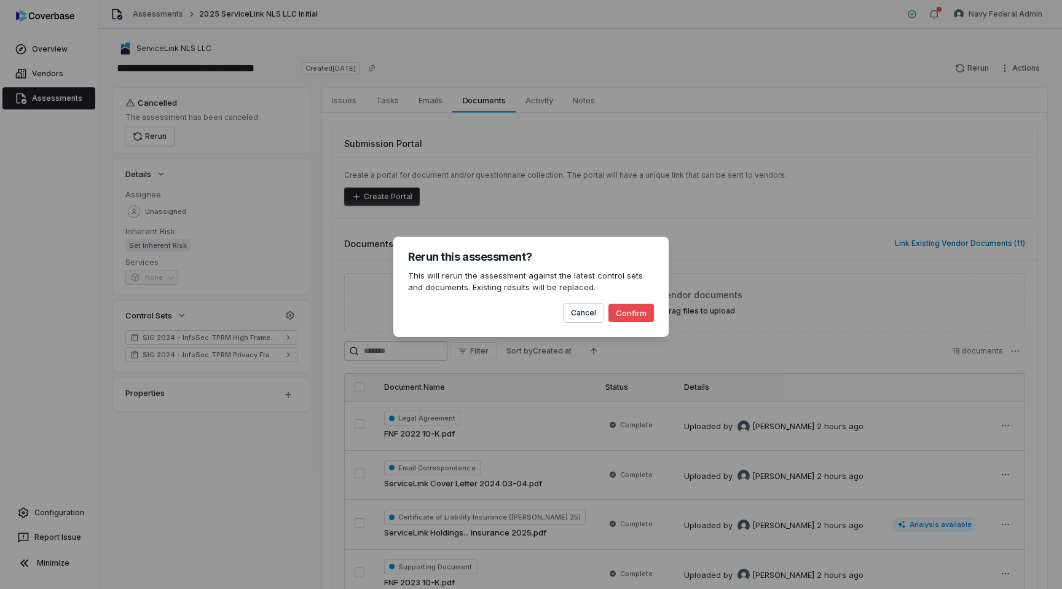
click at [638, 313] on button "Confirm" at bounding box center [630, 313] width 45 height 18
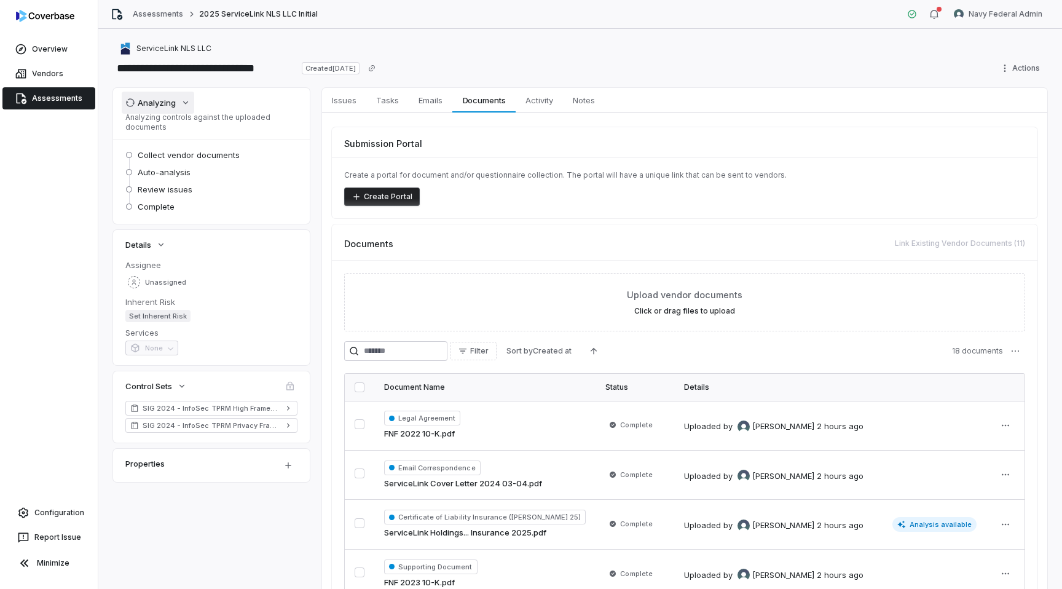
click at [160, 101] on div "Analyzing" at bounding box center [150, 102] width 50 height 11
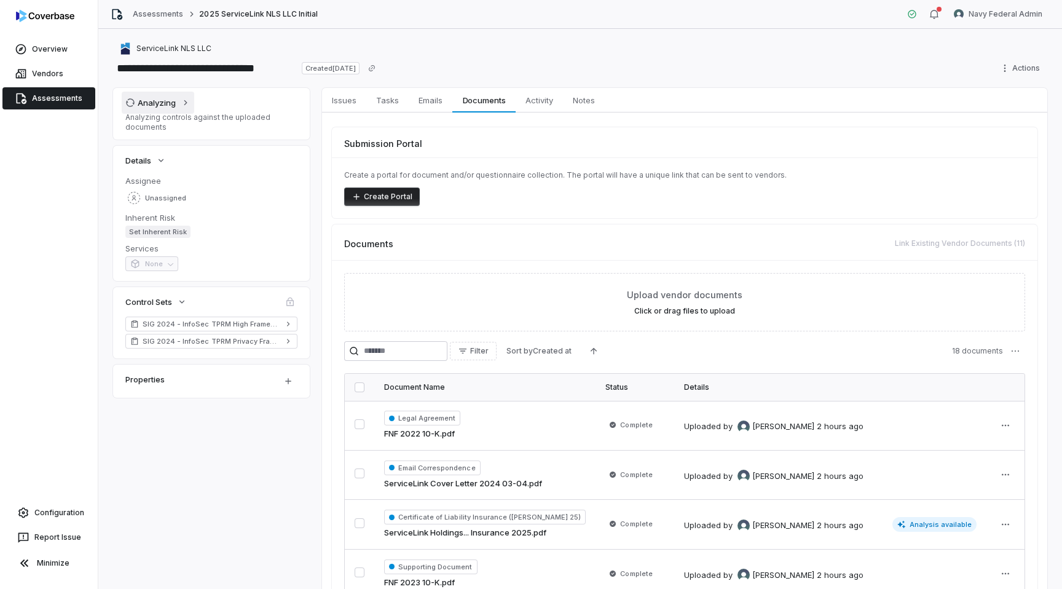
click at [160, 101] on div "Analyzing" at bounding box center [150, 102] width 50 height 11
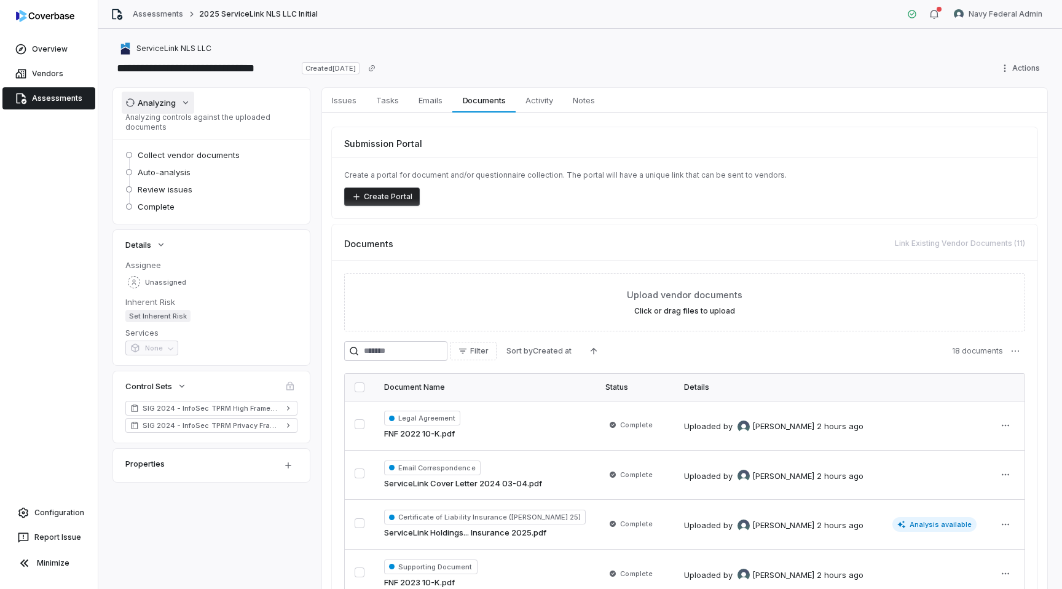
click at [175, 101] on div "Analyzing" at bounding box center [150, 102] width 50 height 11
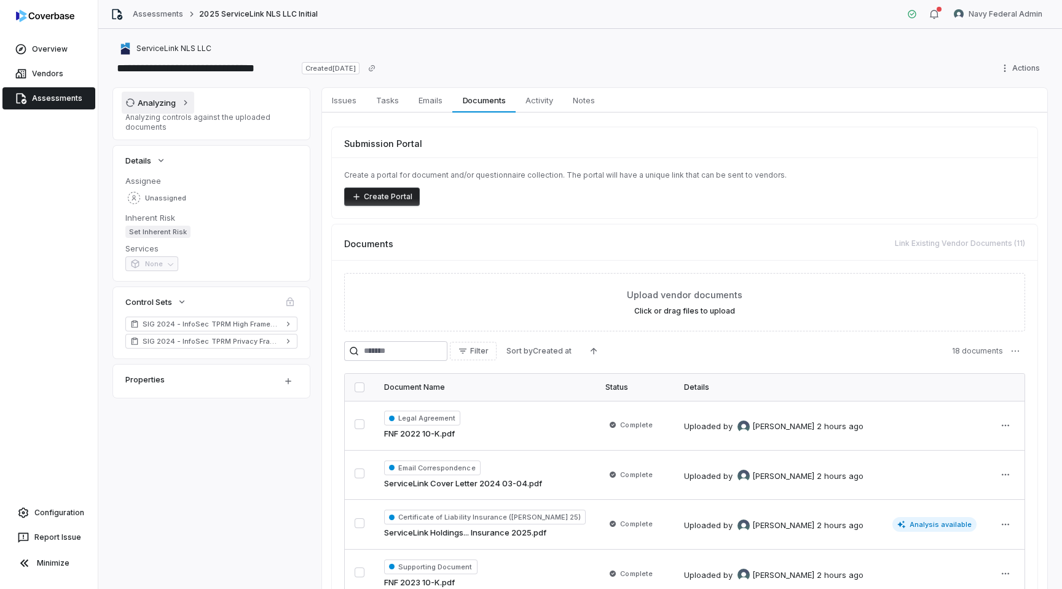
click at [175, 101] on div "Analyzing" at bounding box center [150, 102] width 50 height 11
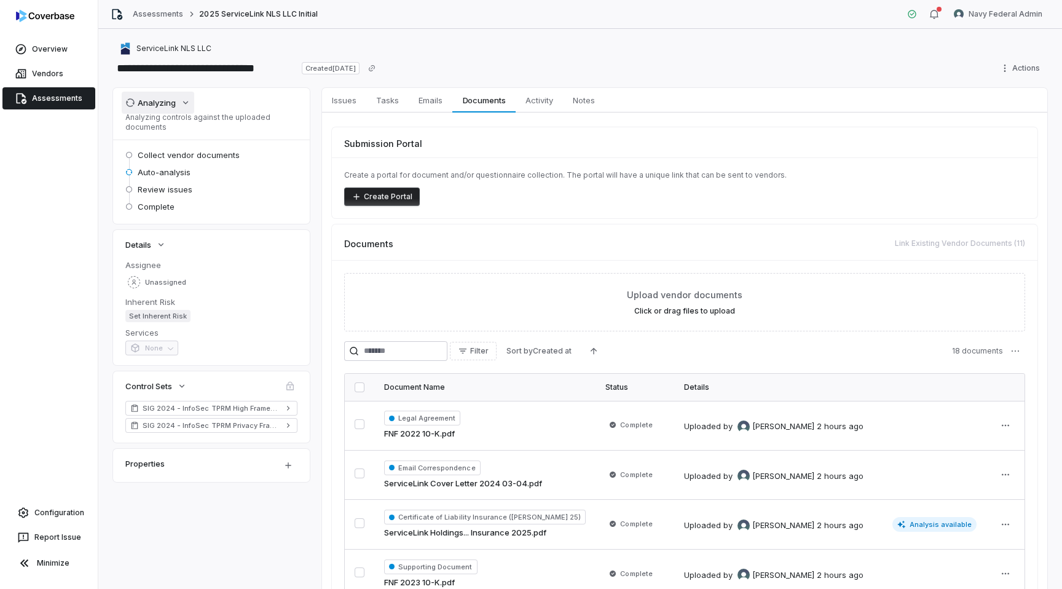
click at [164, 105] on div "Analyzing" at bounding box center [150, 102] width 50 height 11
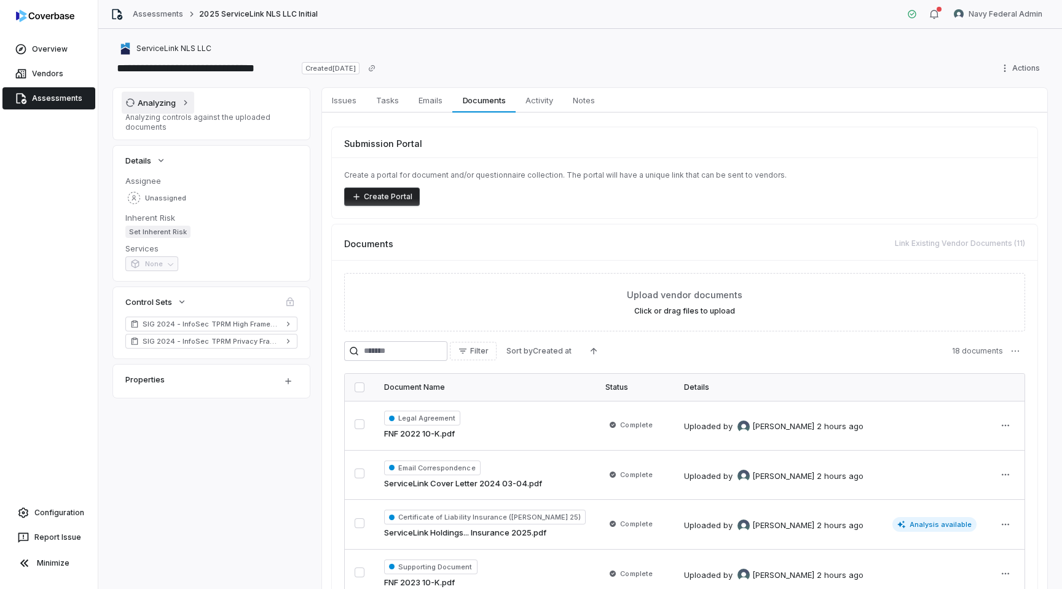
click at [164, 105] on div "Analyzing" at bounding box center [150, 102] width 50 height 11
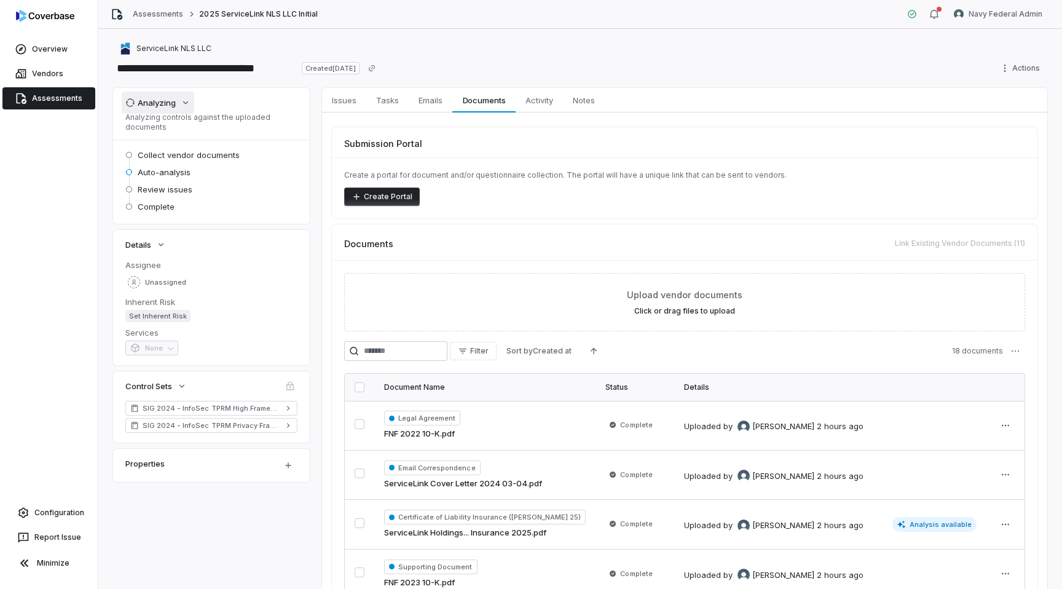
click at [160, 109] on button "Analyzing" at bounding box center [158, 103] width 73 height 22
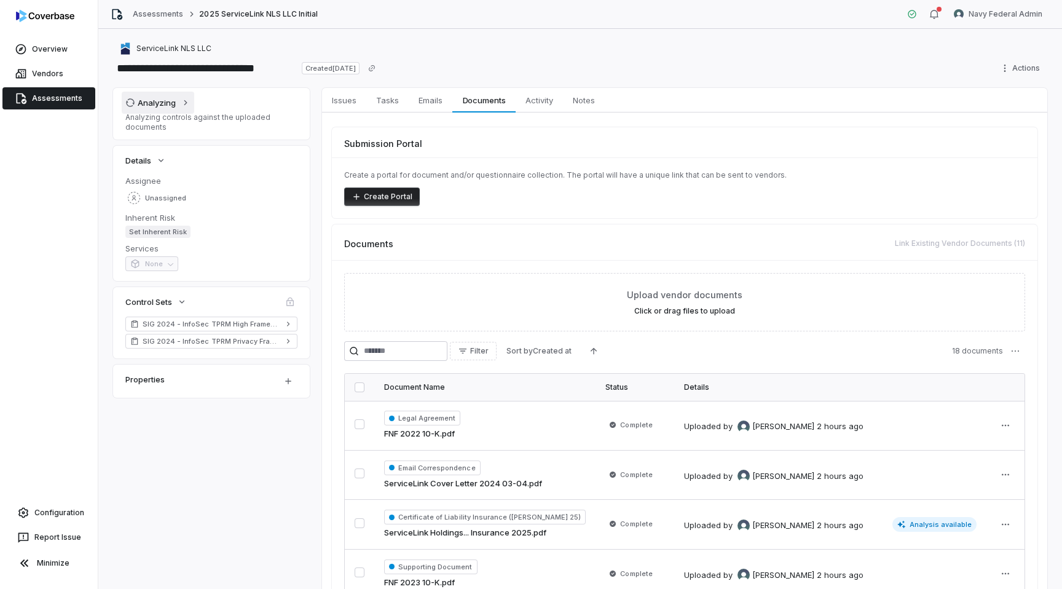
click at [158, 113] on button "Analyzing" at bounding box center [158, 103] width 73 height 22
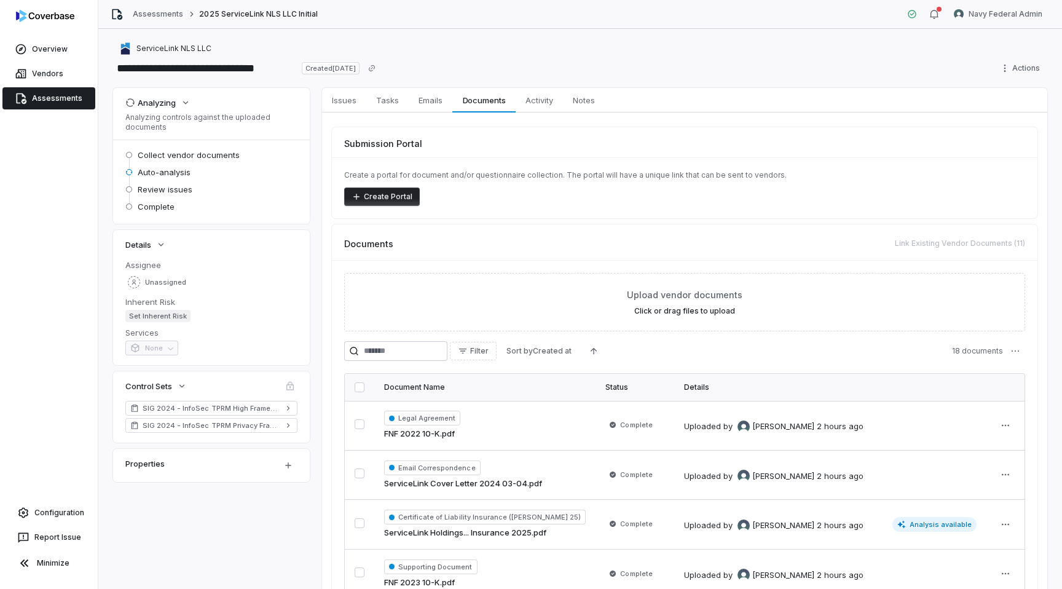
click at [49, 104] on link "Assessments" at bounding box center [48, 98] width 93 height 22
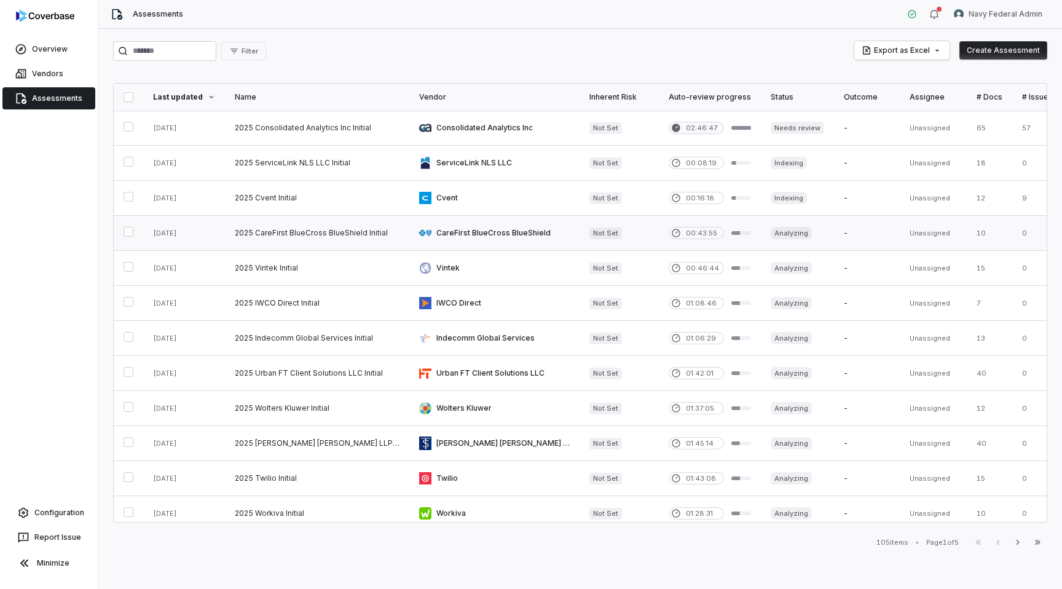
click at [324, 234] on link at bounding box center [317, 233] width 184 height 34
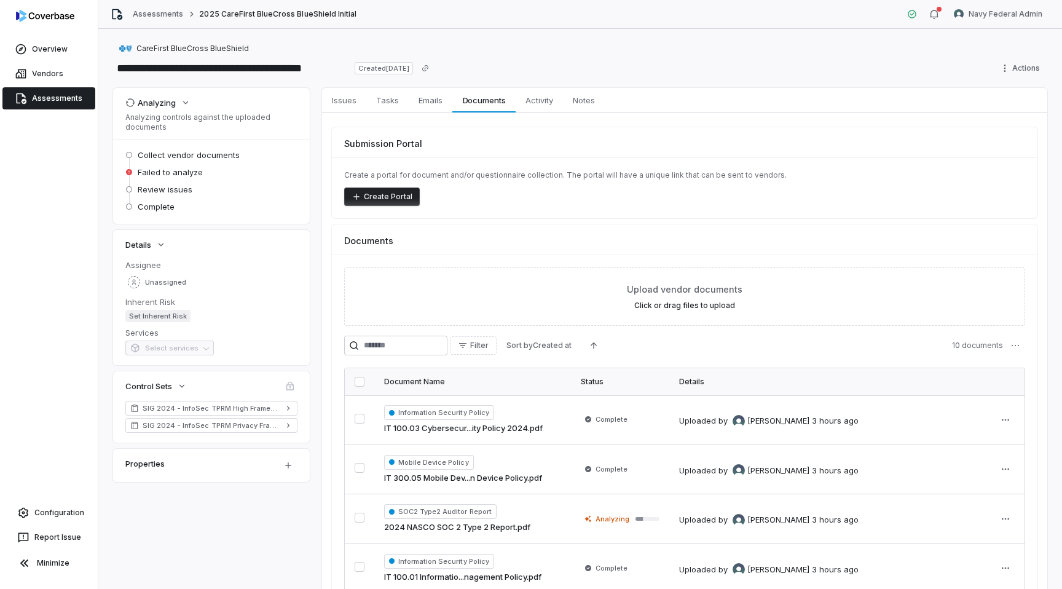
click at [68, 96] on link "Assessments" at bounding box center [48, 98] width 93 height 22
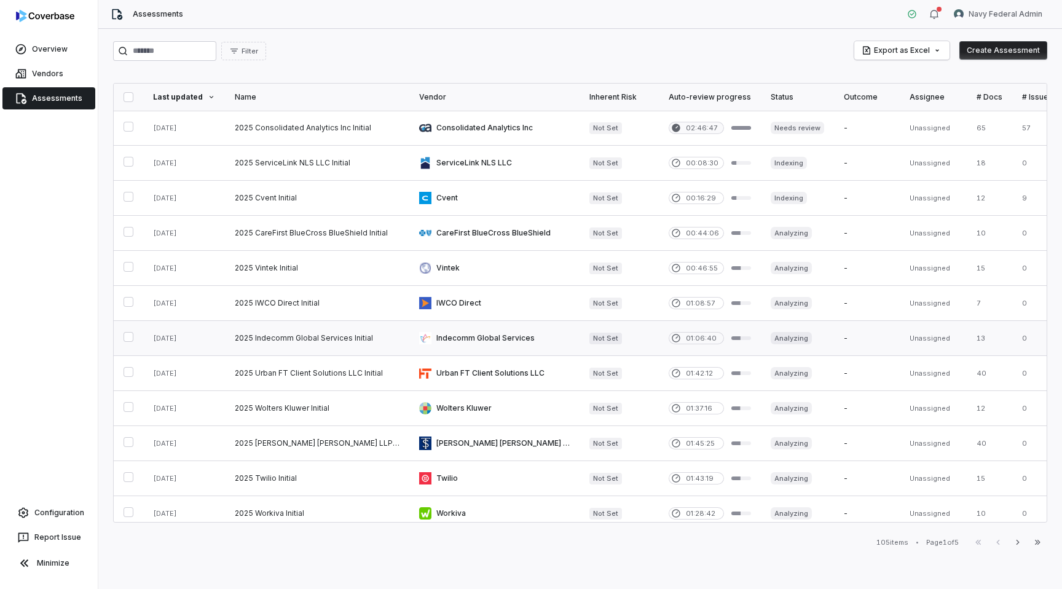
click at [357, 334] on link at bounding box center [317, 338] width 184 height 34
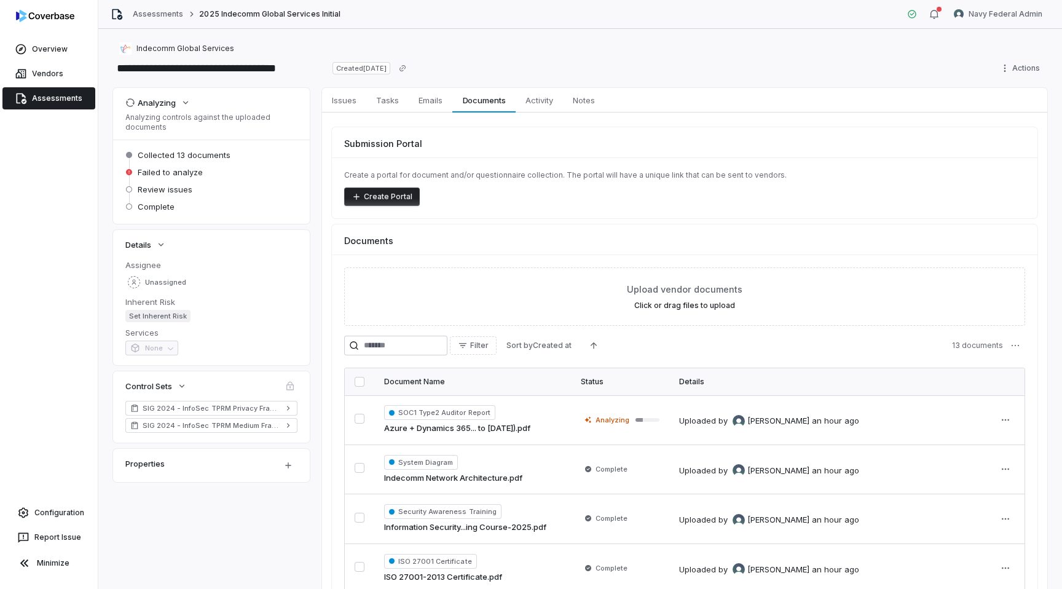
scroll to position [140, 0]
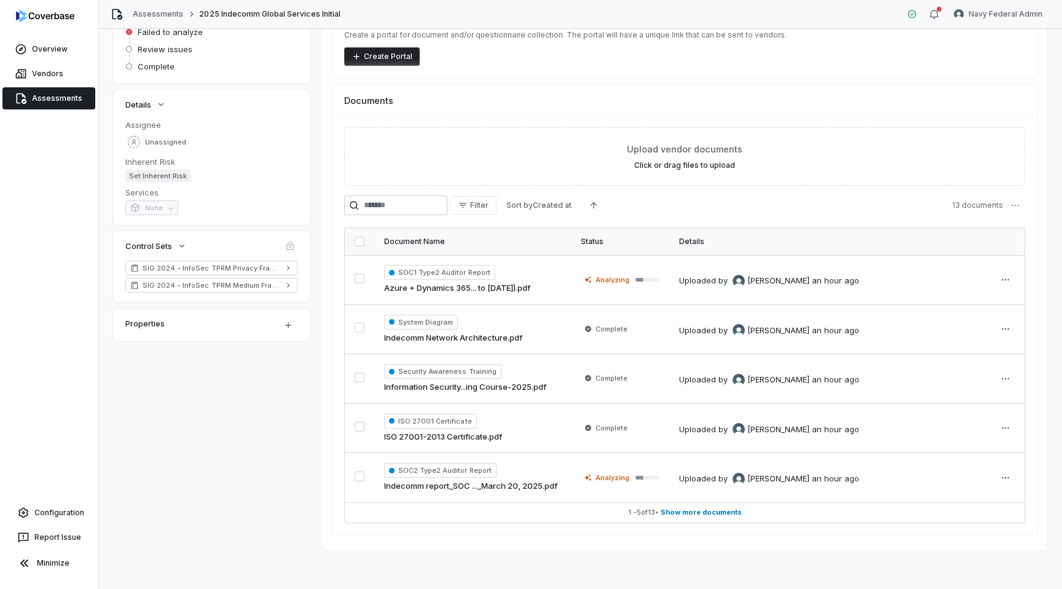
click at [48, 95] on link "Assessments" at bounding box center [48, 98] width 93 height 22
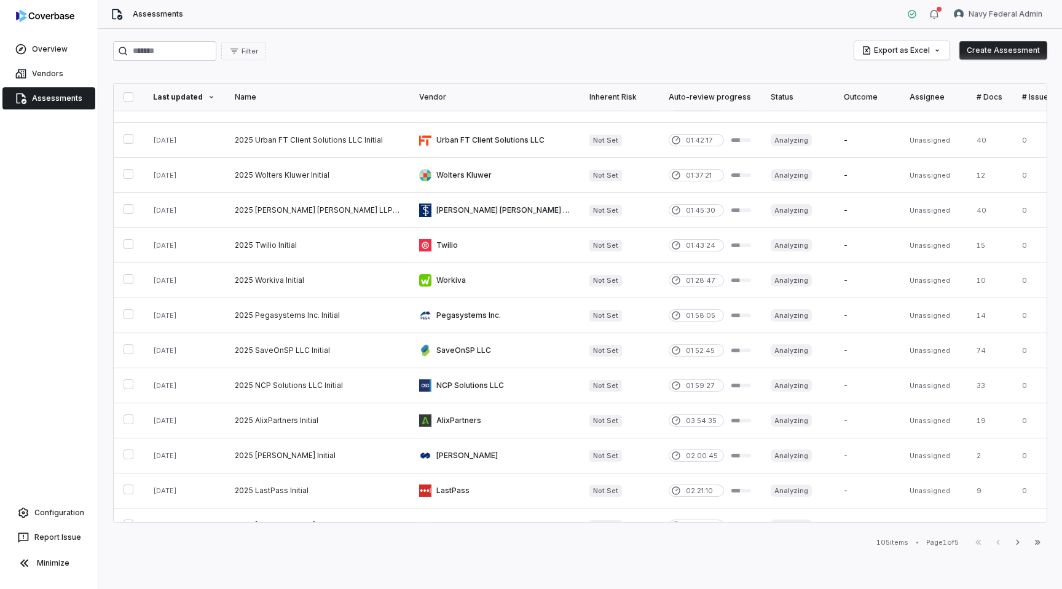
scroll to position [464, 0]
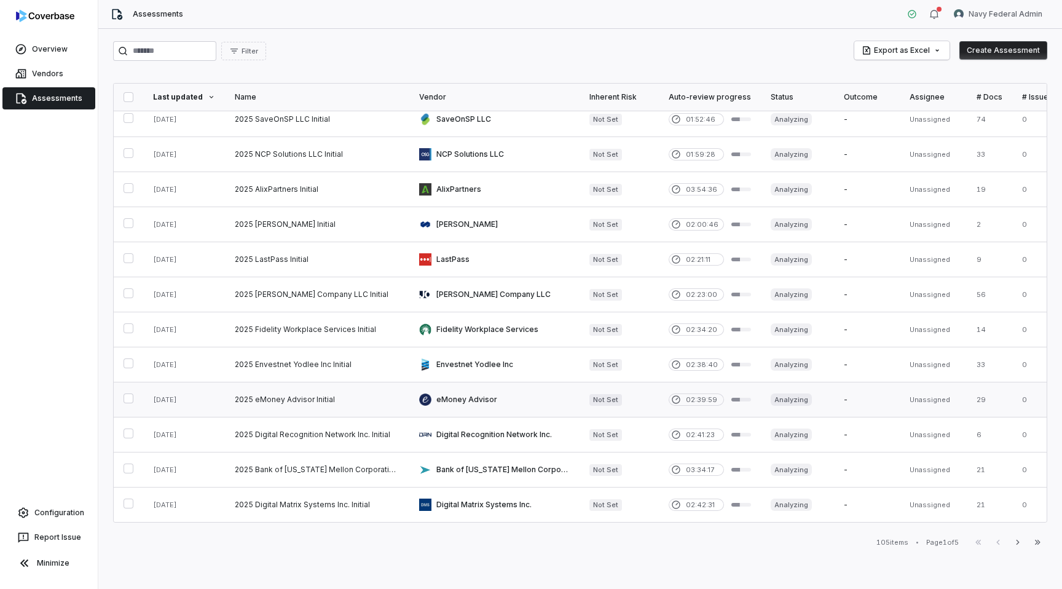
click at [493, 401] on link at bounding box center [494, 399] width 170 height 34
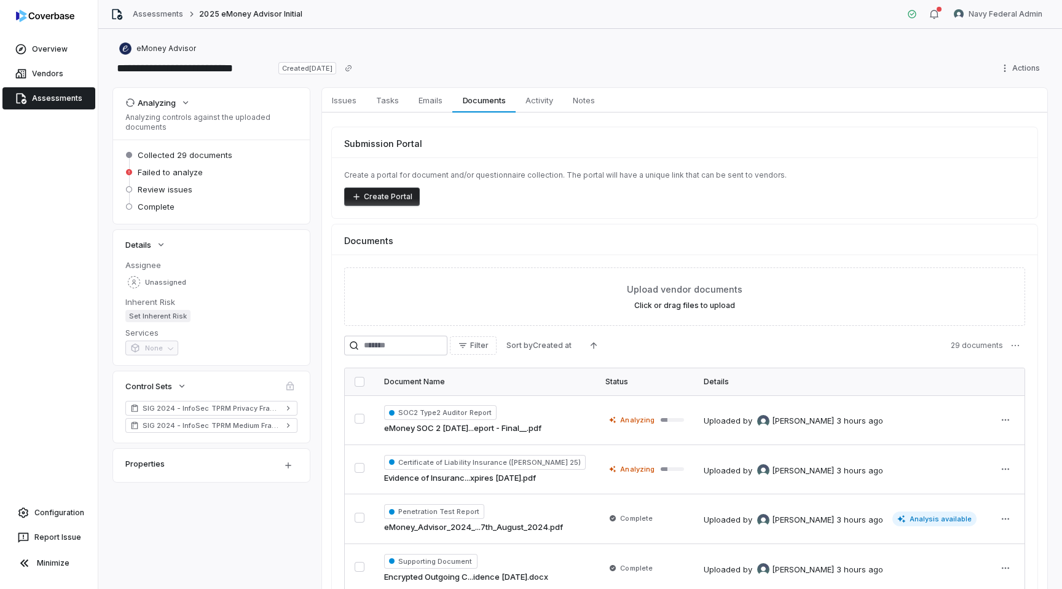
scroll to position [140, 0]
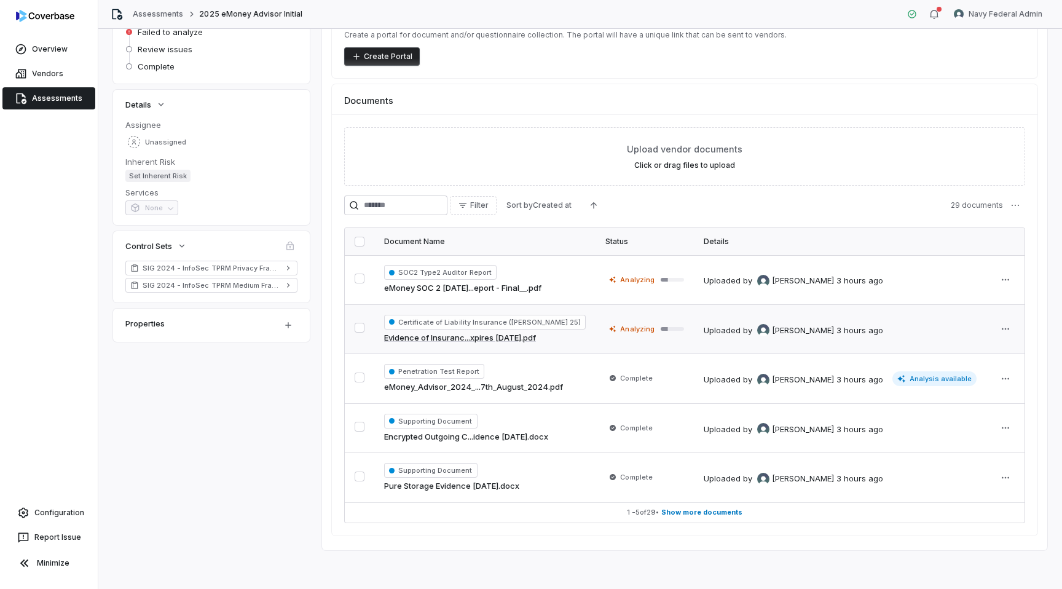
click at [595, 340] on td "Analyzing" at bounding box center [644, 329] width 98 height 50
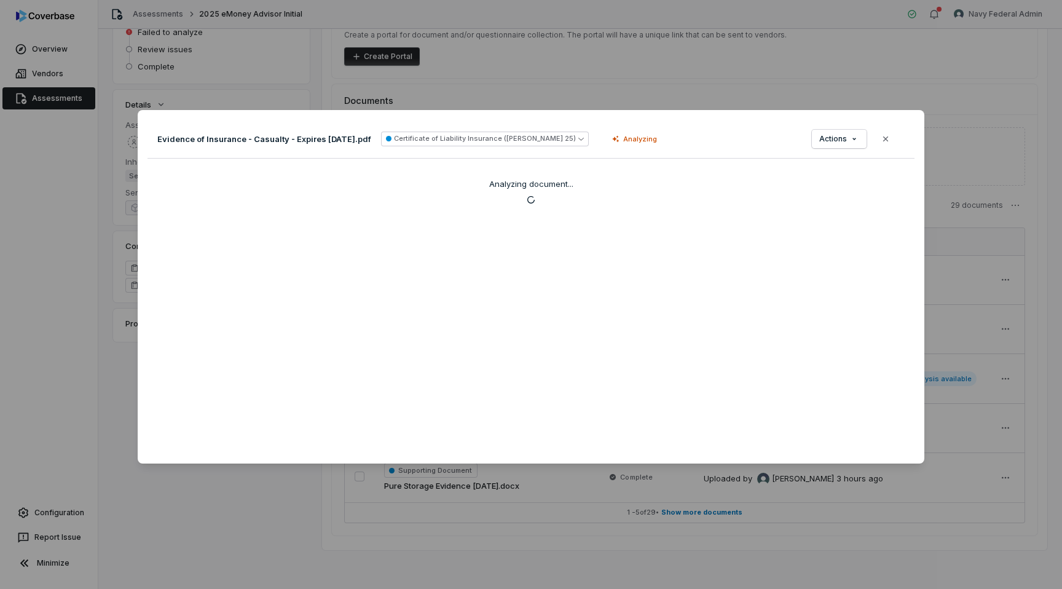
click at [7, 326] on div "Document Preview Evidence of Insurance - Casualty - Expires 1-1-2026.pdf Certif…" at bounding box center [531, 294] width 1062 height 408
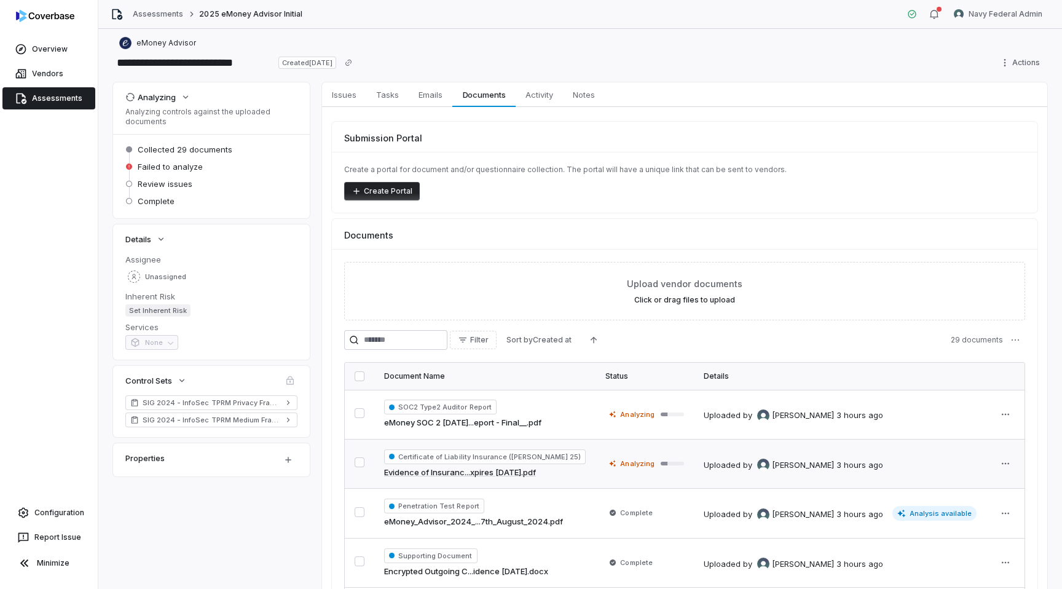
scroll to position [2, 0]
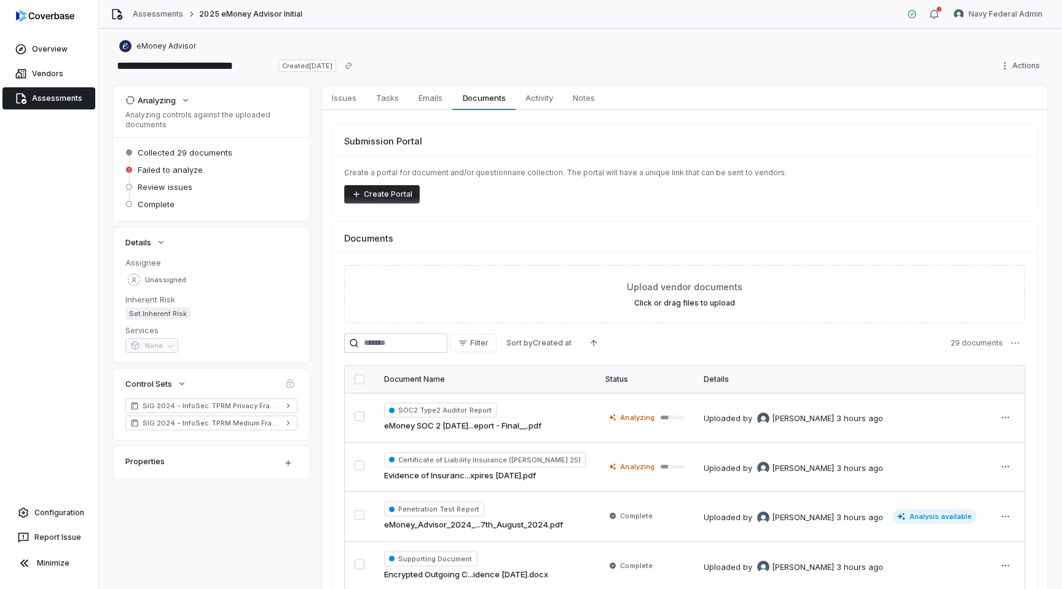
click at [45, 105] on link "Assessments" at bounding box center [48, 98] width 93 height 22
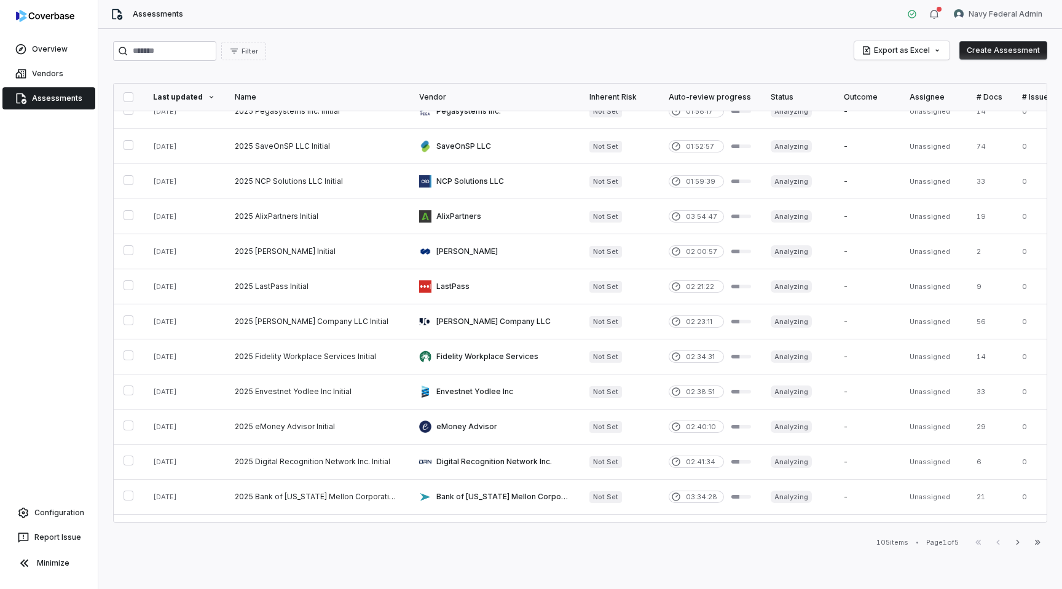
scroll to position [464, 0]
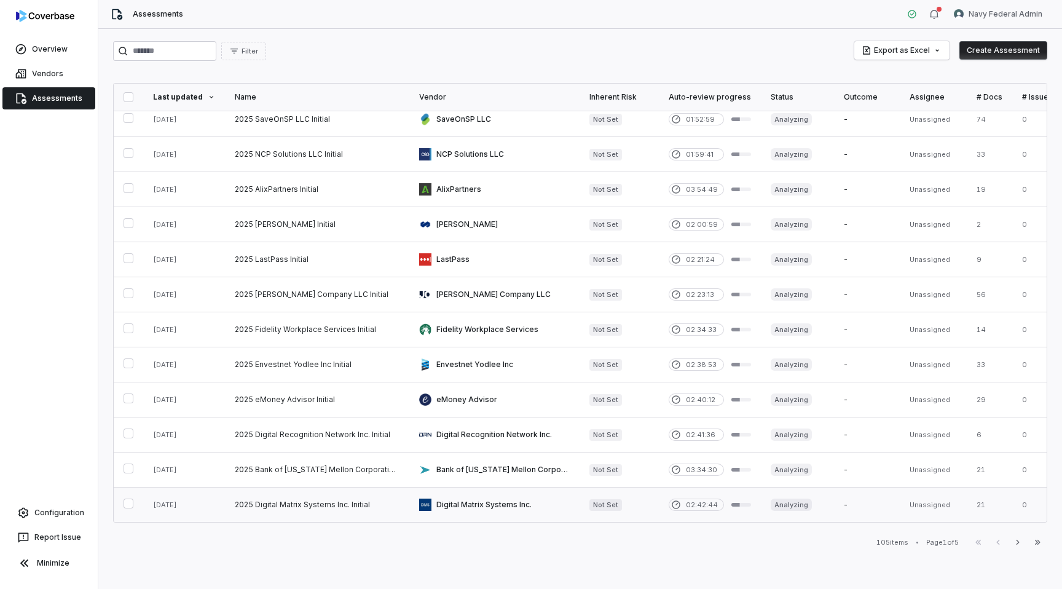
click at [488, 505] on link at bounding box center [494, 504] width 170 height 34
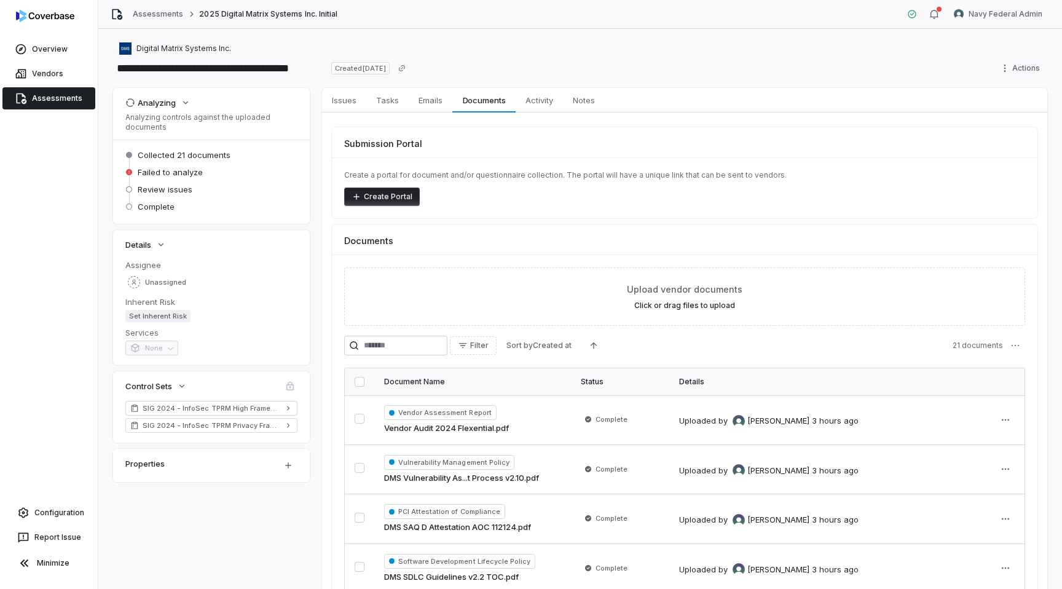
click at [66, 102] on link "Assessments" at bounding box center [48, 98] width 93 height 22
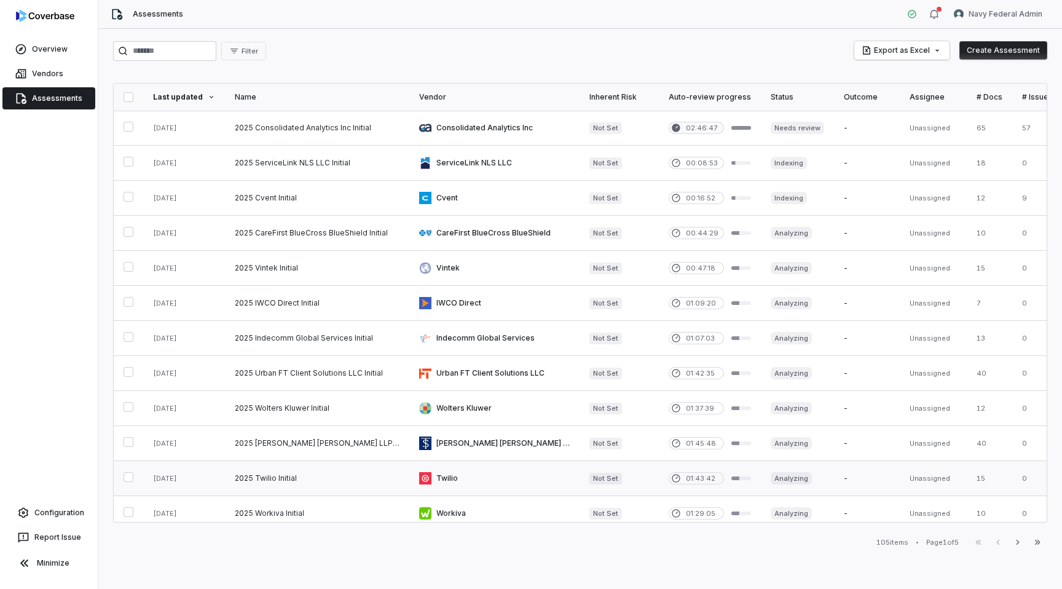
scroll to position [464, 0]
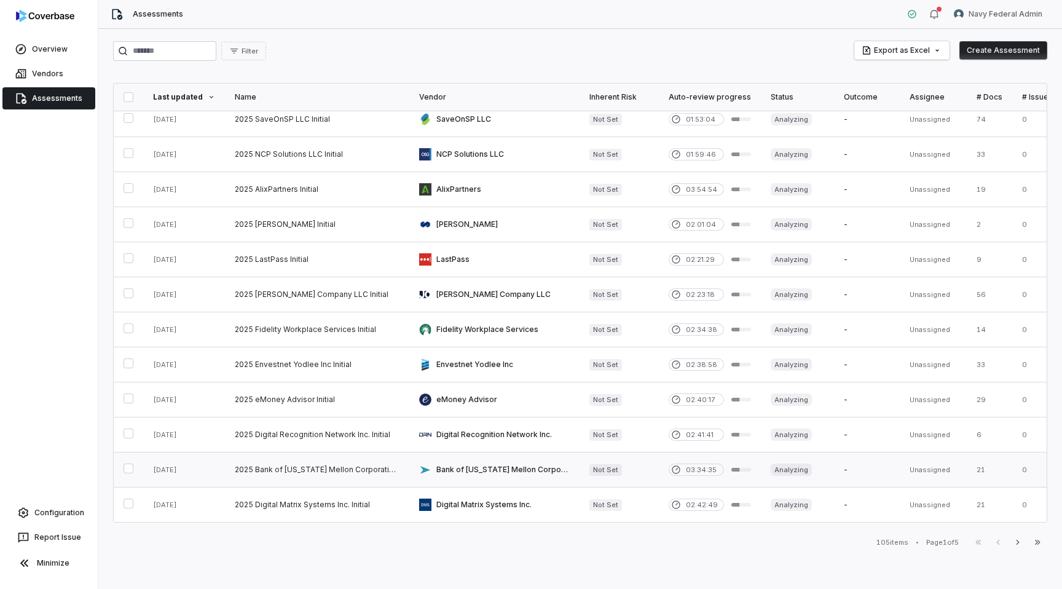
click at [559, 466] on link at bounding box center [494, 469] width 170 height 34
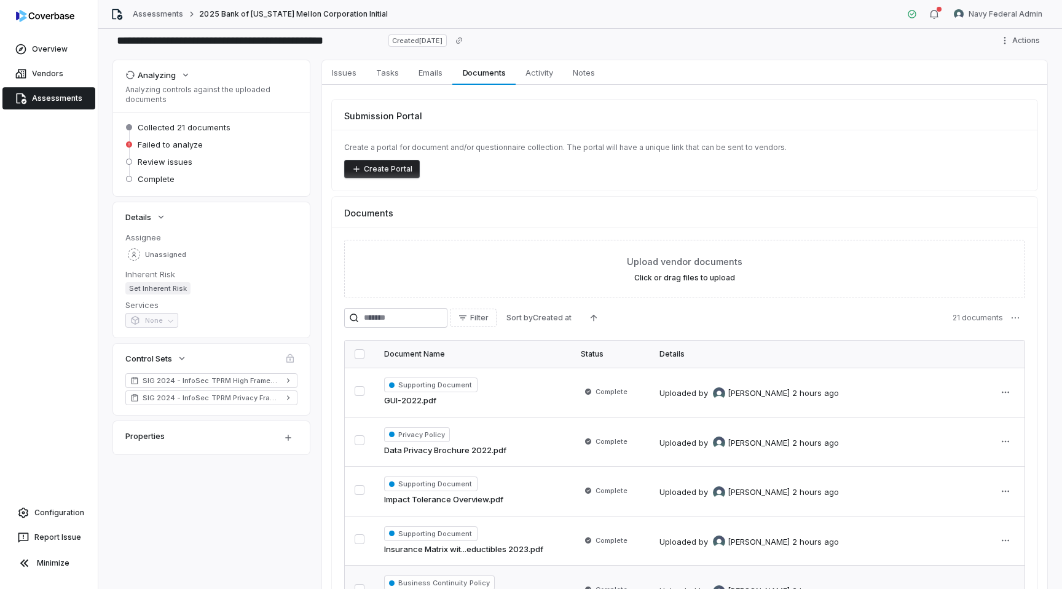
scroll to position [140, 0]
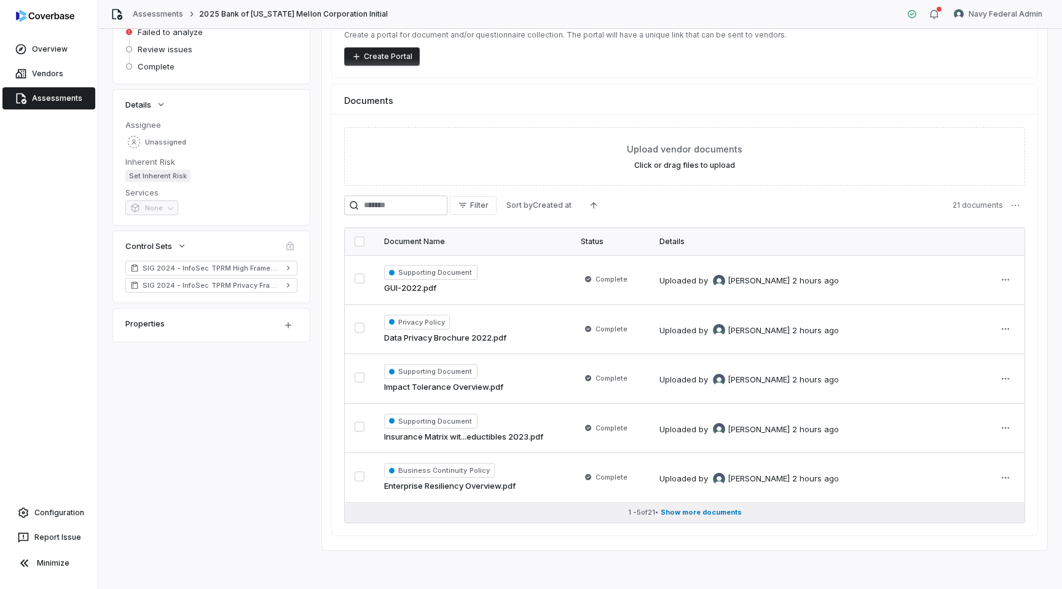
click at [701, 519] on button "1 - 5 of 21 • Show more documents" at bounding box center [685, 513] width 680 height 20
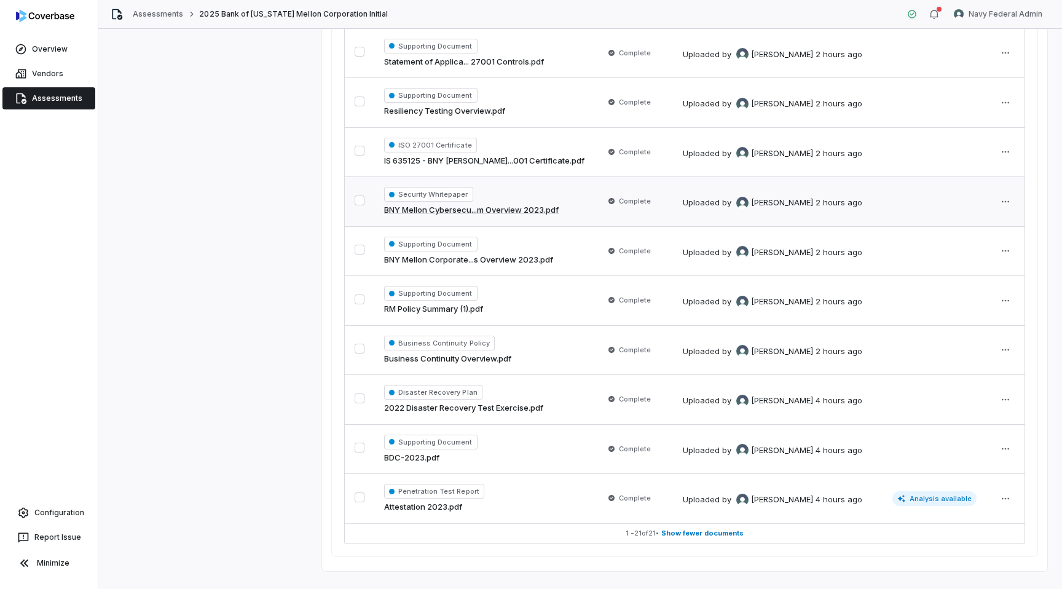
scroll to position [0, 0]
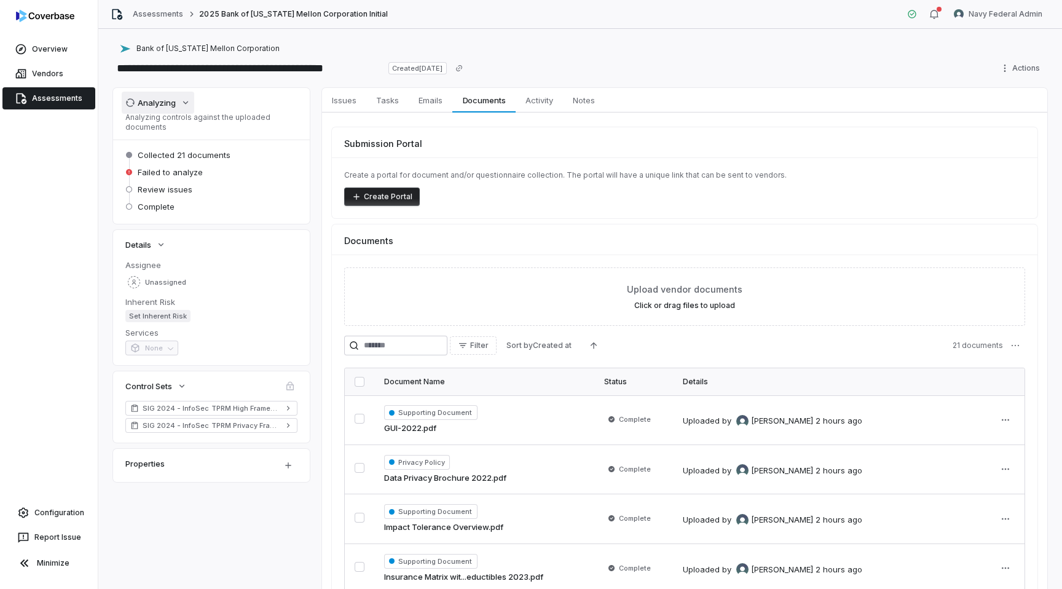
click at [162, 100] on div "Analyzing" at bounding box center [150, 102] width 50 height 11
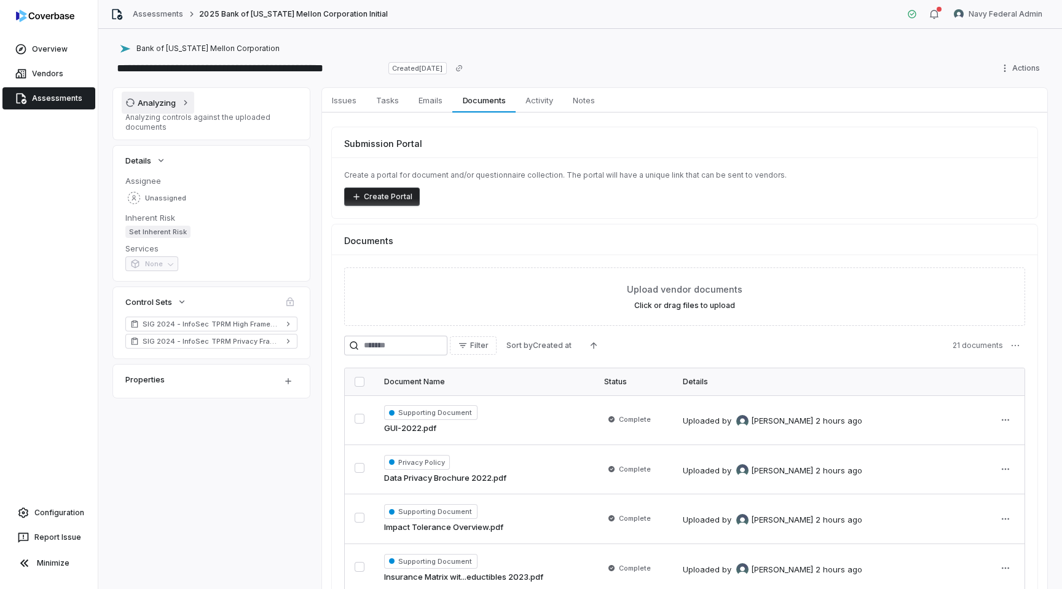
click at [160, 100] on div "Analyzing" at bounding box center [150, 102] width 50 height 11
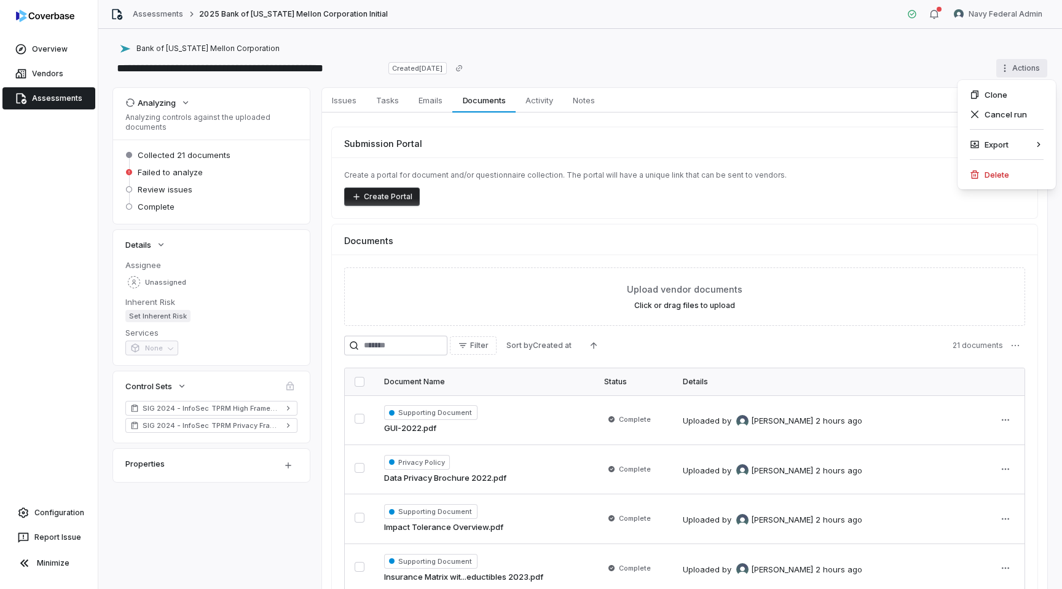
click at [1023, 74] on html "**********" at bounding box center [531, 294] width 1062 height 589
click at [991, 117] on div "Cancel run" at bounding box center [1006, 114] width 88 height 20
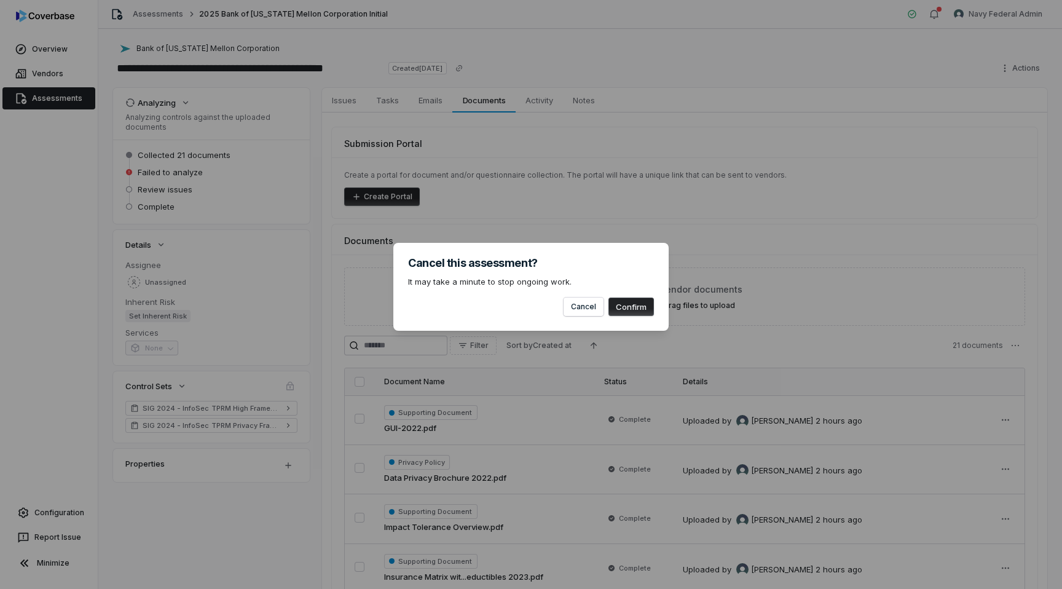
click at [646, 303] on button "Confirm" at bounding box center [630, 306] width 45 height 18
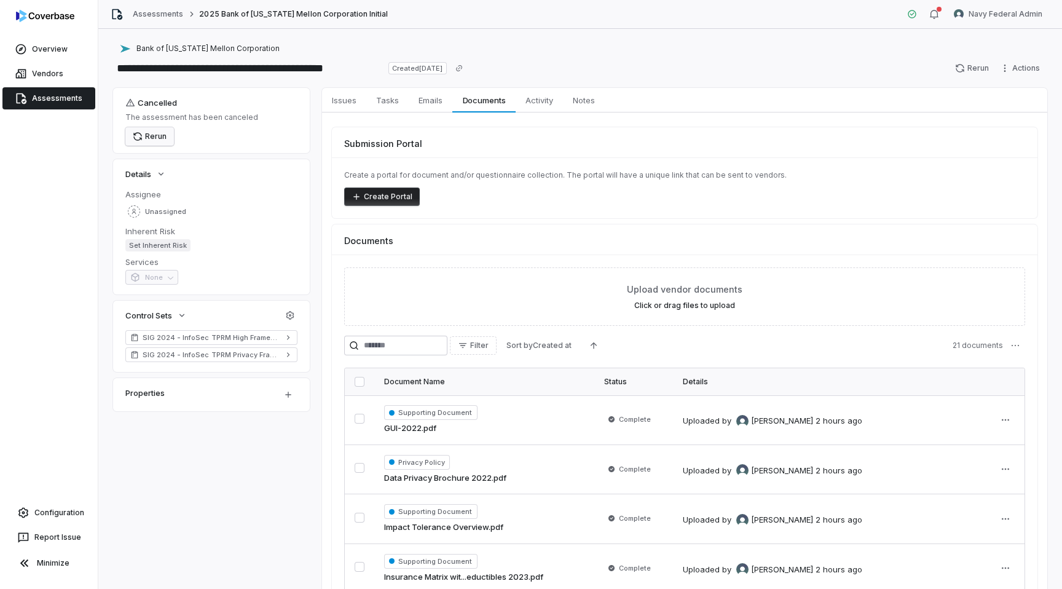
click at [148, 142] on button "Rerun" at bounding box center [149, 136] width 49 height 18
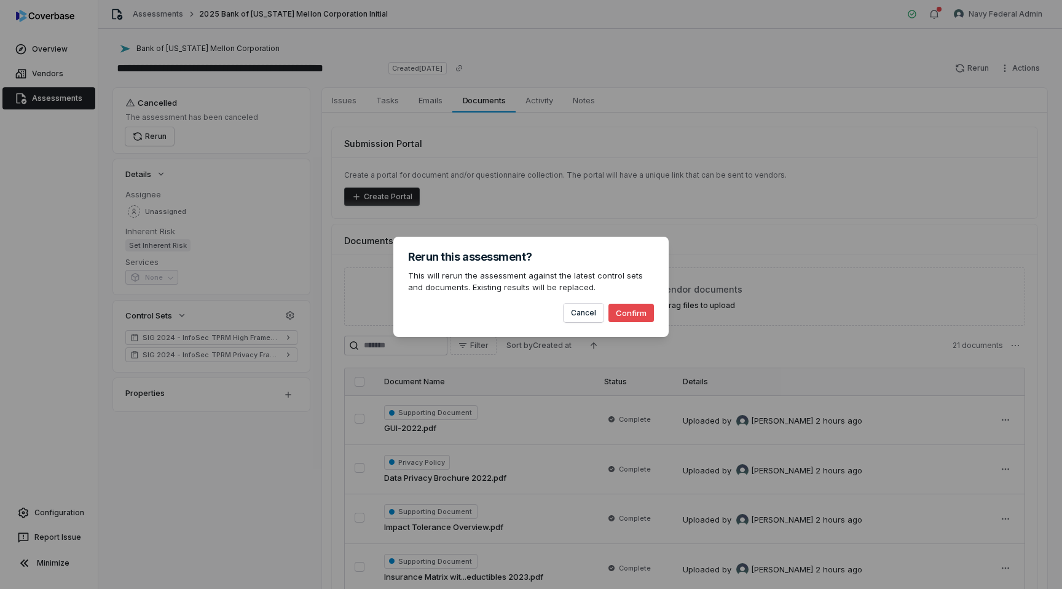
click at [626, 316] on button "Confirm" at bounding box center [630, 313] width 45 height 18
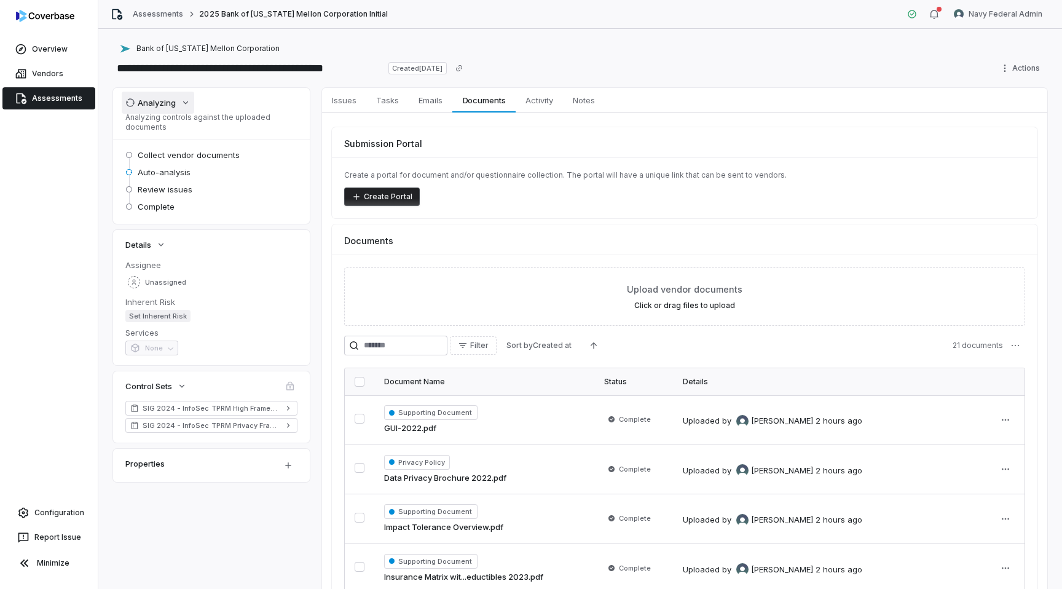
click at [161, 100] on div "Analyzing" at bounding box center [150, 102] width 50 height 11
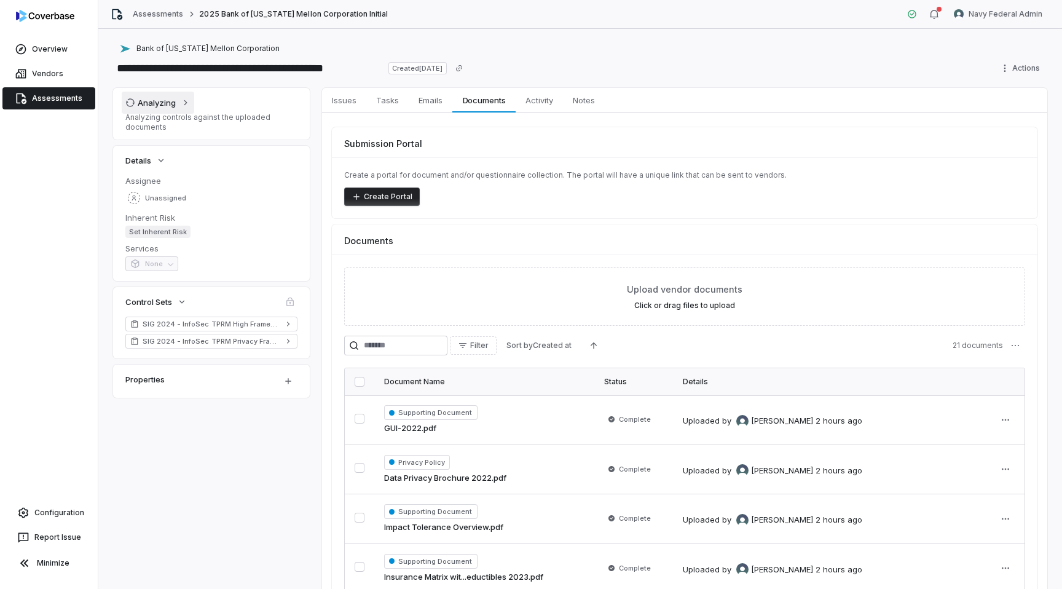
click at [160, 108] on div "Analyzing" at bounding box center [150, 102] width 50 height 11
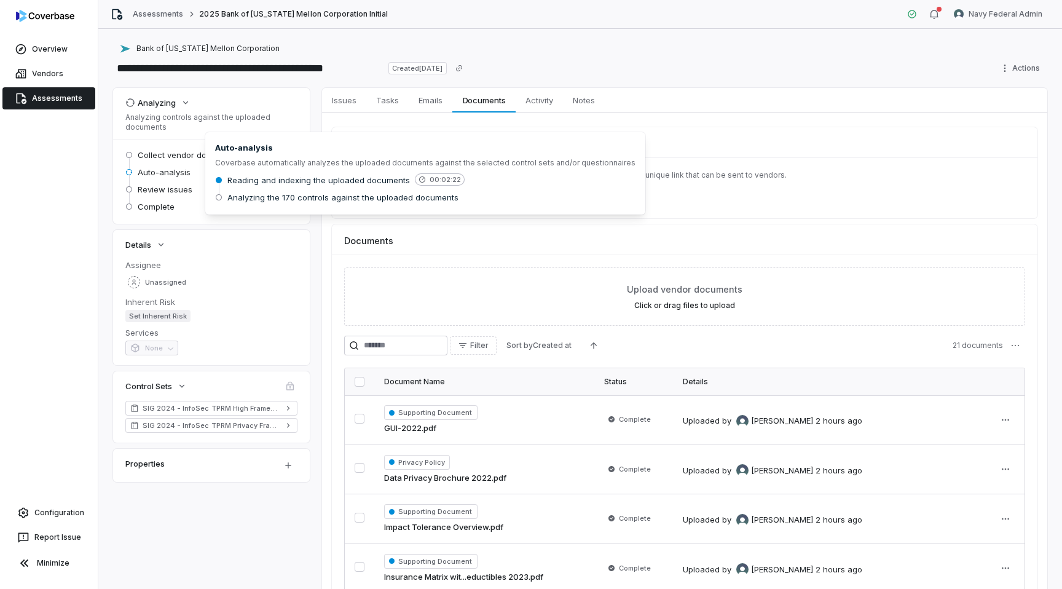
click at [143, 172] on span "Auto-analysis" at bounding box center [164, 172] width 53 height 11
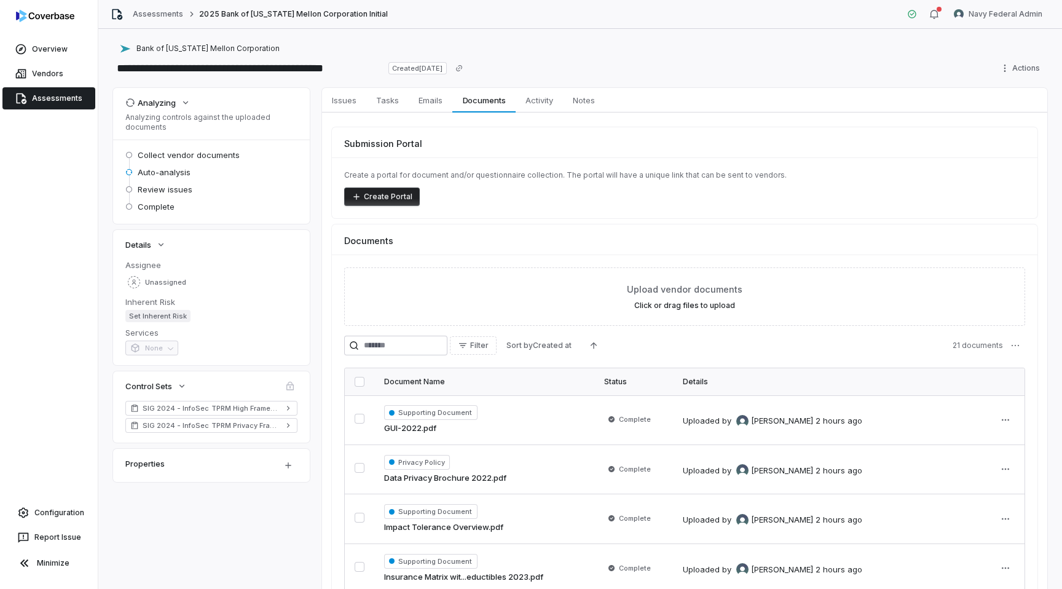
click at [44, 94] on link "Assessments" at bounding box center [48, 98] width 93 height 22
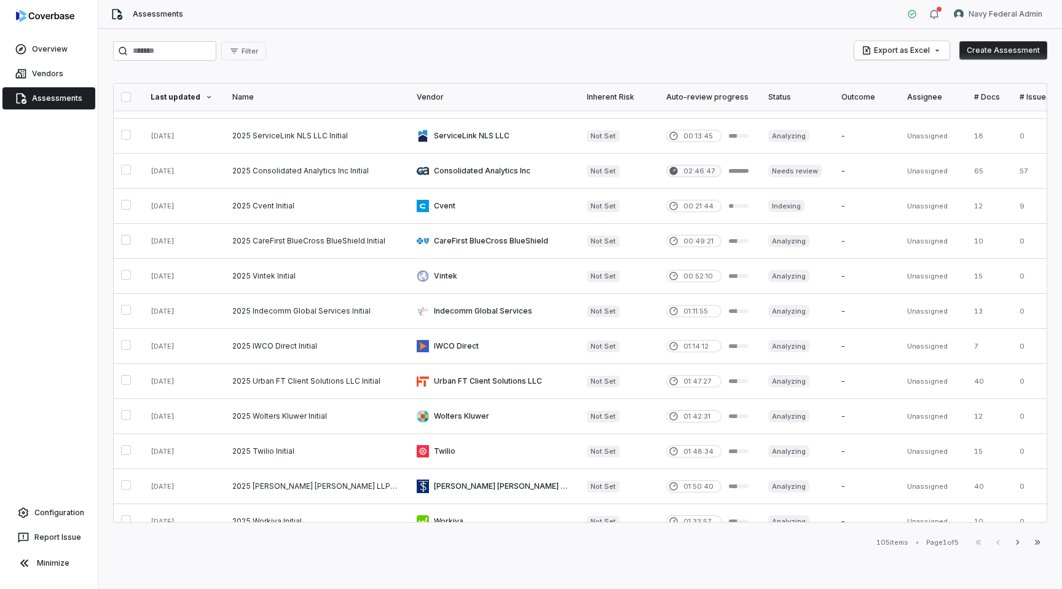
scroll to position [0, 2]
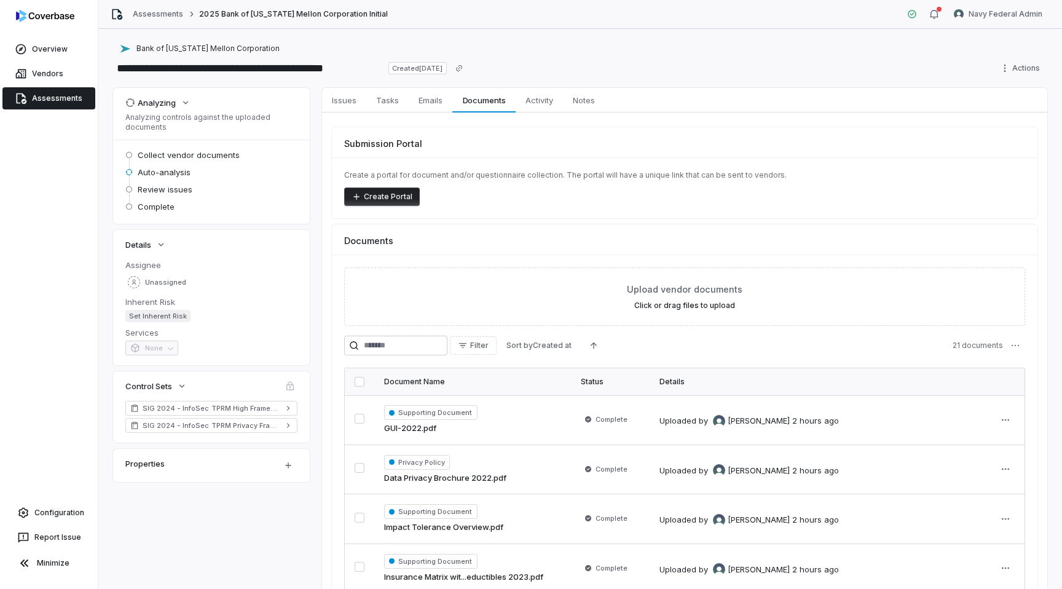
click at [152, 168] on span "Auto-analysis" at bounding box center [164, 172] width 53 height 11
click at [181, 105] on icon "button" at bounding box center [186, 103] width 10 height 10
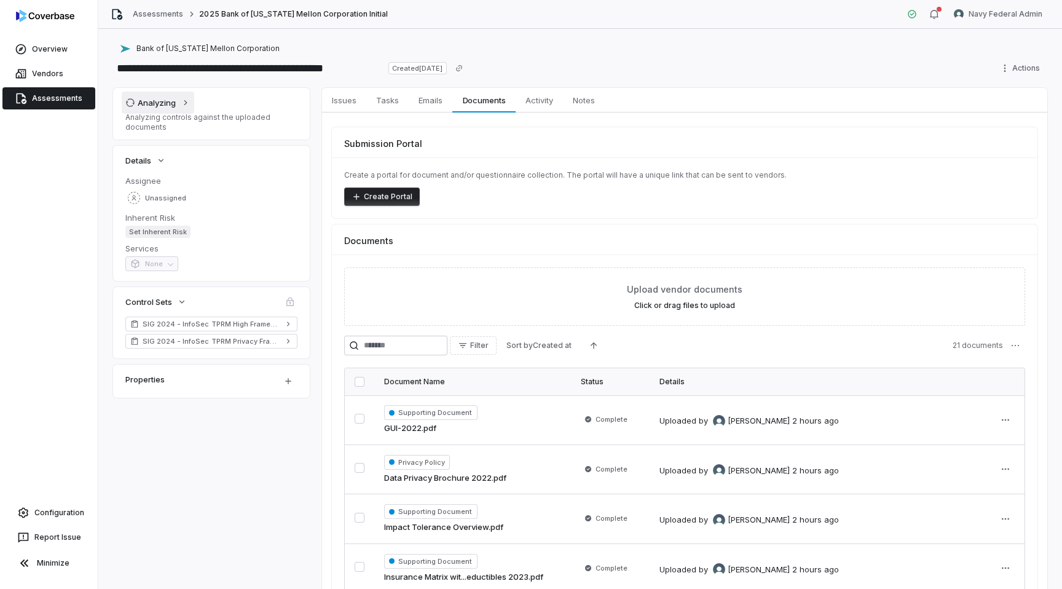
click at [181, 105] on icon "button" at bounding box center [186, 103] width 10 height 10
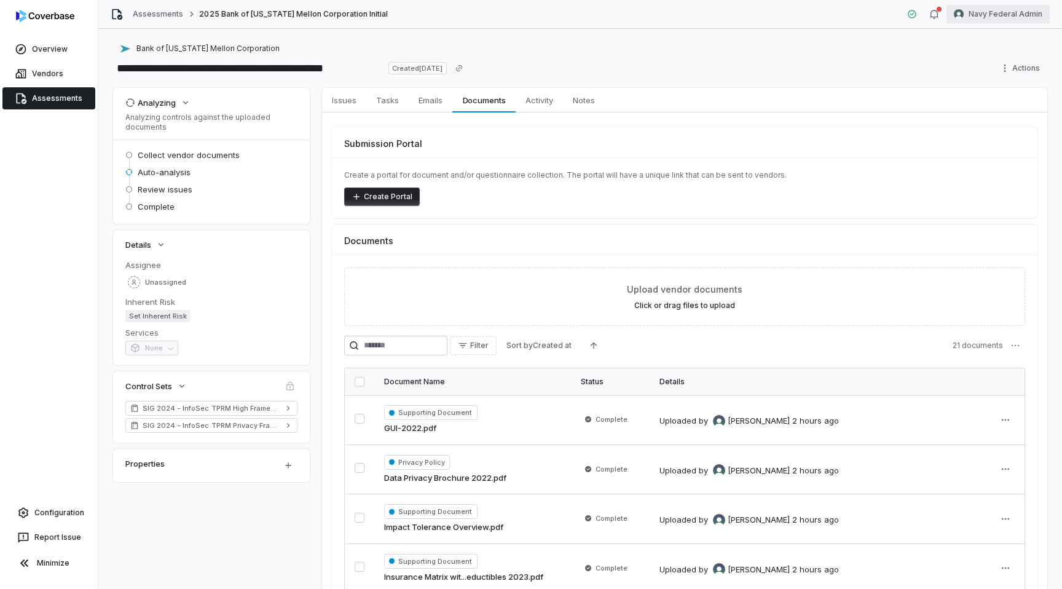
click at [983, 17] on html "**********" at bounding box center [531, 294] width 1062 height 589
click at [1003, 112] on div "Log out" at bounding box center [998, 113] width 94 height 20
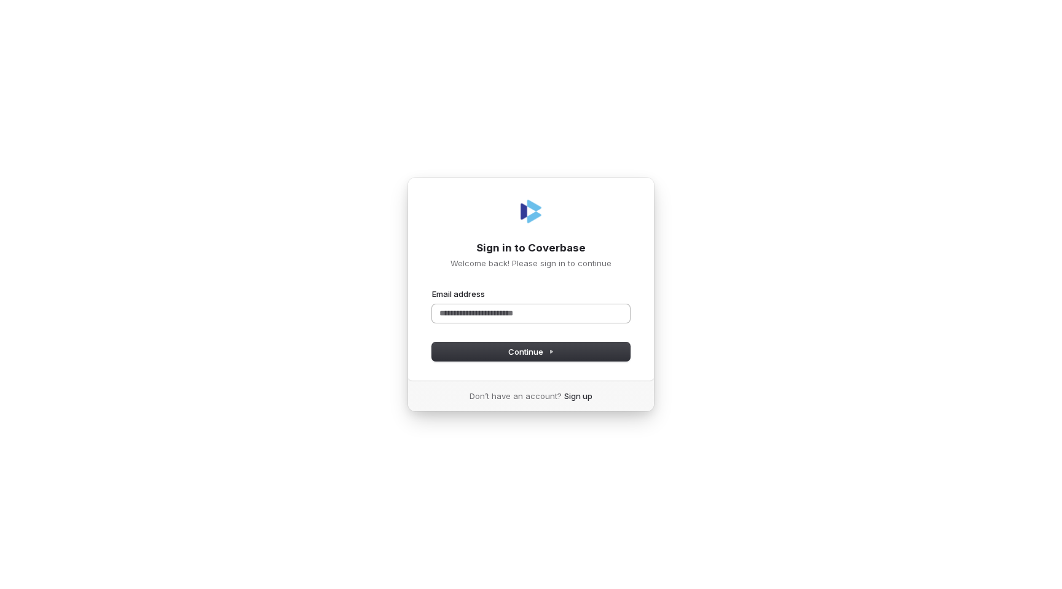
click at [470, 315] on input "Email address" at bounding box center [531, 313] width 198 height 18
type input "****"
click at [0, 588] on com-1password-button at bounding box center [0, 589] width 0 height 0
type input "**********"
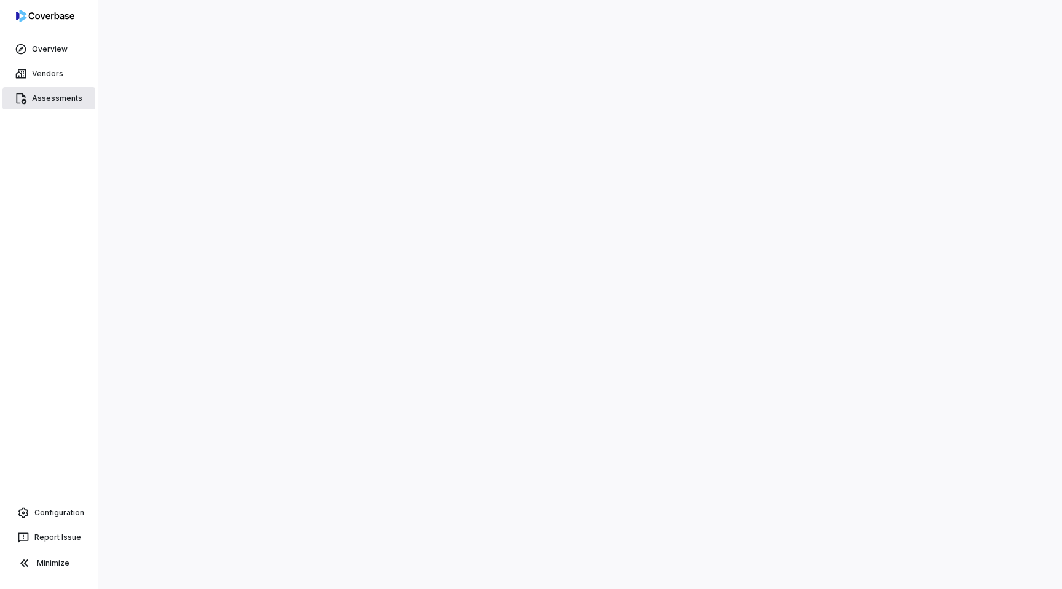
click at [47, 94] on link "Assessments" at bounding box center [48, 98] width 93 height 22
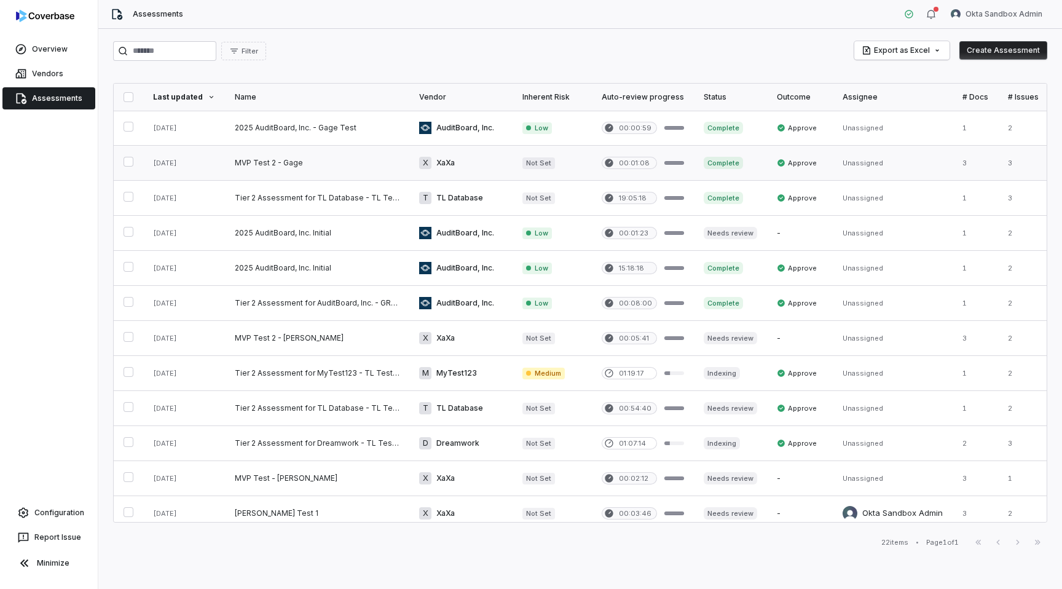
click at [316, 161] on link at bounding box center [317, 163] width 184 height 34
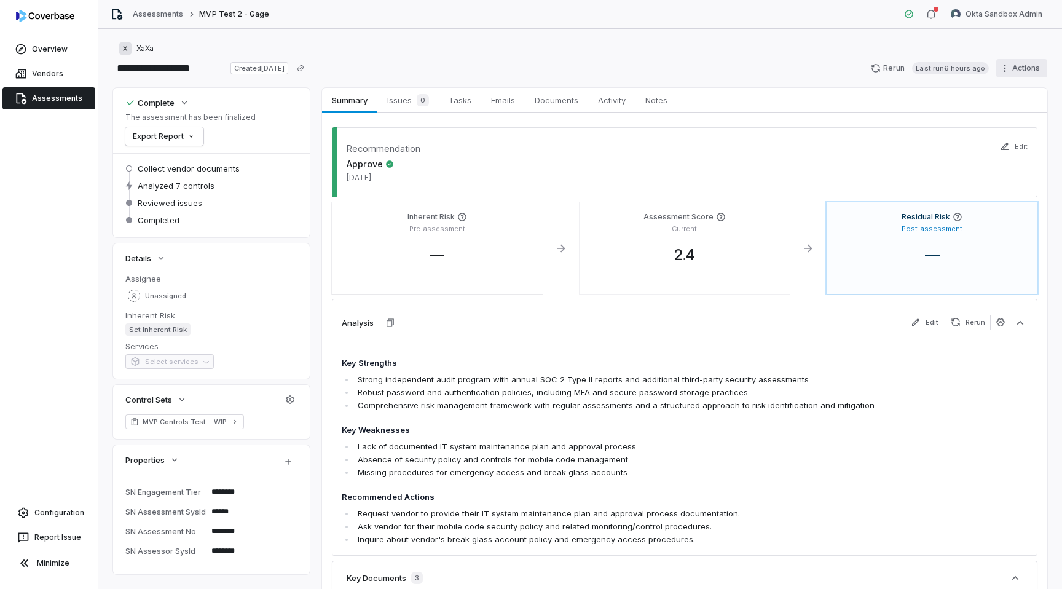
click at [1015, 67] on html "**********" at bounding box center [531, 294] width 1062 height 589
click at [996, 93] on div "Clone" at bounding box center [1006, 95] width 88 height 20
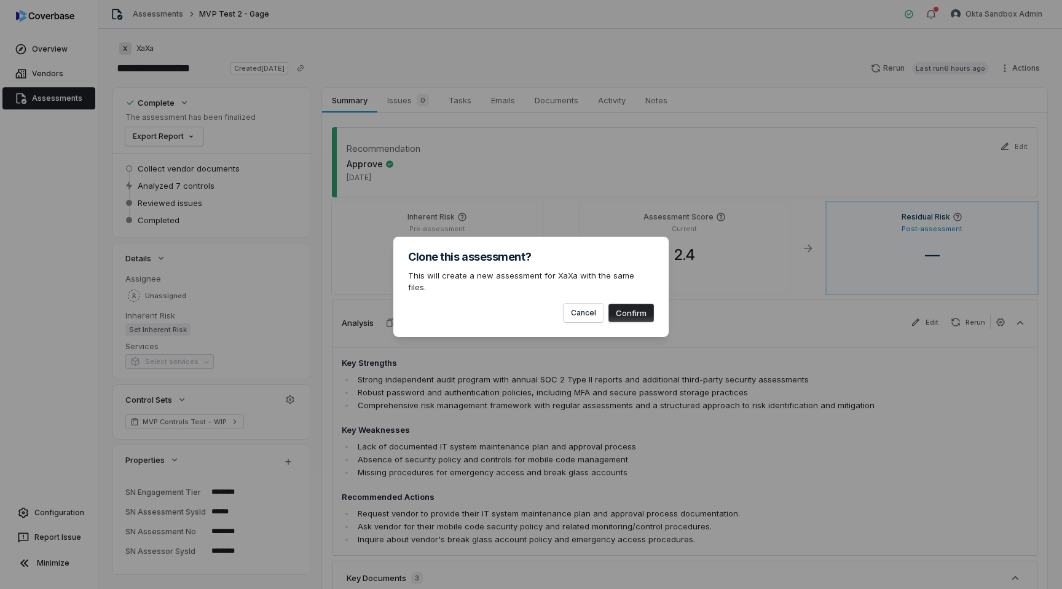
click at [632, 305] on button "Confirm" at bounding box center [630, 313] width 45 height 18
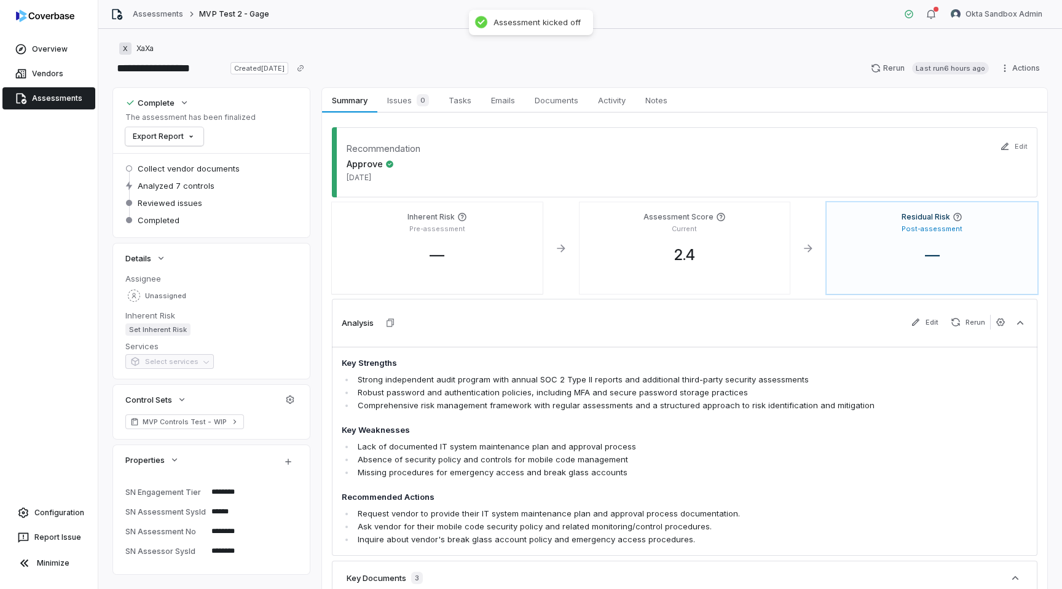
click at [60, 99] on link "Assessments" at bounding box center [48, 98] width 93 height 22
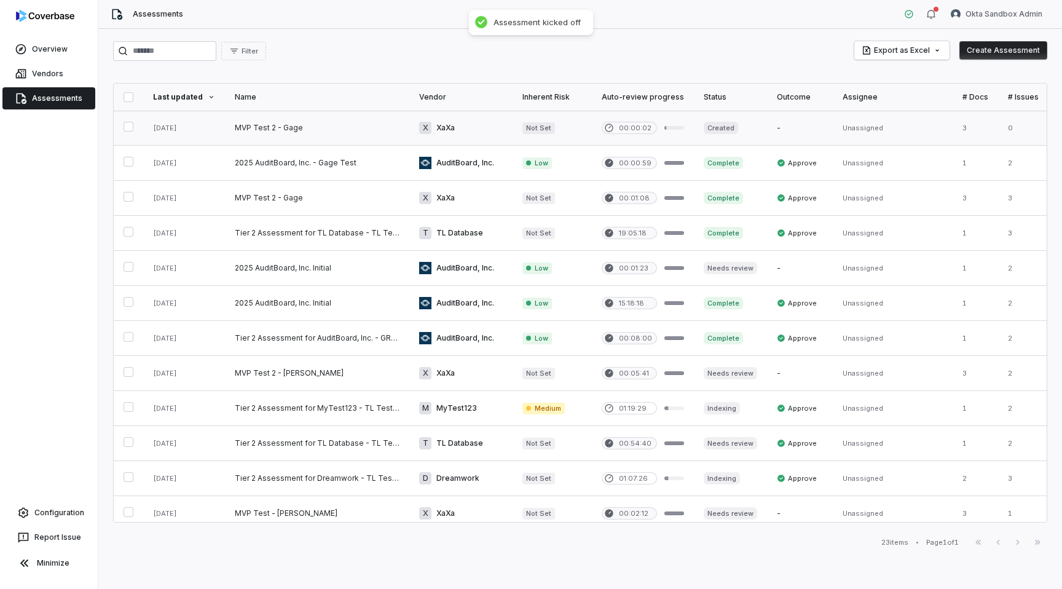
click at [310, 128] on link at bounding box center [317, 128] width 184 height 34
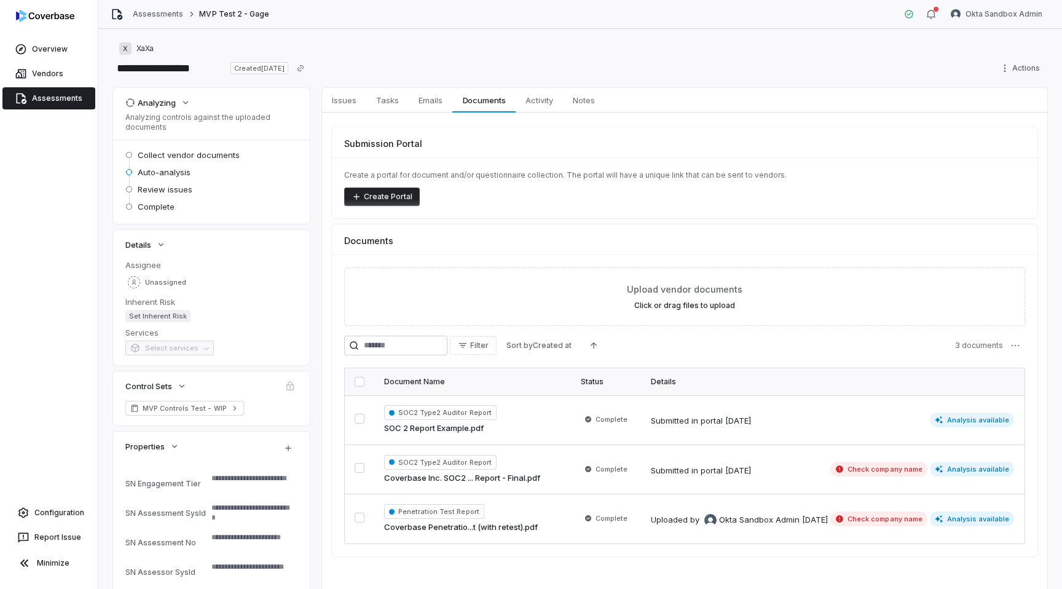
click at [172, 168] on span "Auto-analysis" at bounding box center [164, 172] width 53 height 11
click at [170, 171] on span "Auto-analysis" at bounding box center [164, 172] width 53 height 11
click at [168, 127] on p "Analyzing controls against the uploaded documents" at bounding box center [211, 122] width 172 height 20
click at [159, 179] on div "Auto-analysis" at bounding box center [211, 172] width 172 height 15
type textarea "*"
